Goal: Task Accomplishment & Management: Use online tool/utility

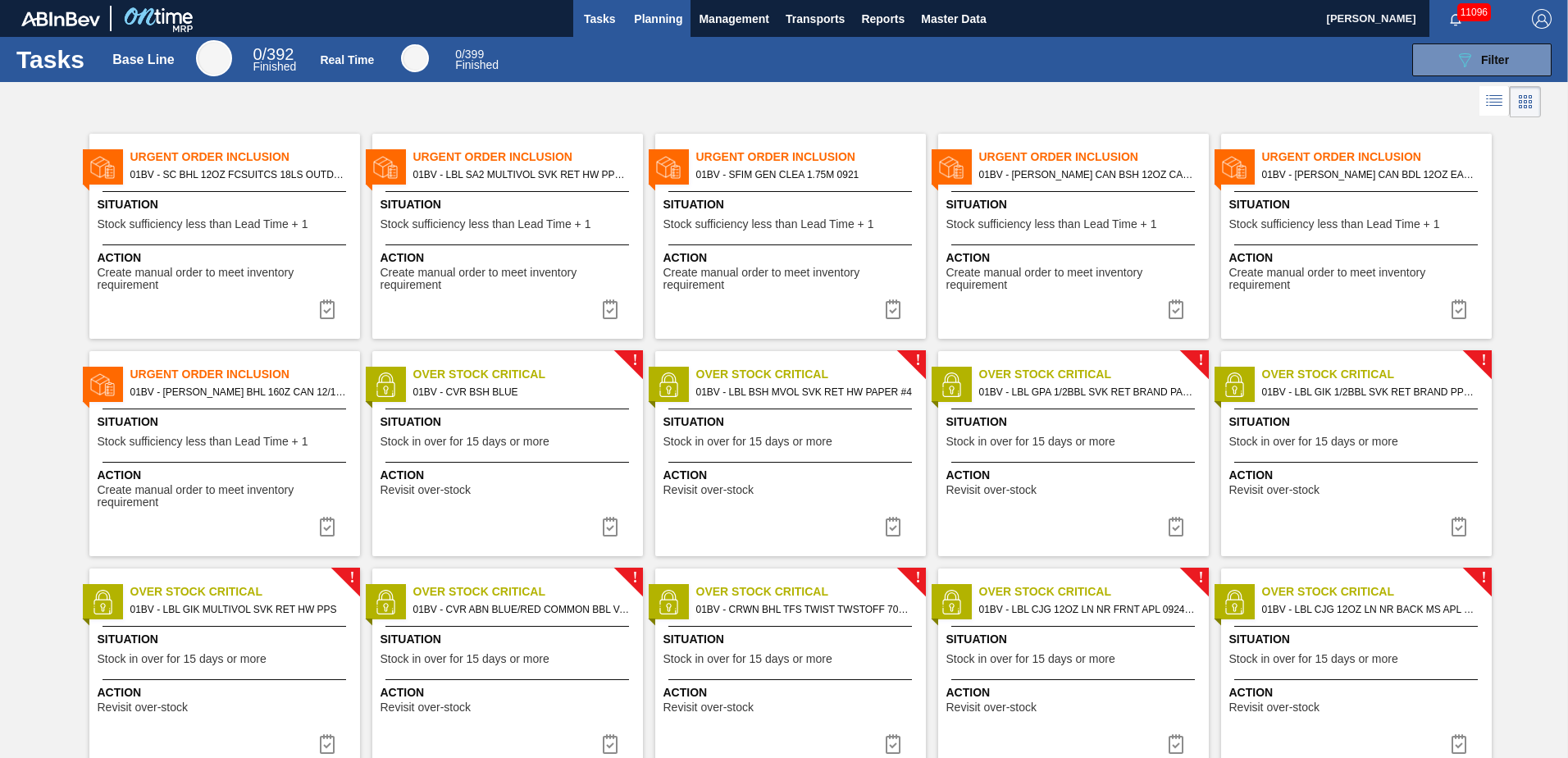
click at [644, 16] on span "Planning" at bounding box center [657, 19] width 49 height 20
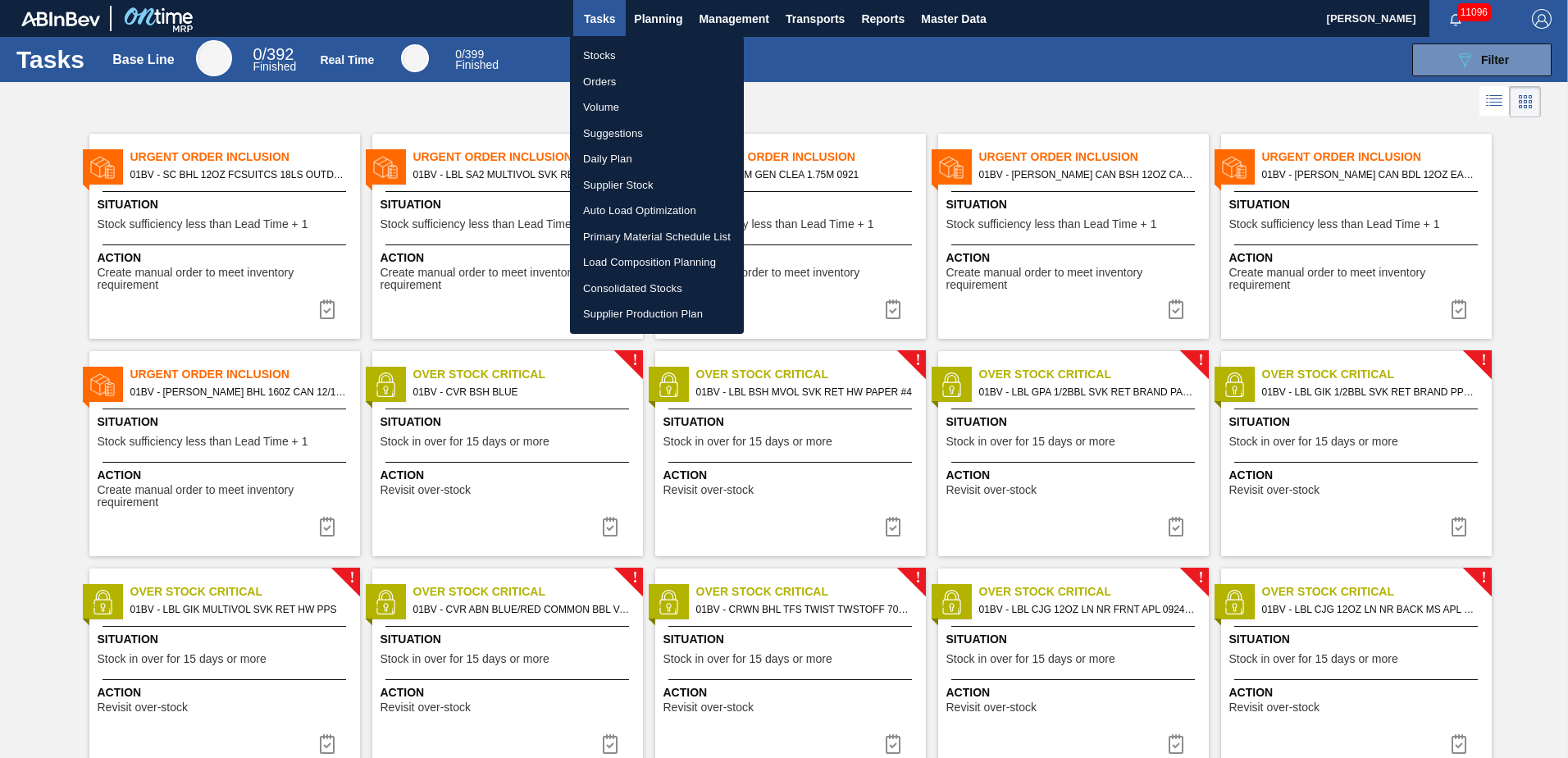
click at [606, 131] on li "Suggestions" at bounding box center [656, 133] width 174 height 26
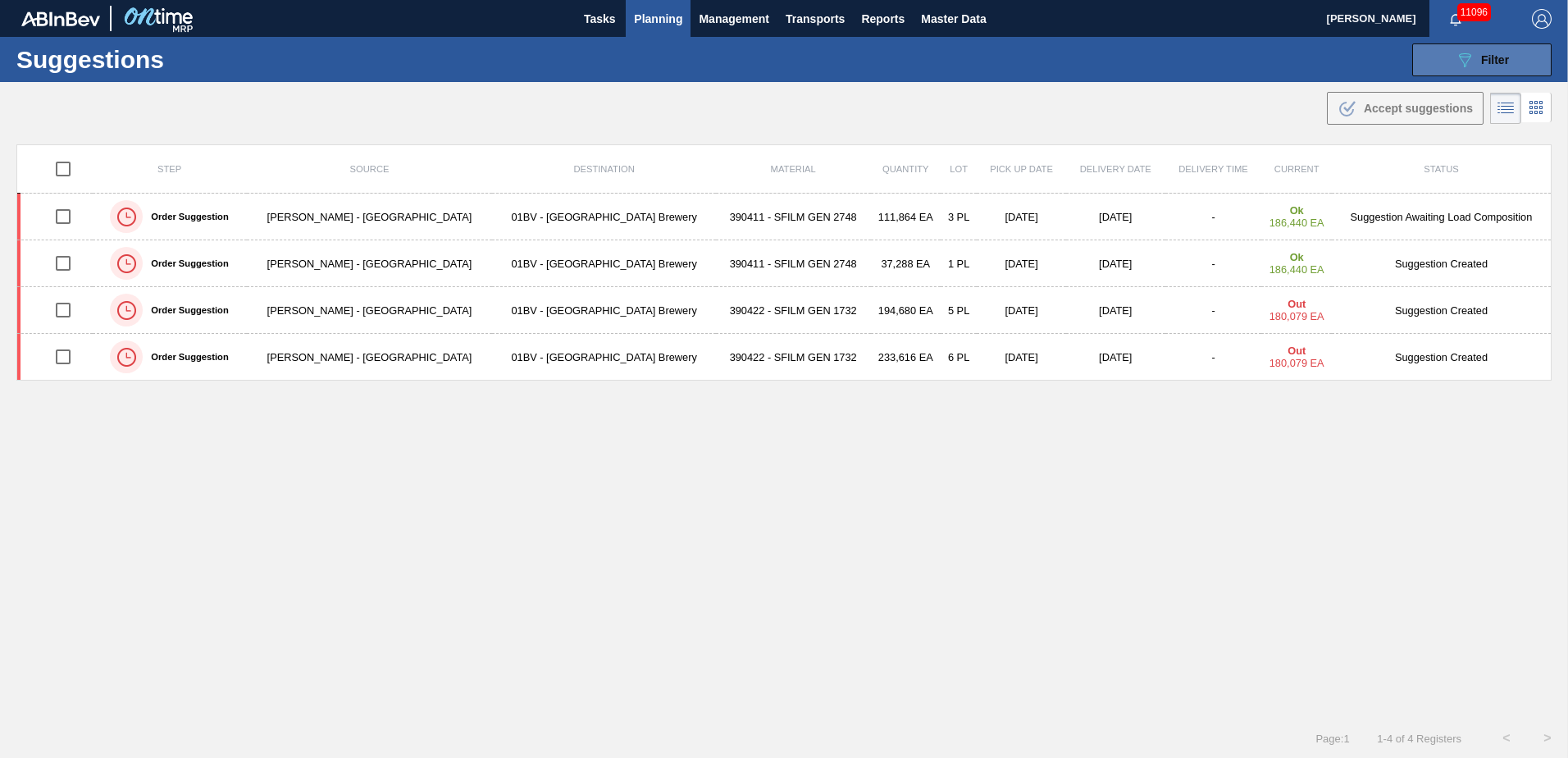
click at [1472, 53] on div "089F7B8B-B2A5-4AFE-B5C0-19BA573D28AC Filter" at bounding box center [1482, 60] width 55 height 20
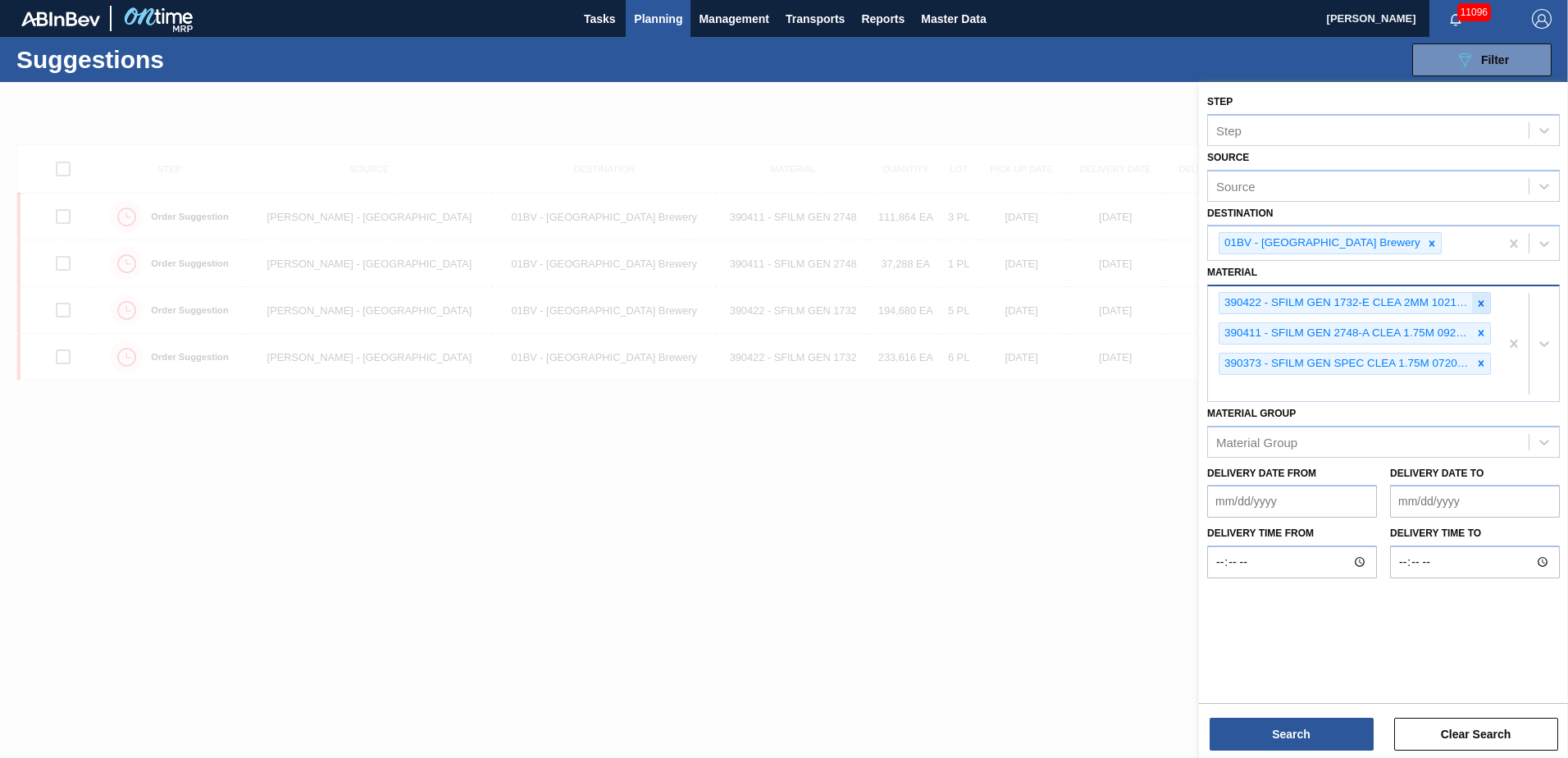
click at [1481, 305] on icon at bounding box center [1482, 304] width 12 height 12
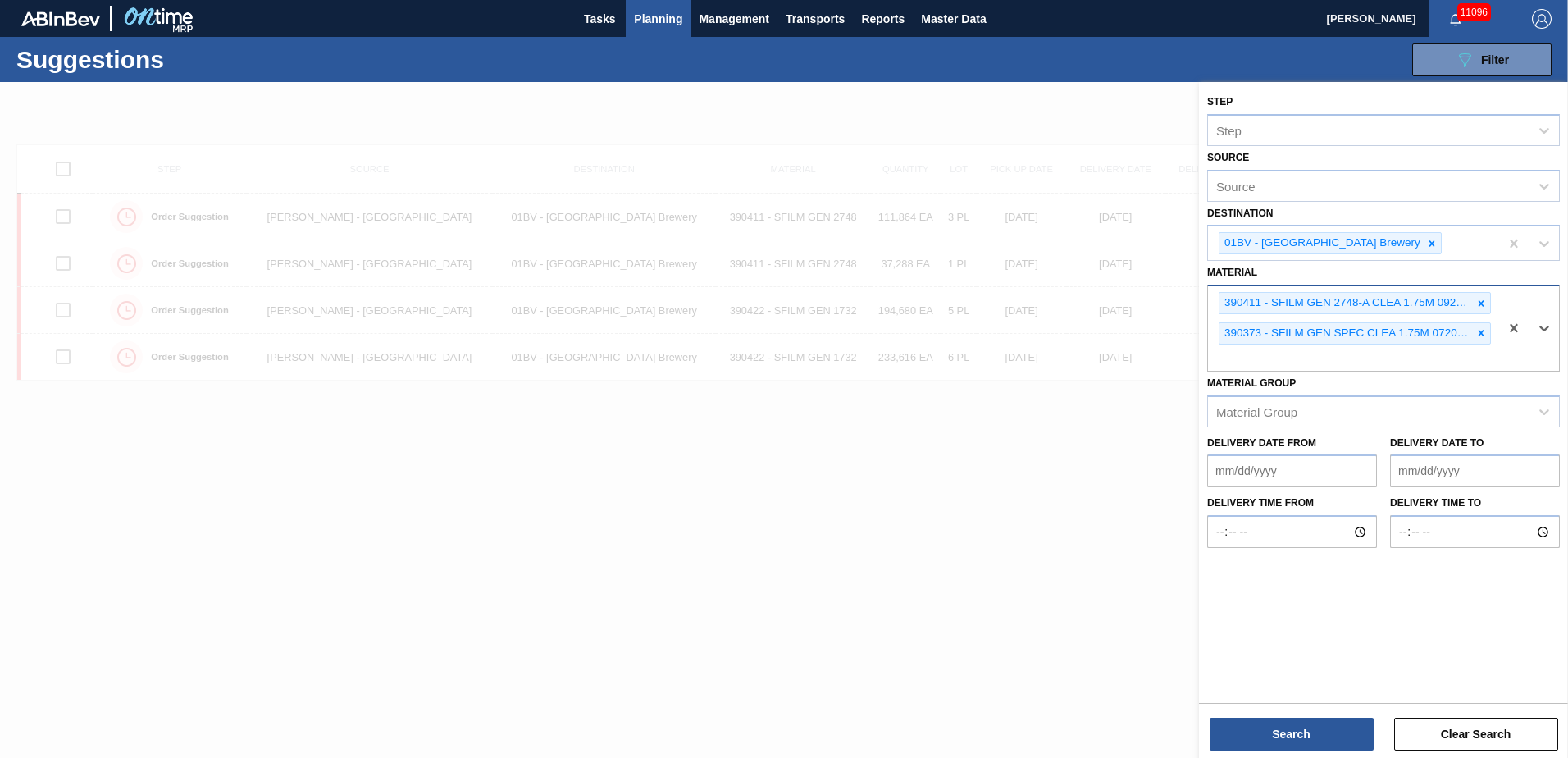
click at [1481, 305] on icon at bounding box center [1482, 304] width 12 height 12
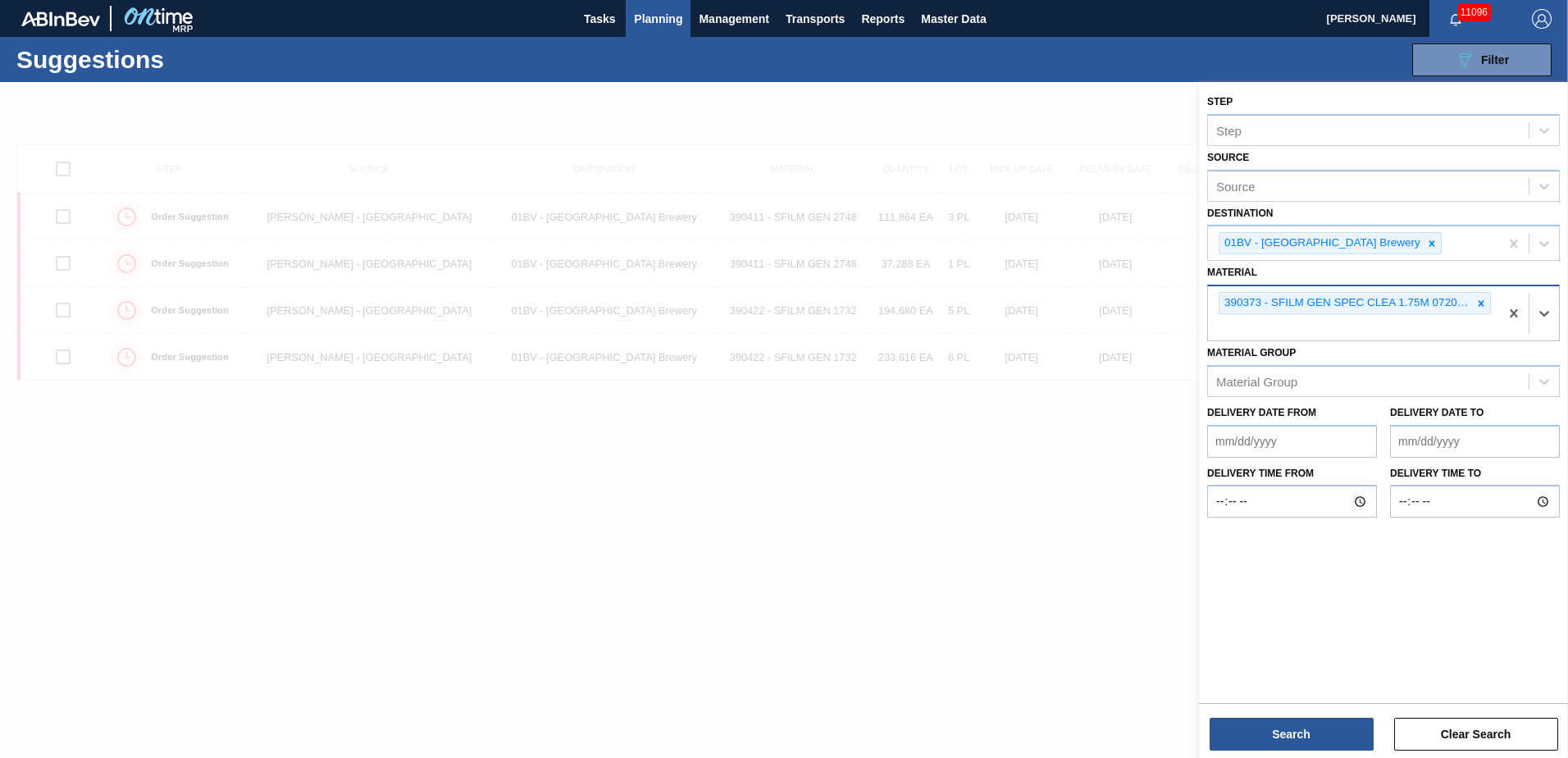
click at [1481, 305] on icon at bounding box center [1482, 304] width 12 height 12
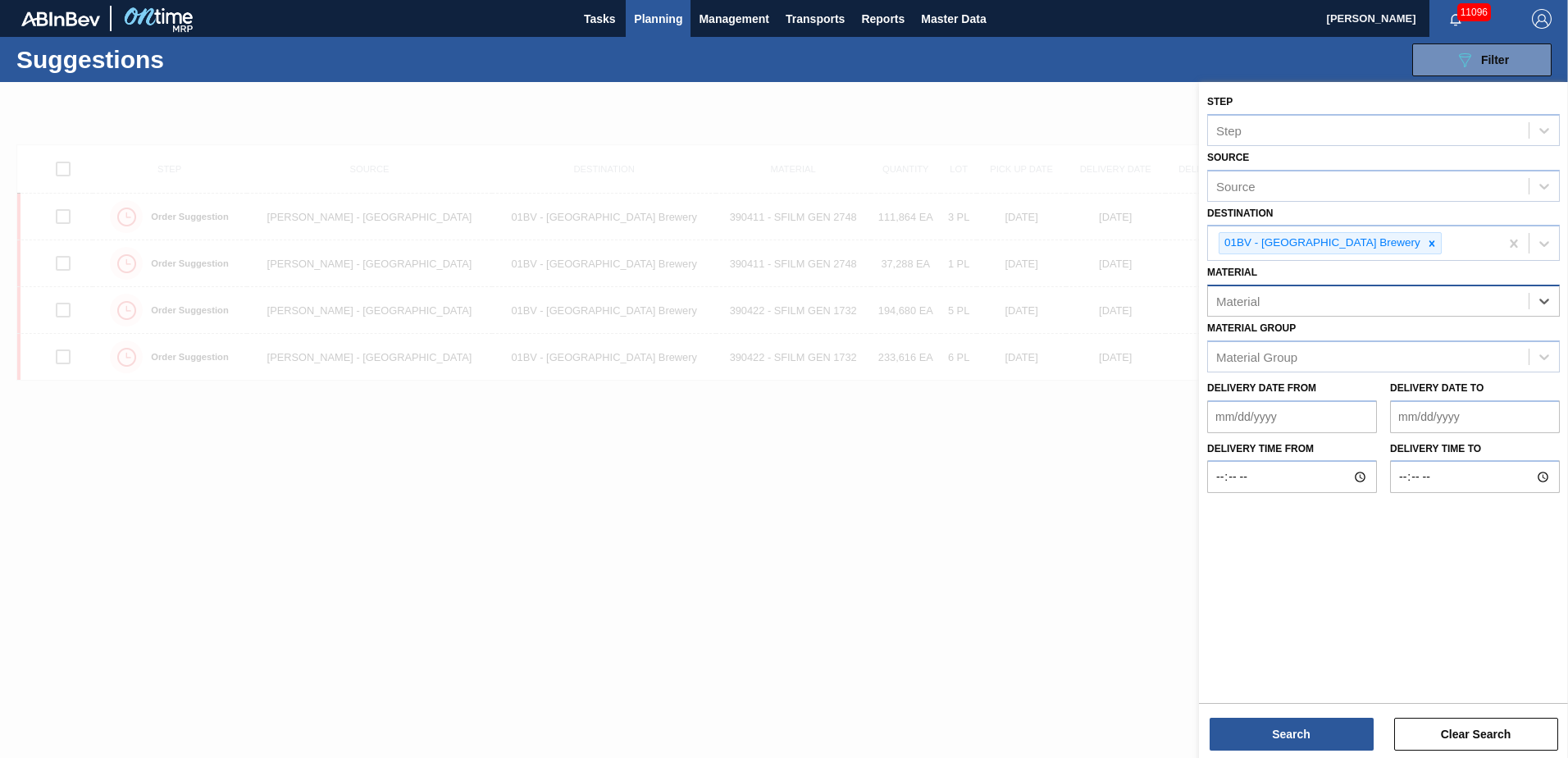
click at [656, 27] on span "Planning" at bounding box center [657, 19] width 49 height 20
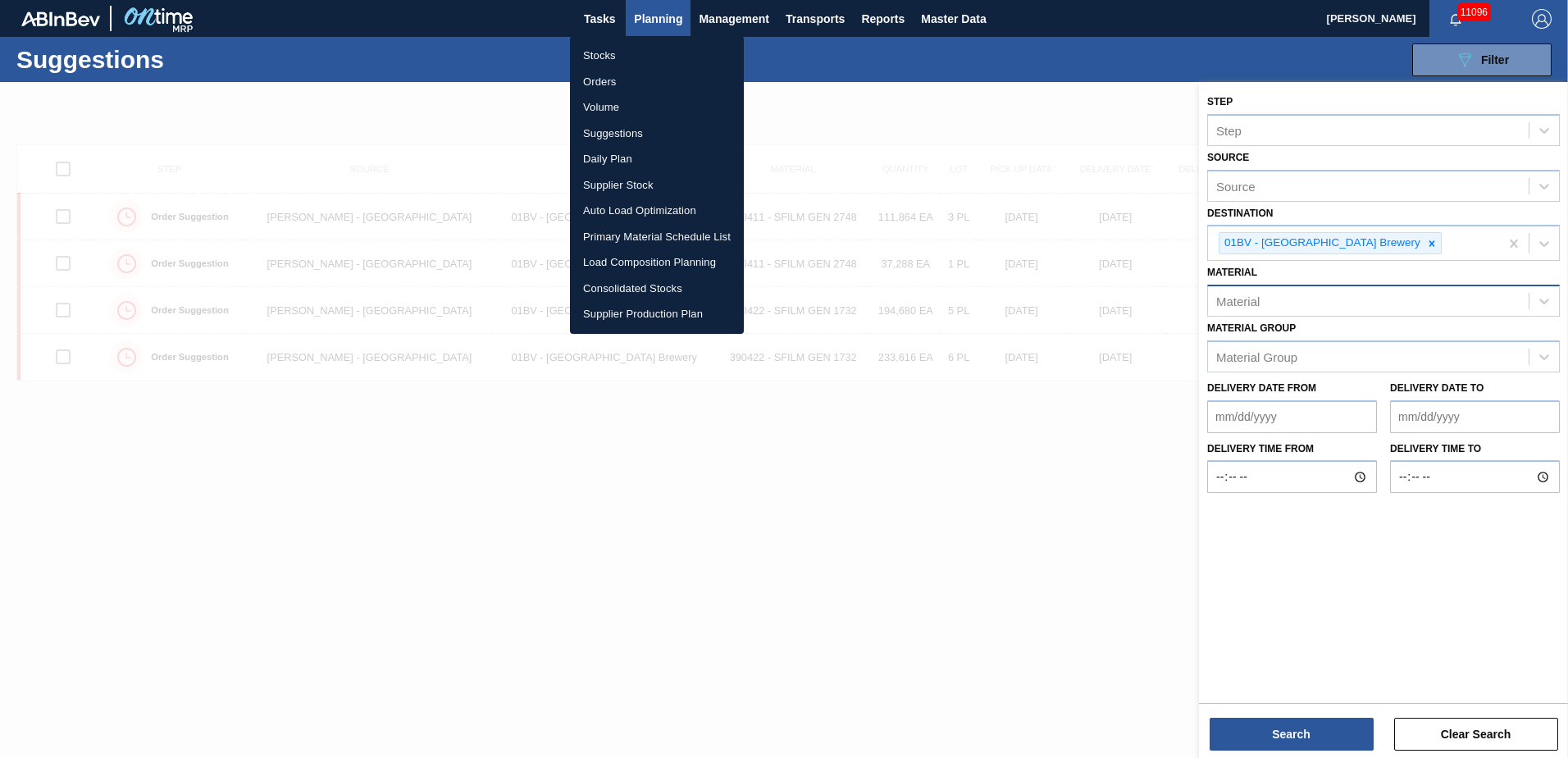
drag, startPoint x: 598, startPoint y: 56, endPoint x: 1063, endPoint y: 172, distance: 479.3
click at [598, 56] on li "Stocks" at bounding box center [656, 56] width 174 height 26
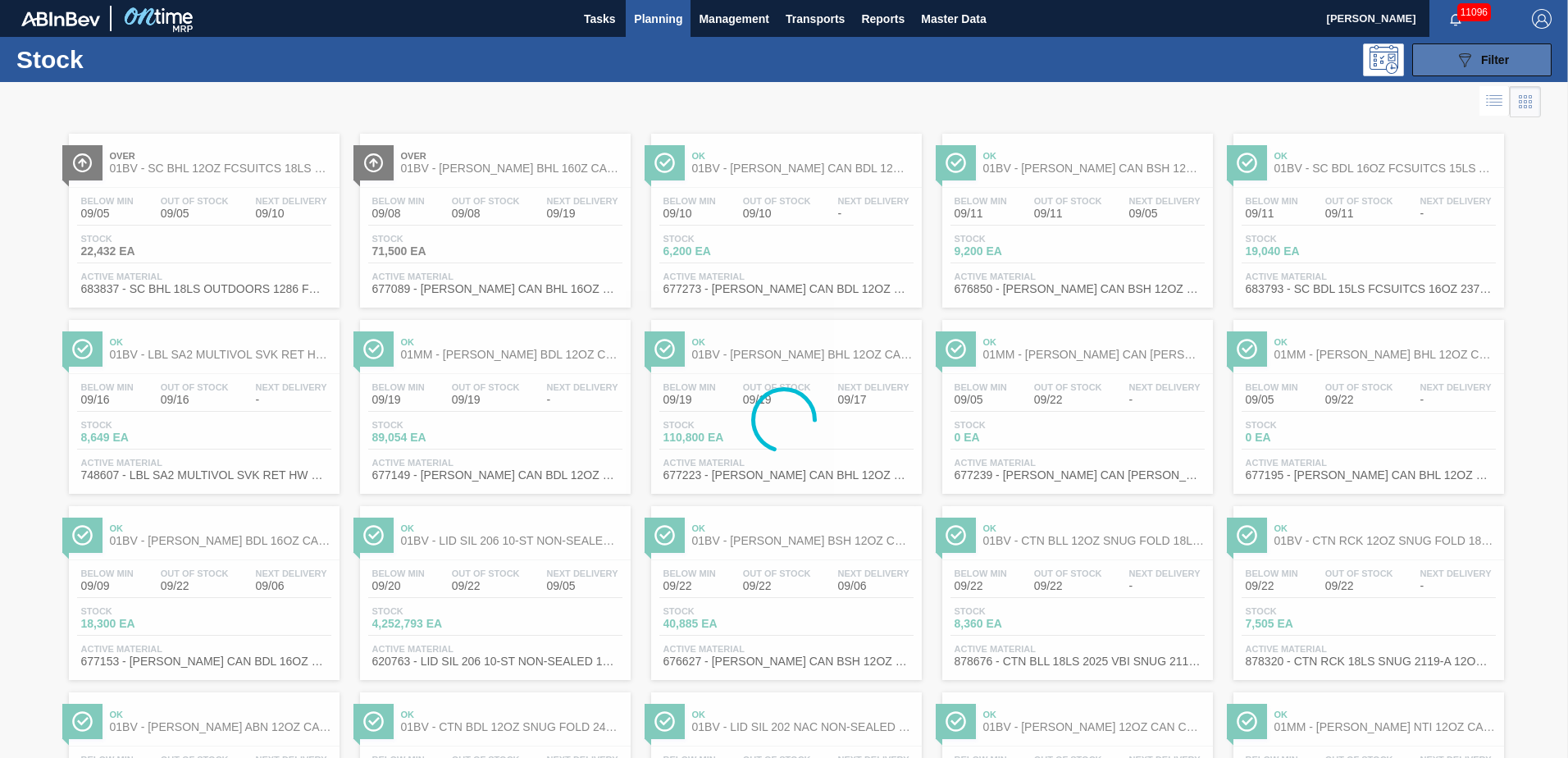
click at [1489, 57] on span "Filter" at bounding box center [1495, 60] width 28 height 13
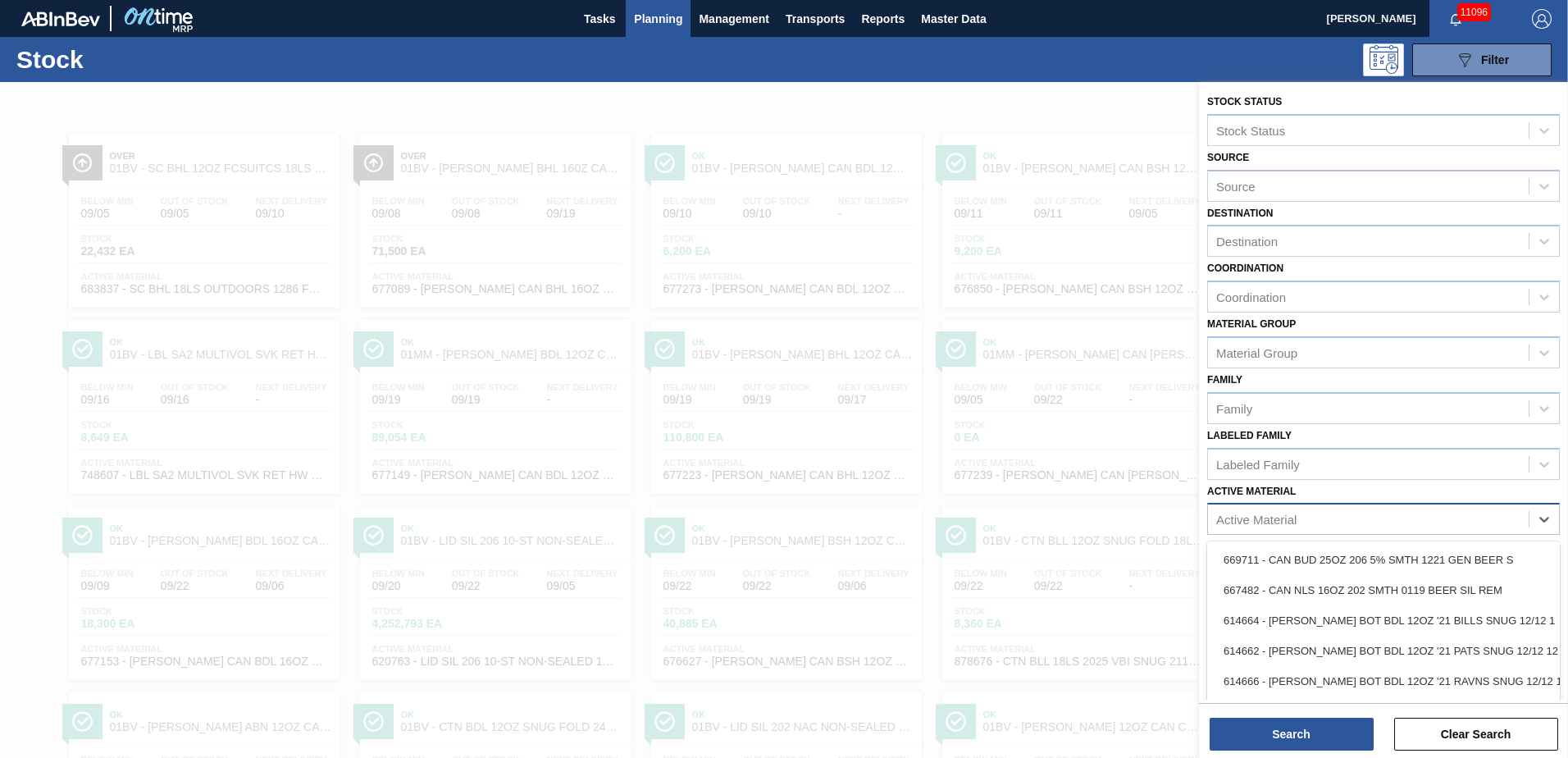
click at [1283, 516] on div "Active Material" at bounding box center [1256, 520] width 80 height 14
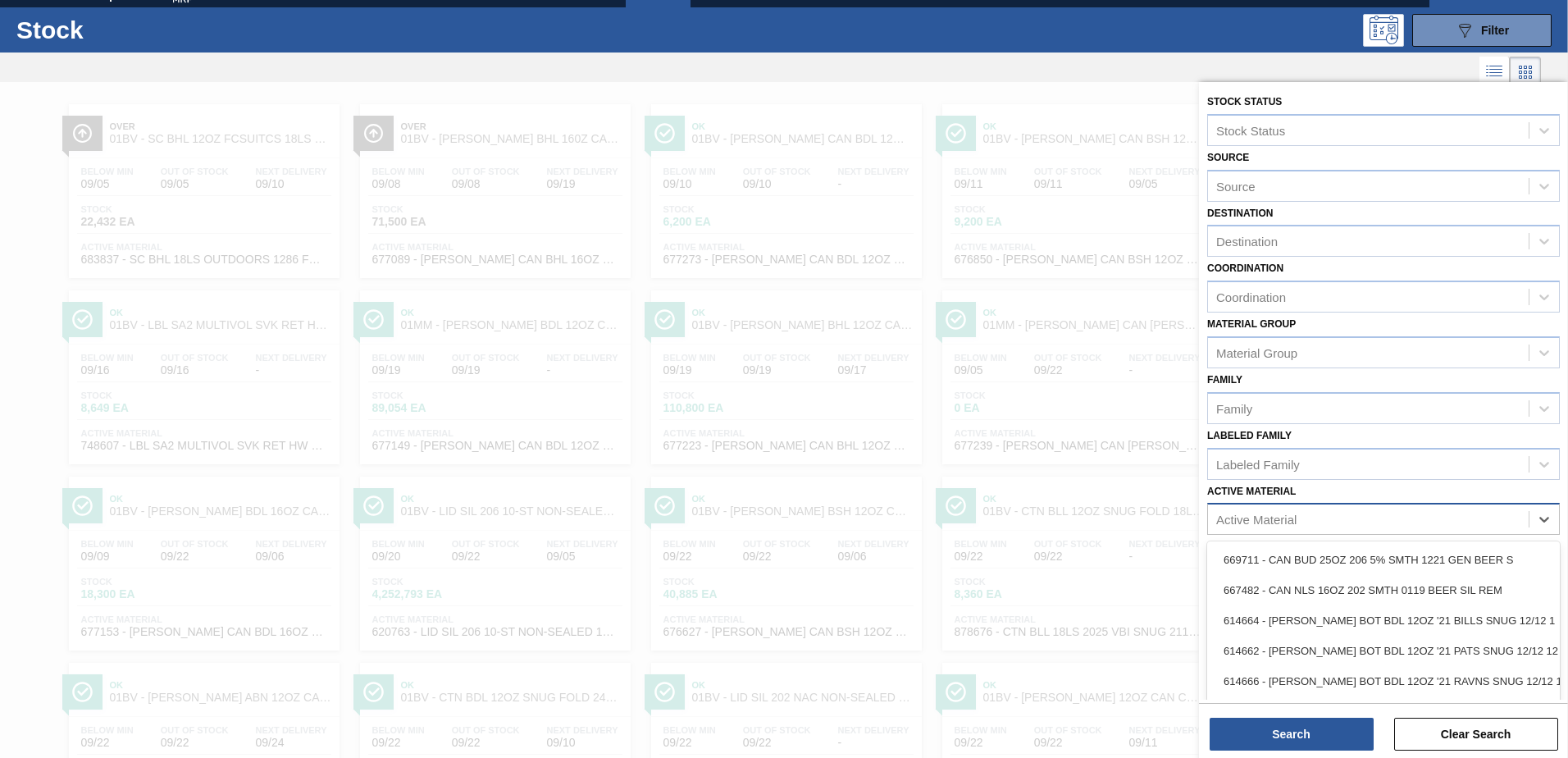
scroll to position [36, 0]
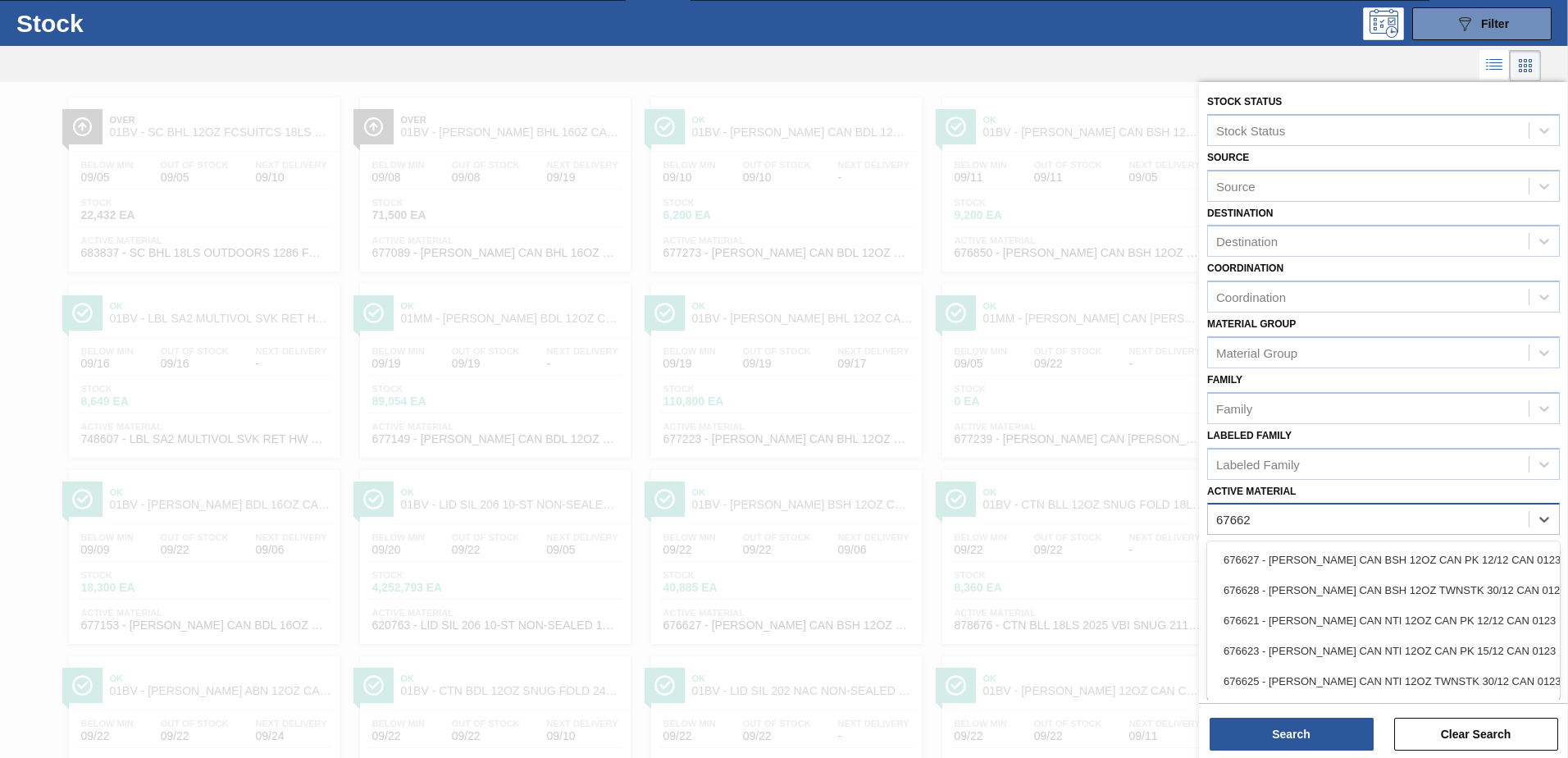
type Material "676627"
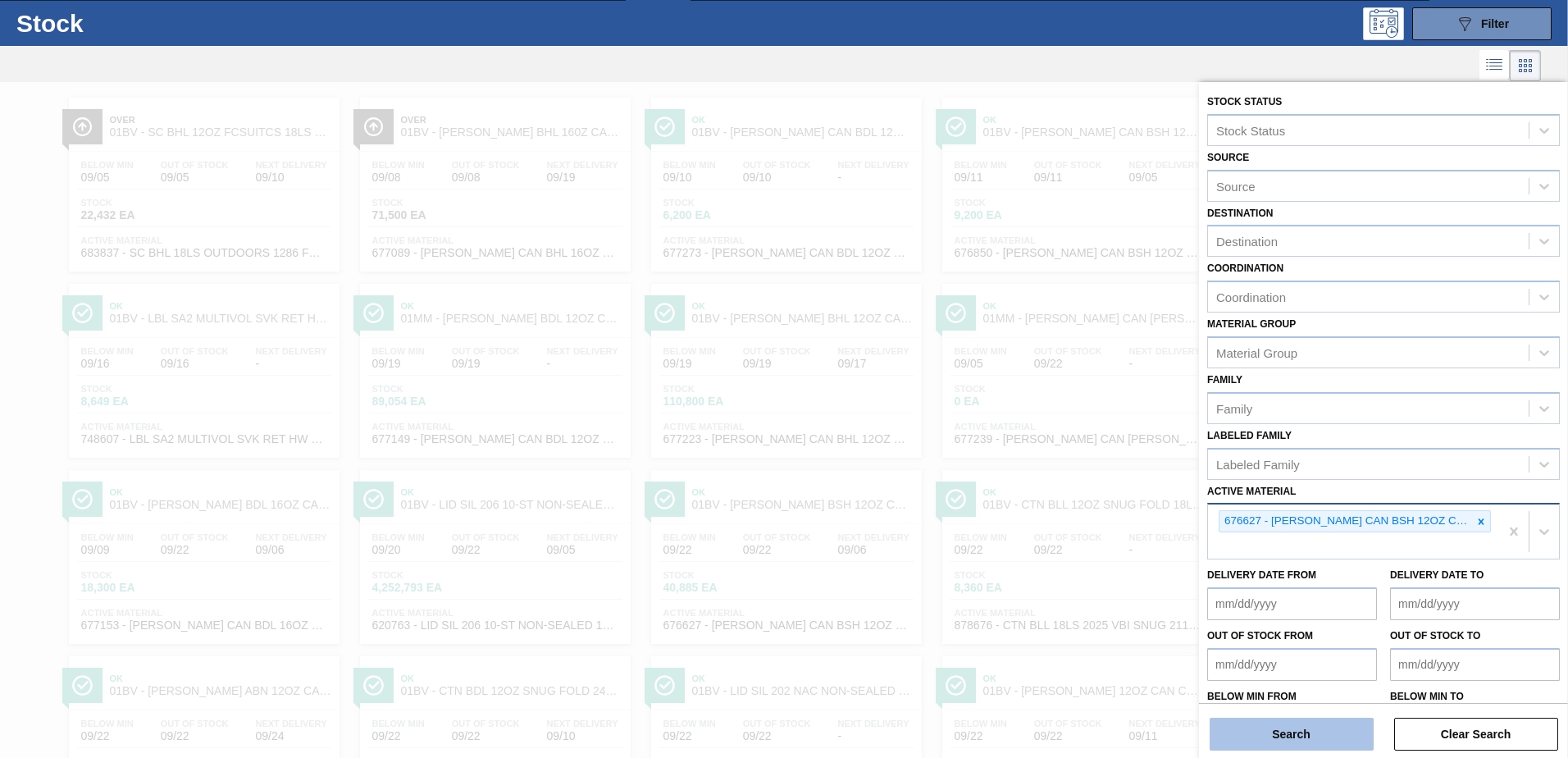
click at [1268, 742] on button "Search" at bounding box center [1291, 734] width 164 height 33
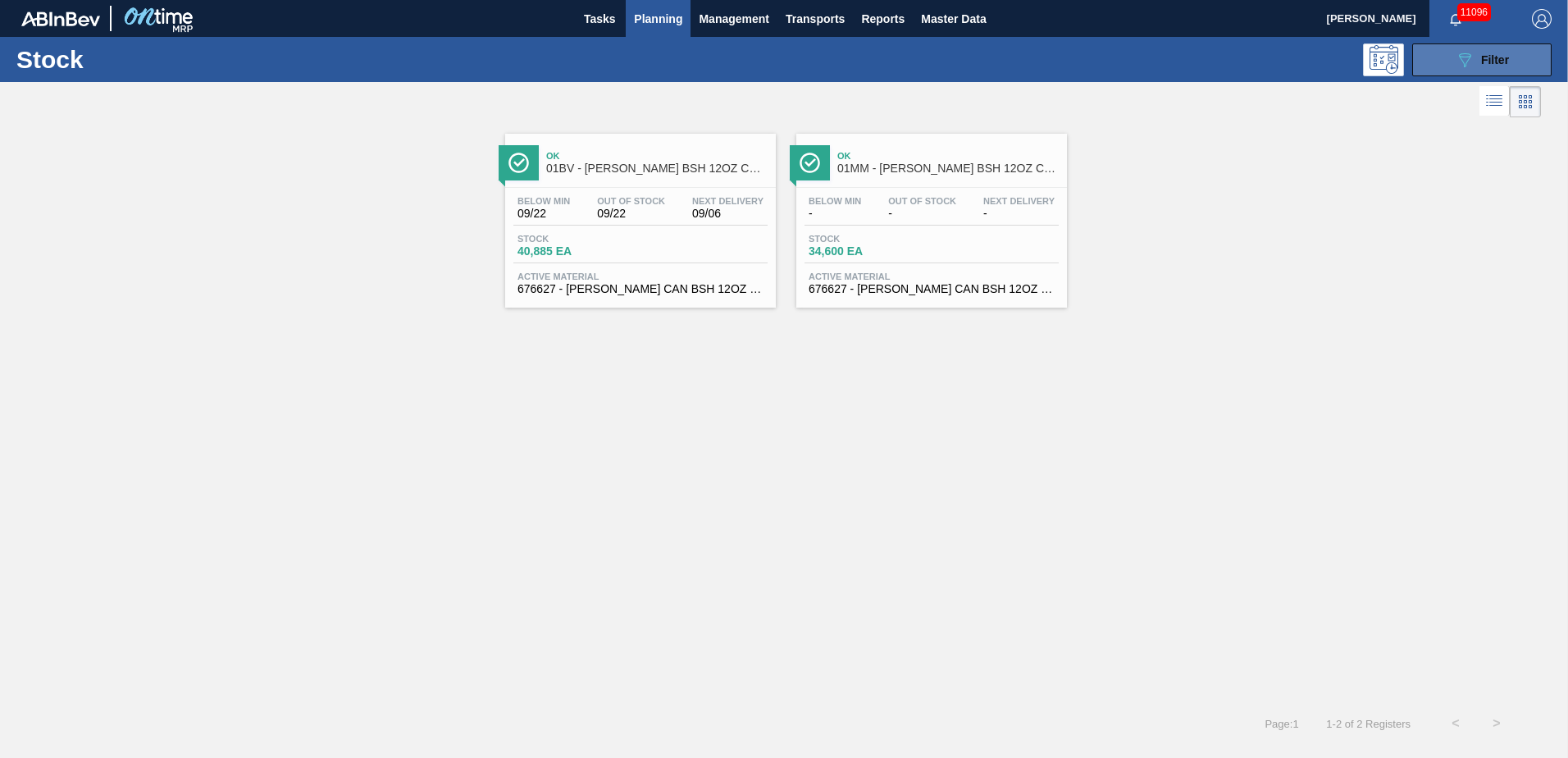
click at [1455, 57] on icon "089F7B8B-B2A5-4AFE-B5C0-19BA573D28AC" at bounding box center [1465, 60] width 20 height 20
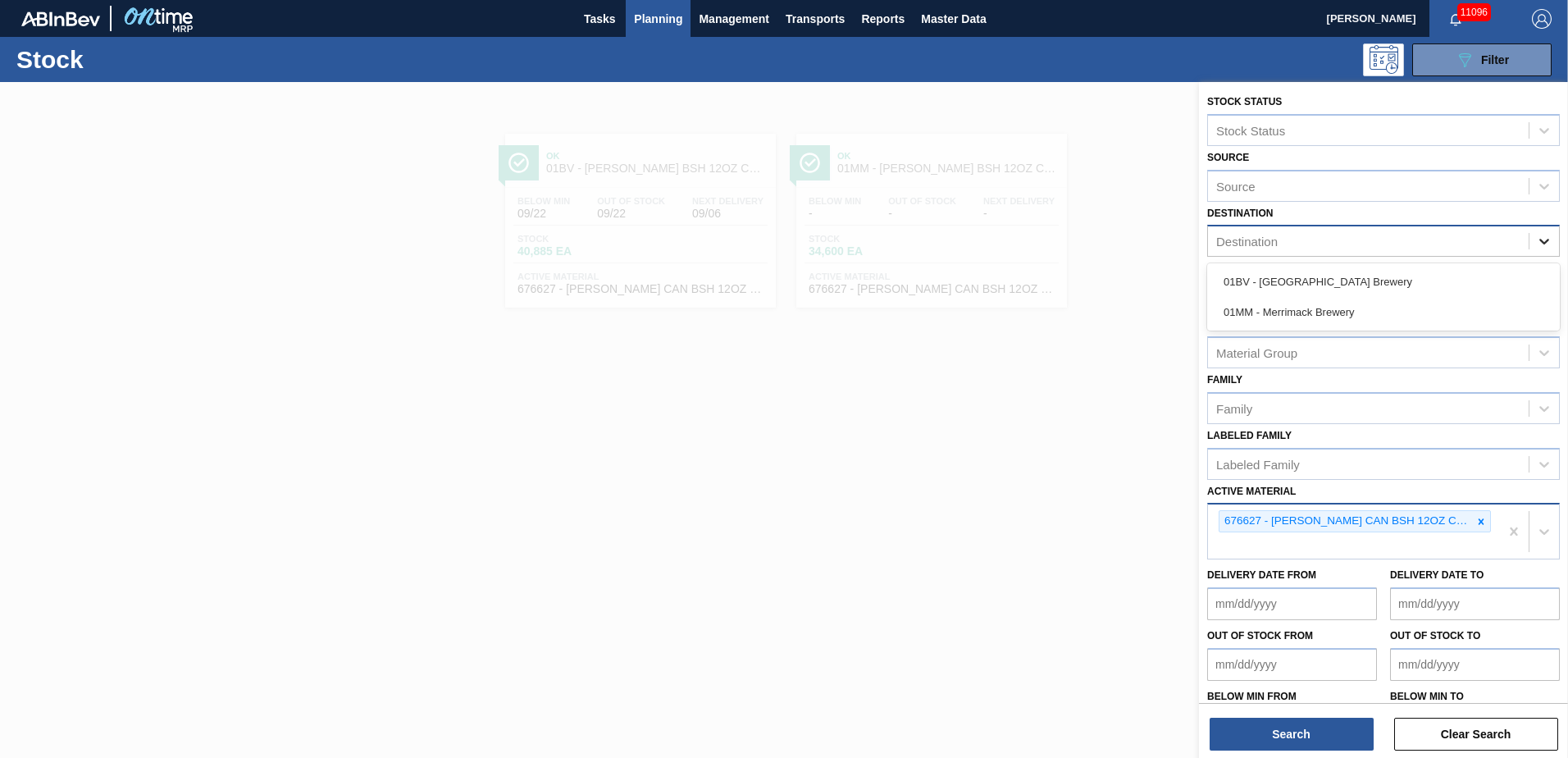
click at [1538, 237] on icon at bounding box center [1544, 241] width 17 height 17
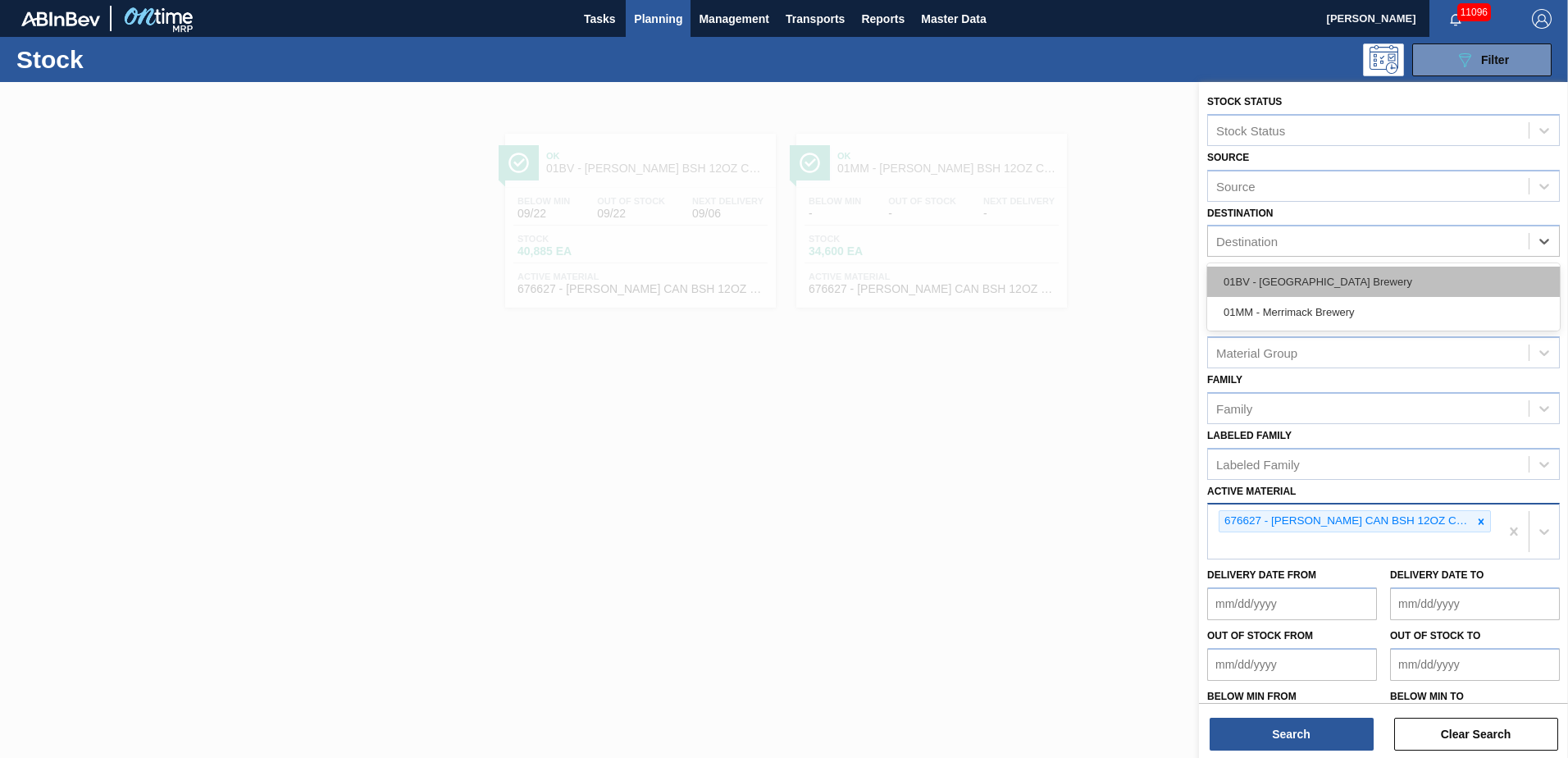
click at [1289, 279] on div "01BV - [GEOGRAPHIC_DATA] Brewery" at bounding box center [1383, 281] width 353 height 31
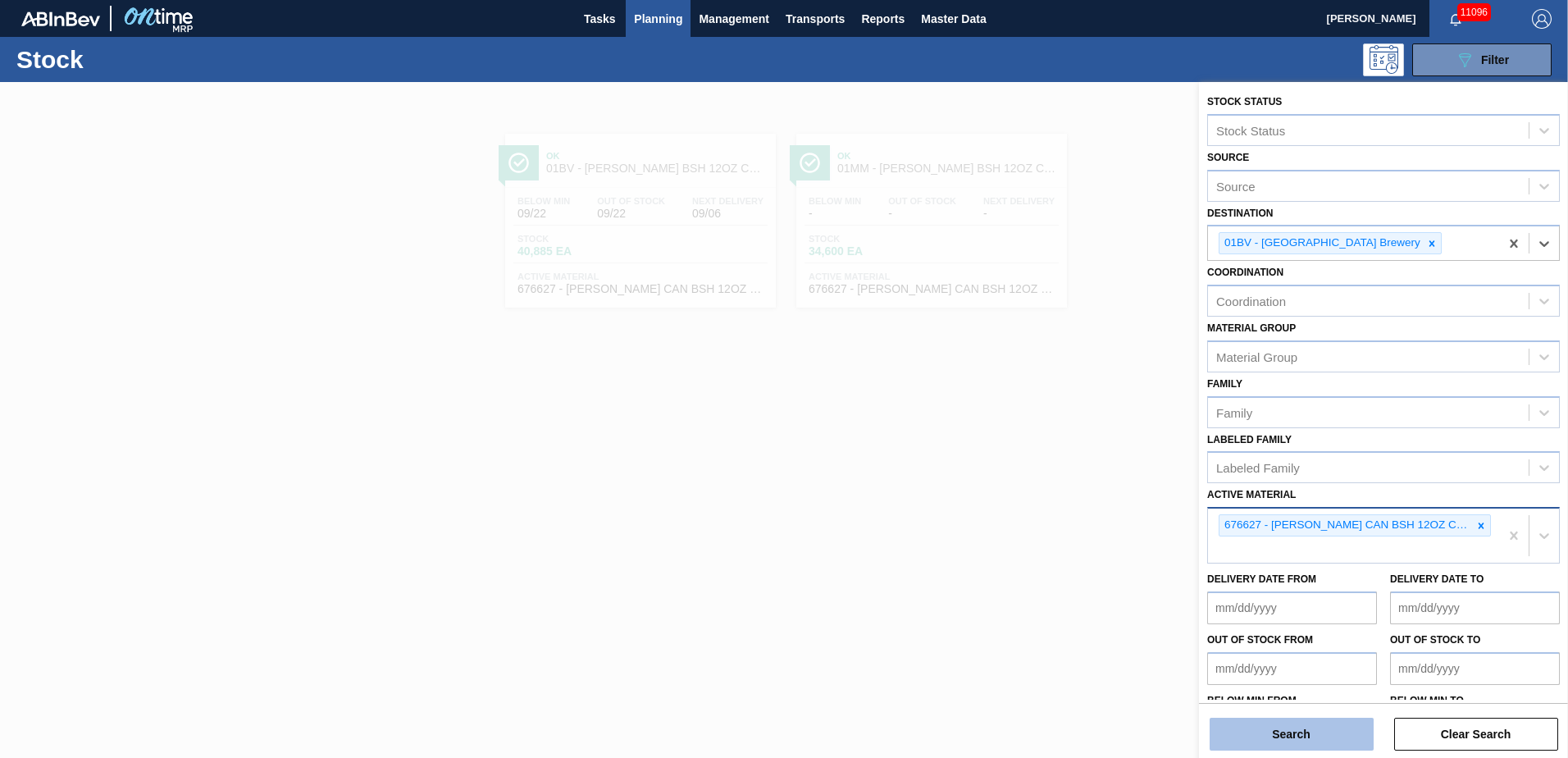
click at [1287, 732] on button "Search" at bounding box center [1291, 734] width 164 height 33
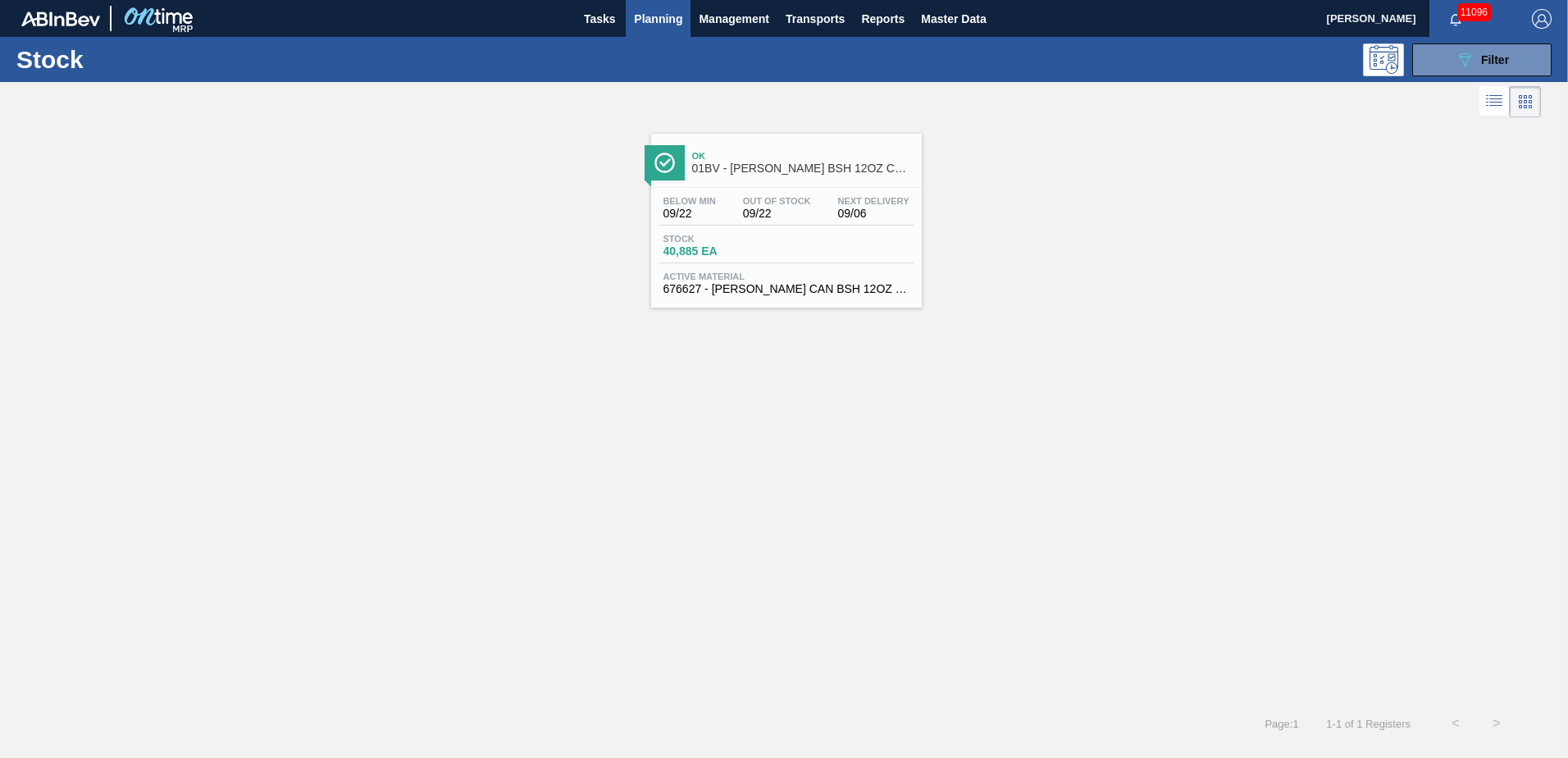
drag, startPoint x: 782, startPoint y: 167, endPoint x: 828, endPoint y: 172, distance: 46.3
click at [783, 167] on span "01BV - [PERSON_NAME] BSH 12OZ CAN CAN PK 12/12 CAN" at bounding box center [802, 169] width 221 height 12
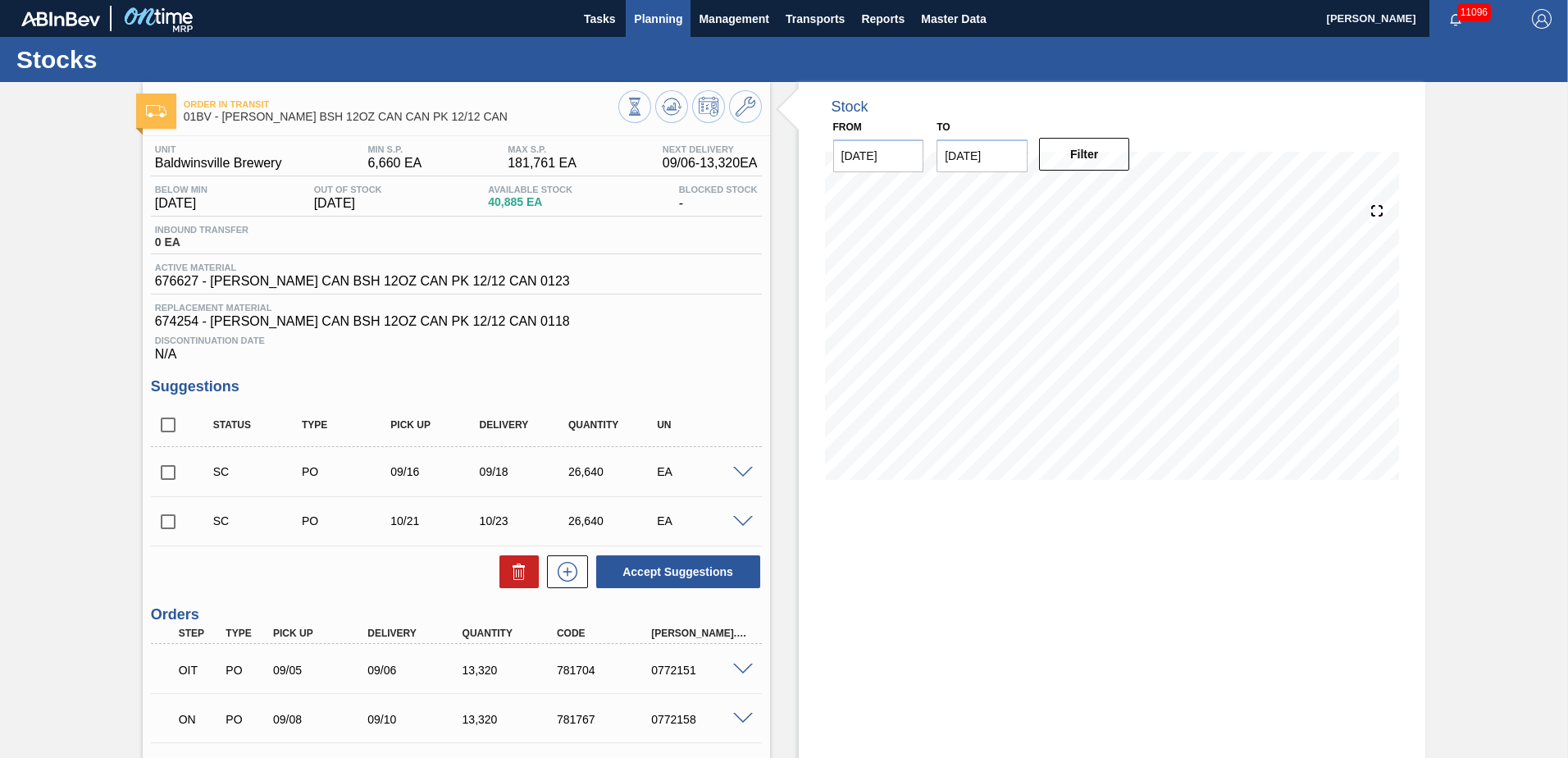
click at [641, 19] on span "Planning" at bounding box center [657, 19] width 49 height 20
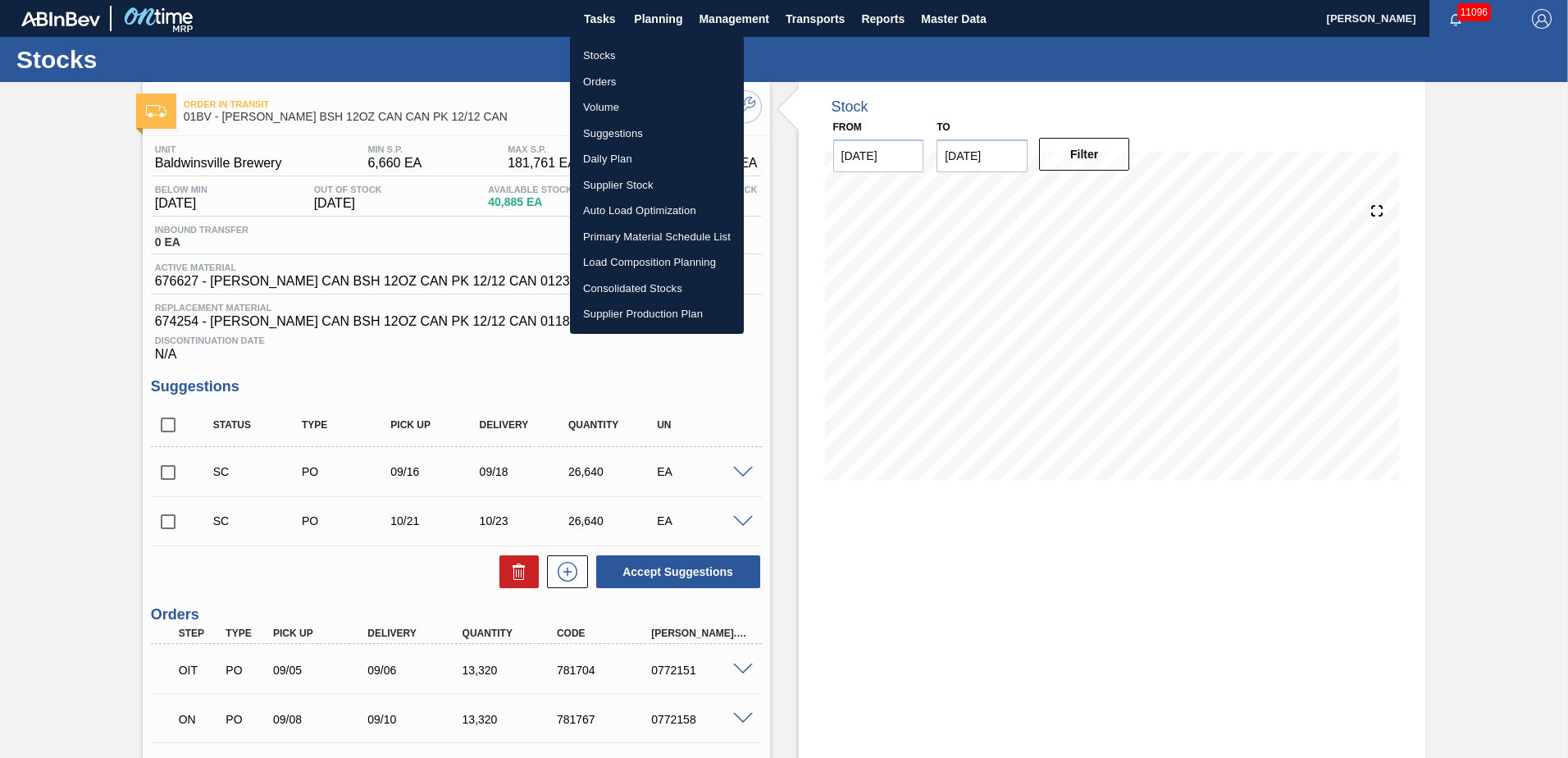
click at [591, 53] on li "Stocks" at bounding box center [656, 56] width 174 height 26
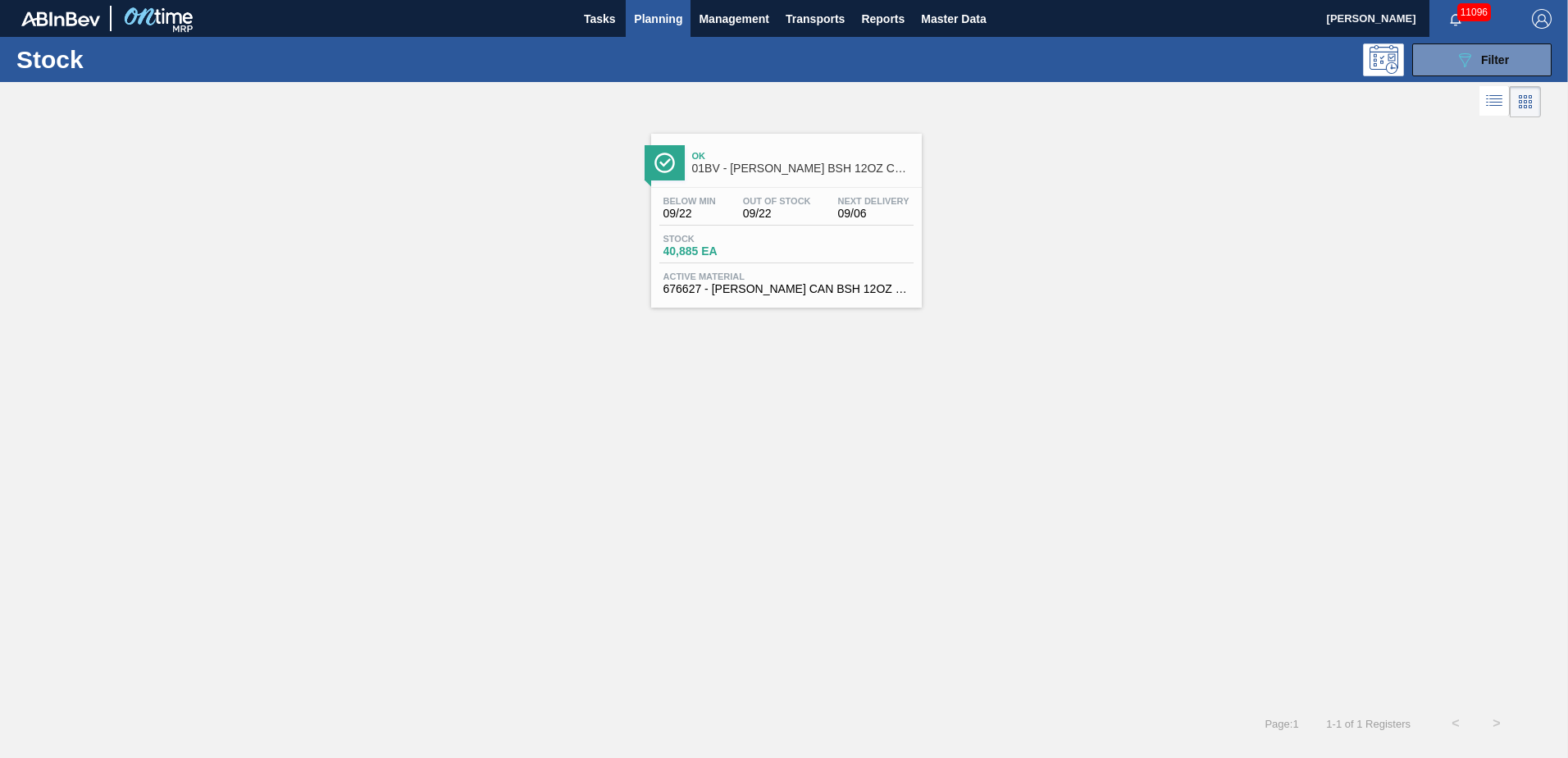
click at [666, 17] on span "Planning" at bounding box center [657, 19] width 49 height 20
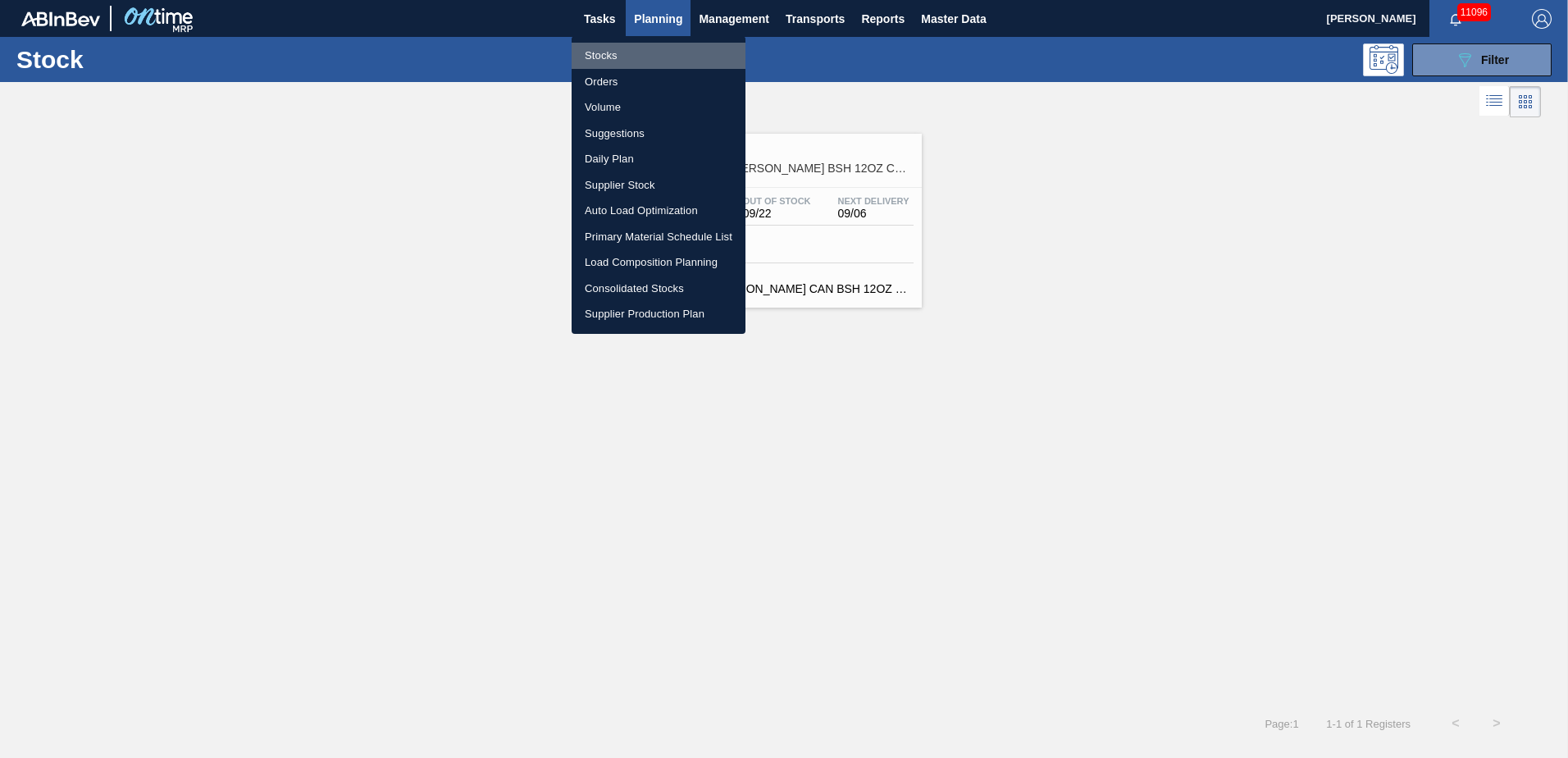
click at [606, 55] on li "Stocks" at bounding box center [658, 56] width 174 height 26
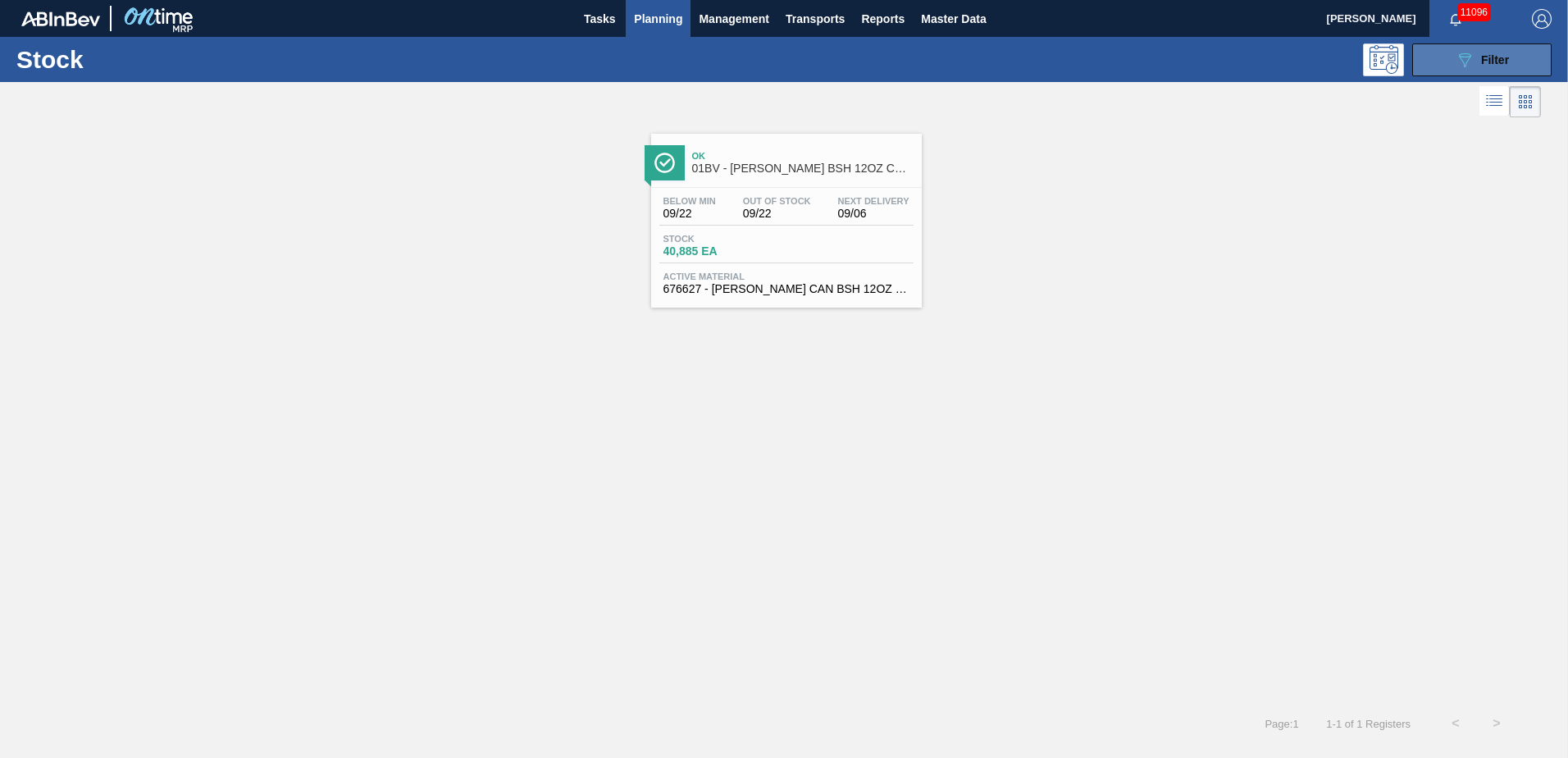
click at [1466, 59] on icon "089F7B8B-B2A5-4AFE-B5C0-19BA573D28AC" at bounding box center [1465, 60] width 20 height 20
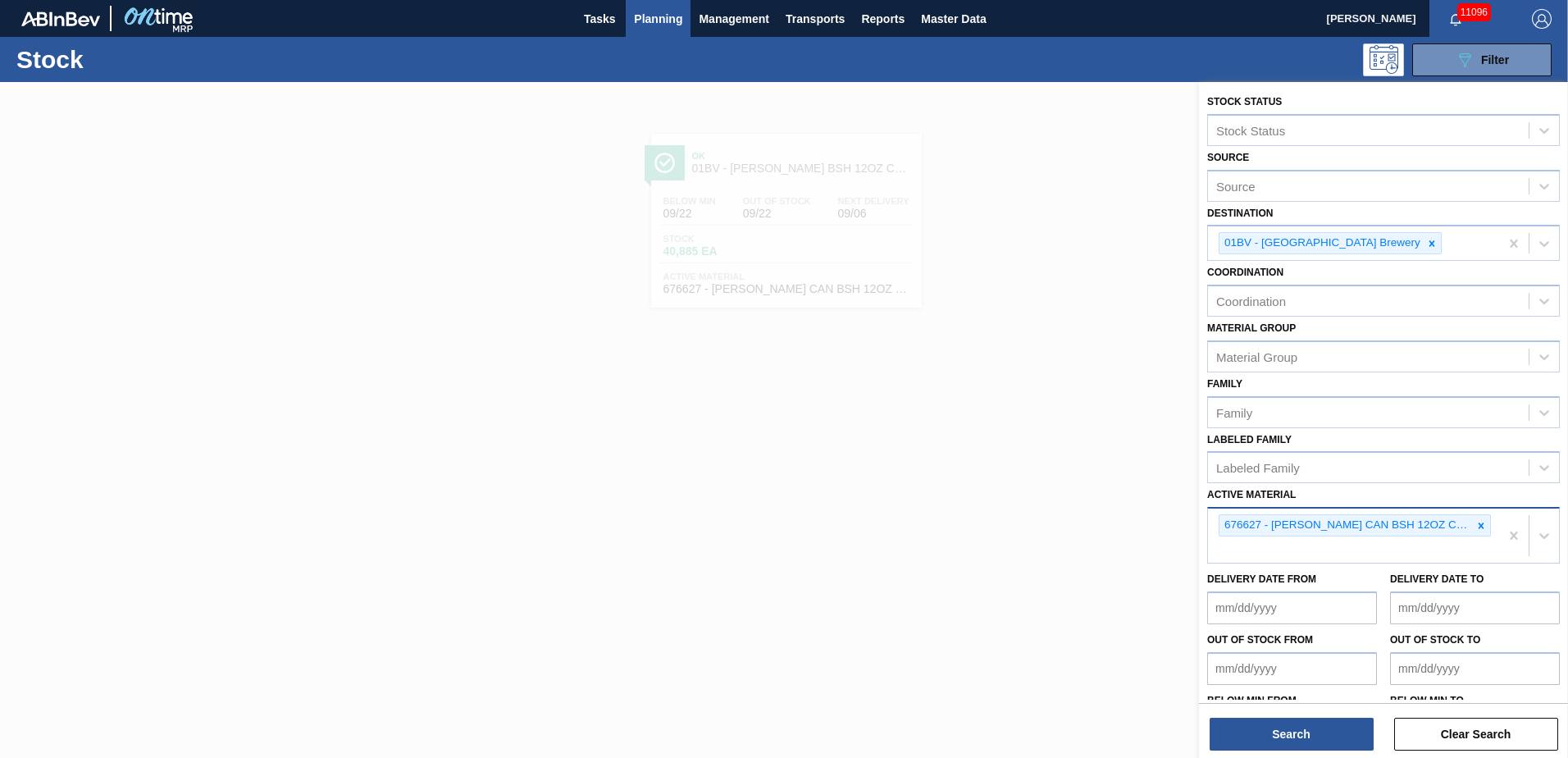
click at [1479, 528] on icon at bounding box center [1482, 526] width 6 height 6
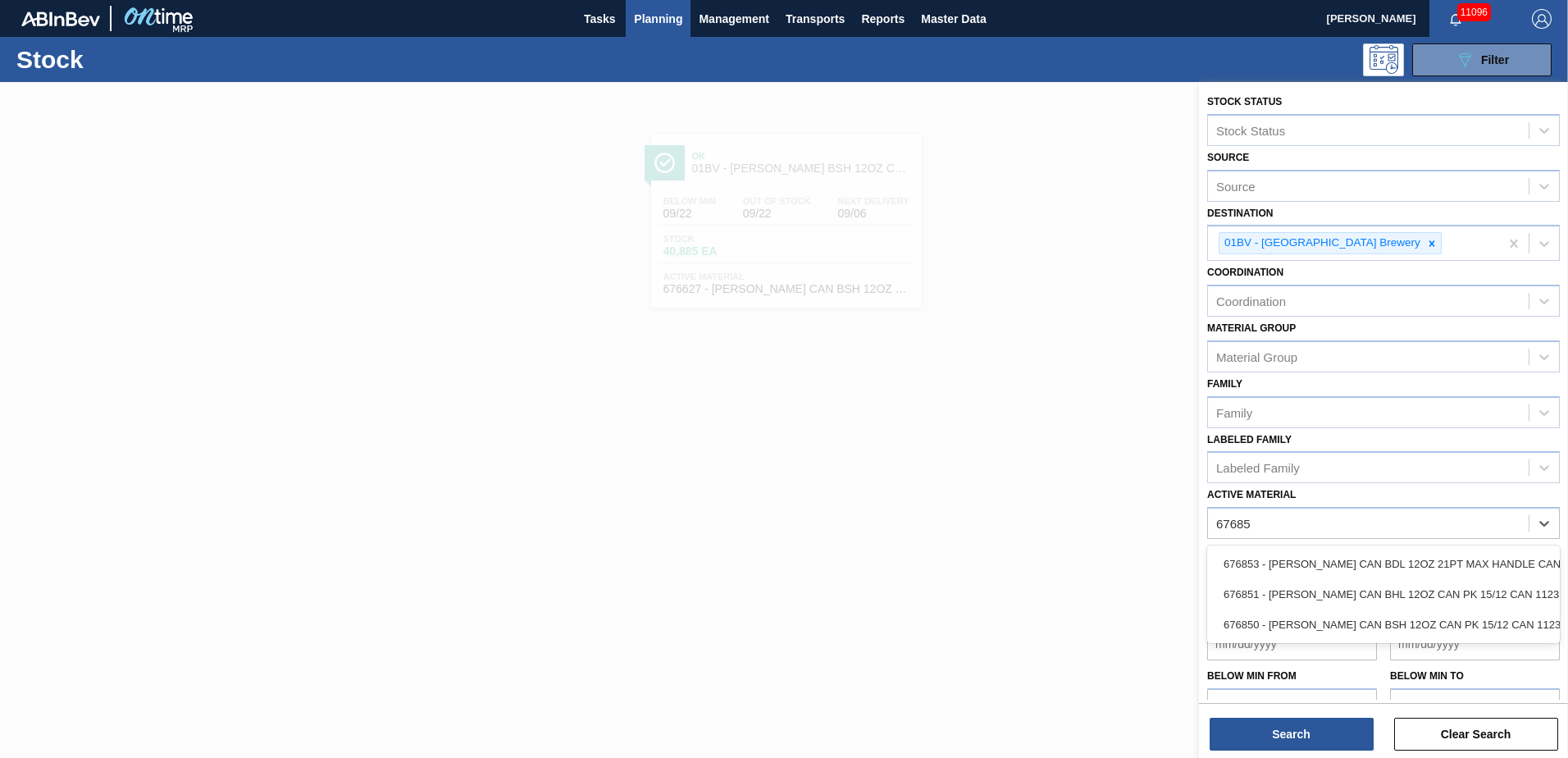
type Material "676850"
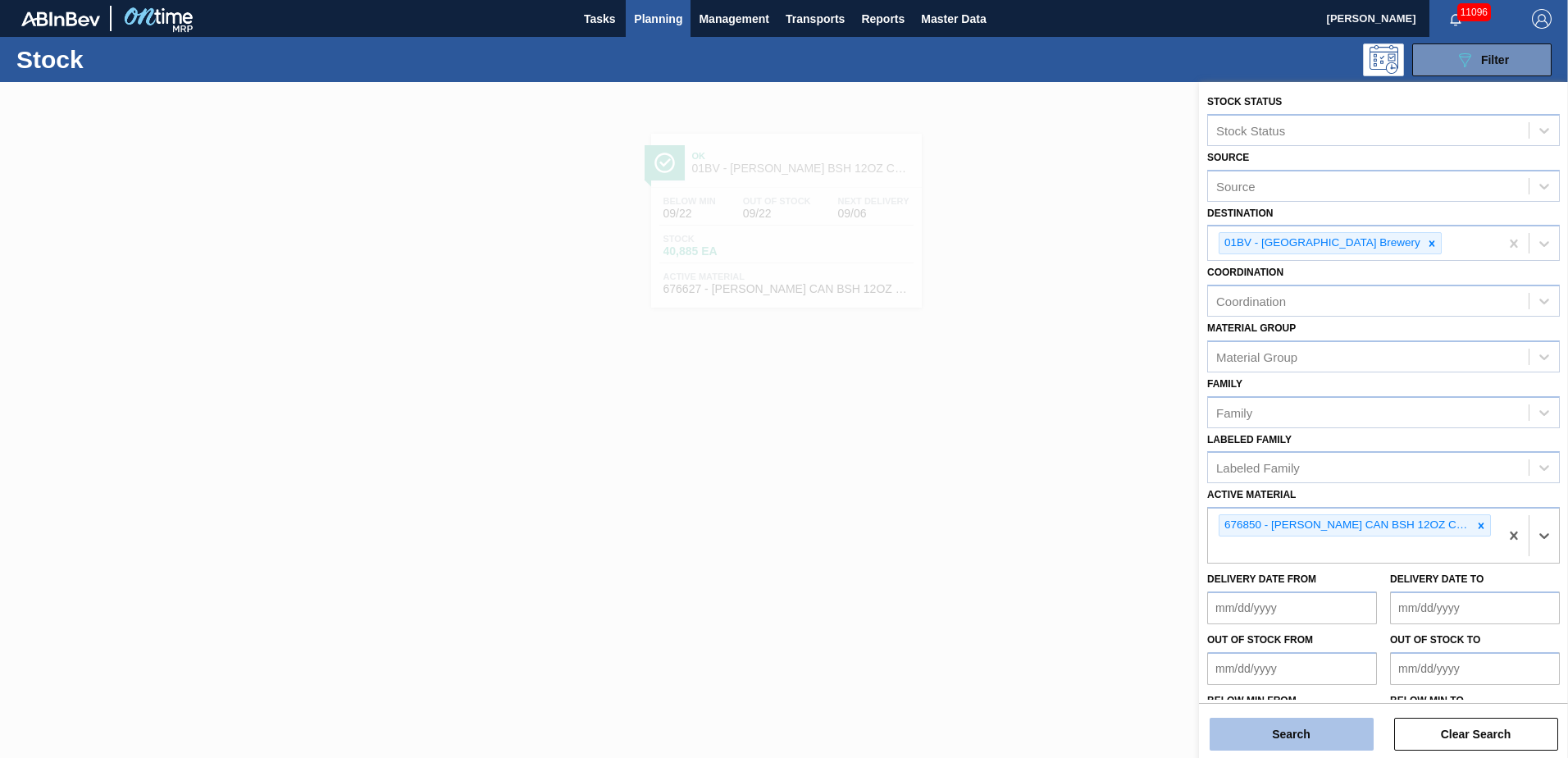
click at [1274, 742] on button "Search" at bounding box center [1291, 734] width 164 height 33
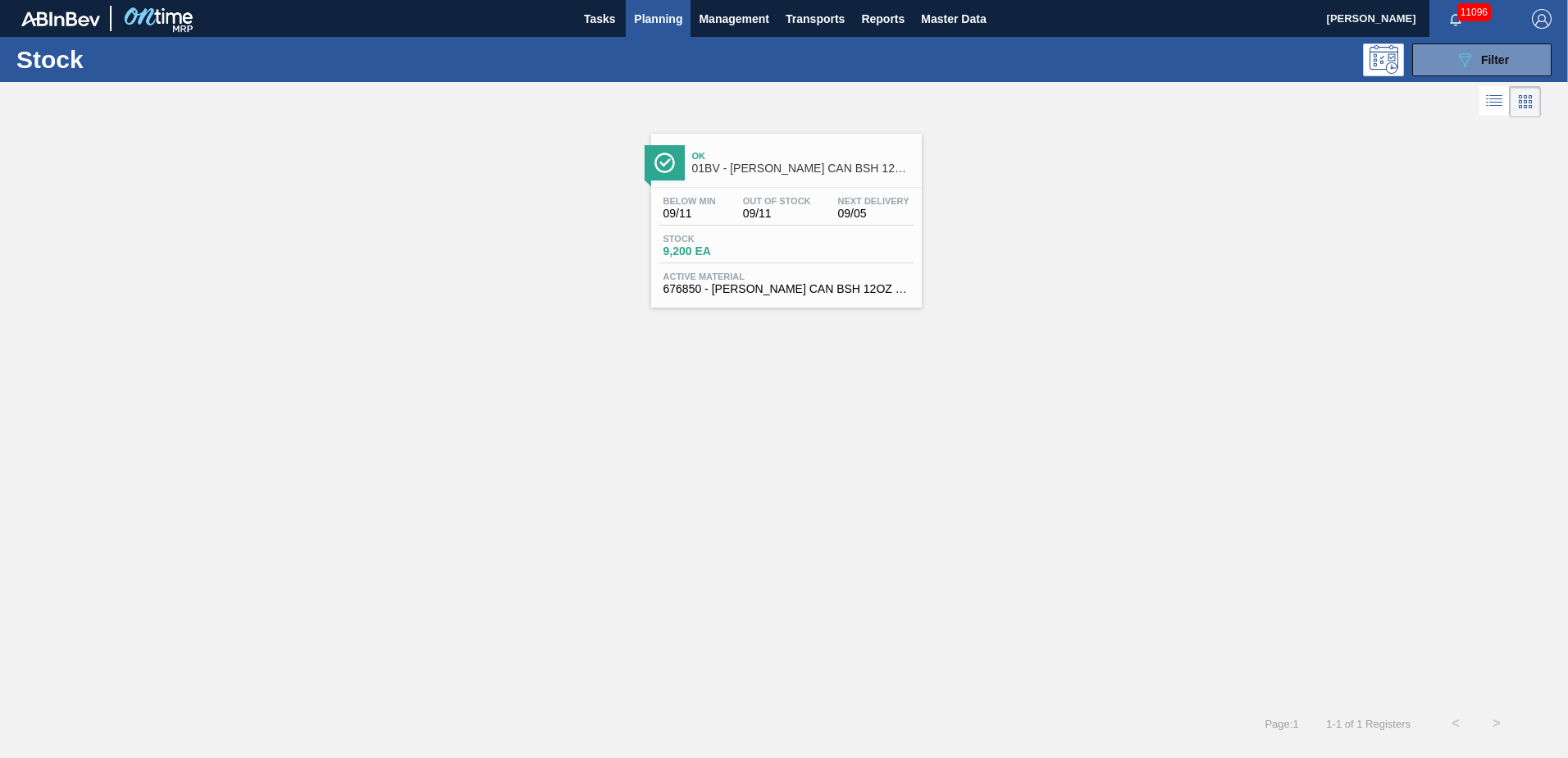
click at [767, 165] on span "01BV - [PERSON_NAME] CAN BSH 12OZ CAN PK 15/12 CAN 1123" at bounding box center [802, 169] width 221 height 12
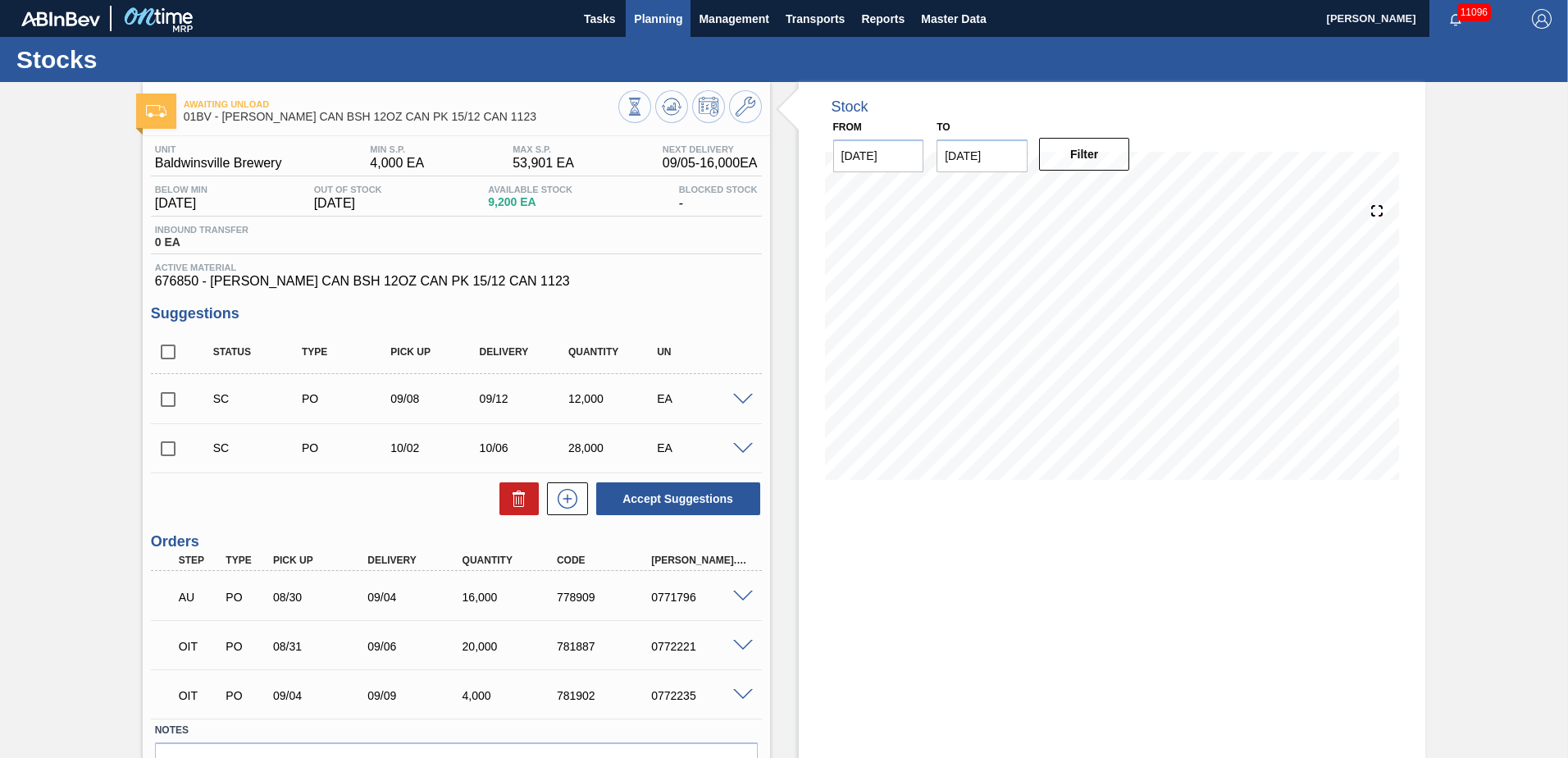
click at [657, 12] on span "Planning" at bounding box center [657, 19] width 49 height 20
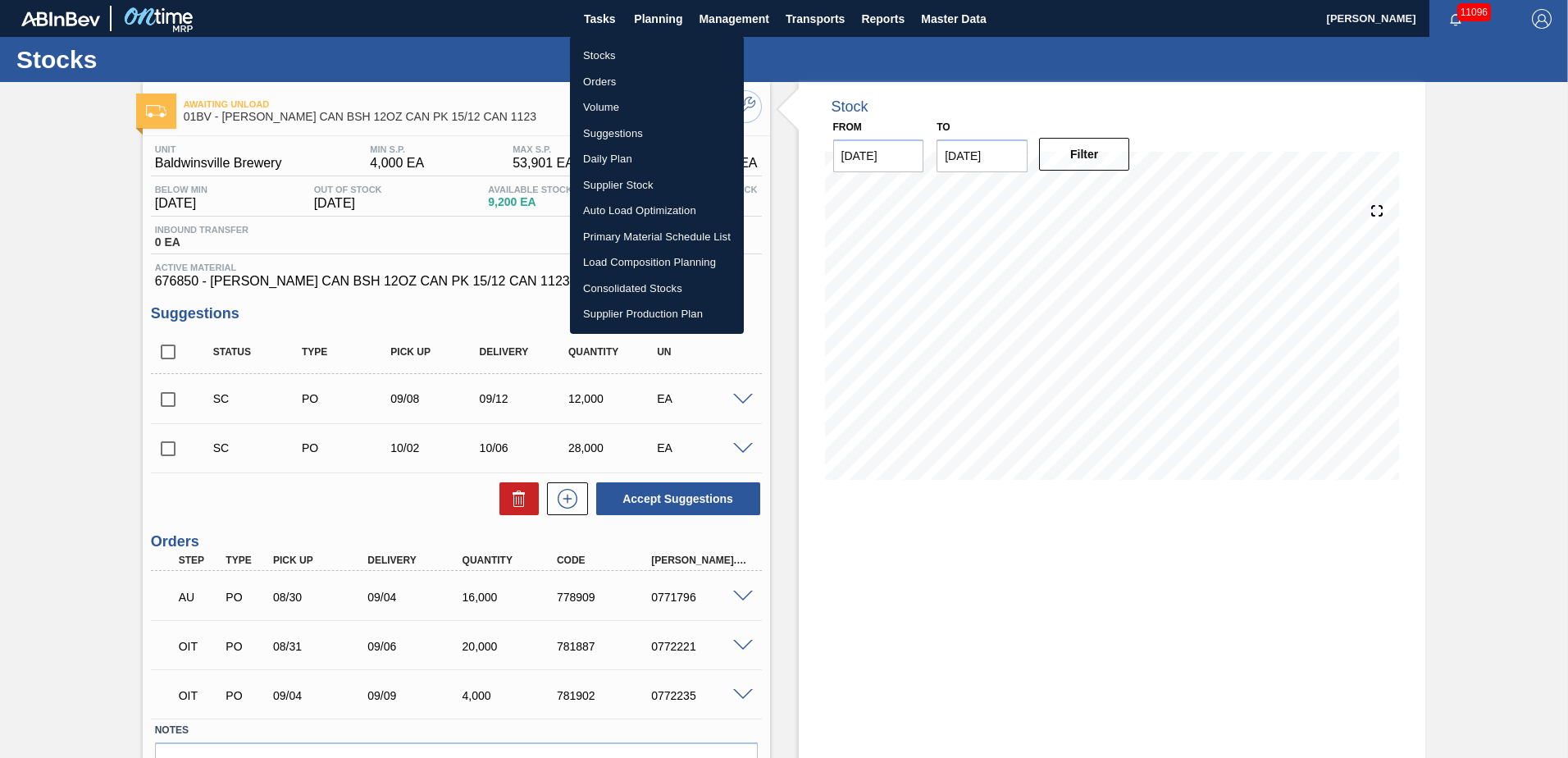
drag, startPoint x: 601, startPoint y: 57, endPoint x: 1158, endPoint y: 149, distance: 564.5
click at [601, 57] on li "Stocks" at bounding box center [656, 56] width 174 height 26
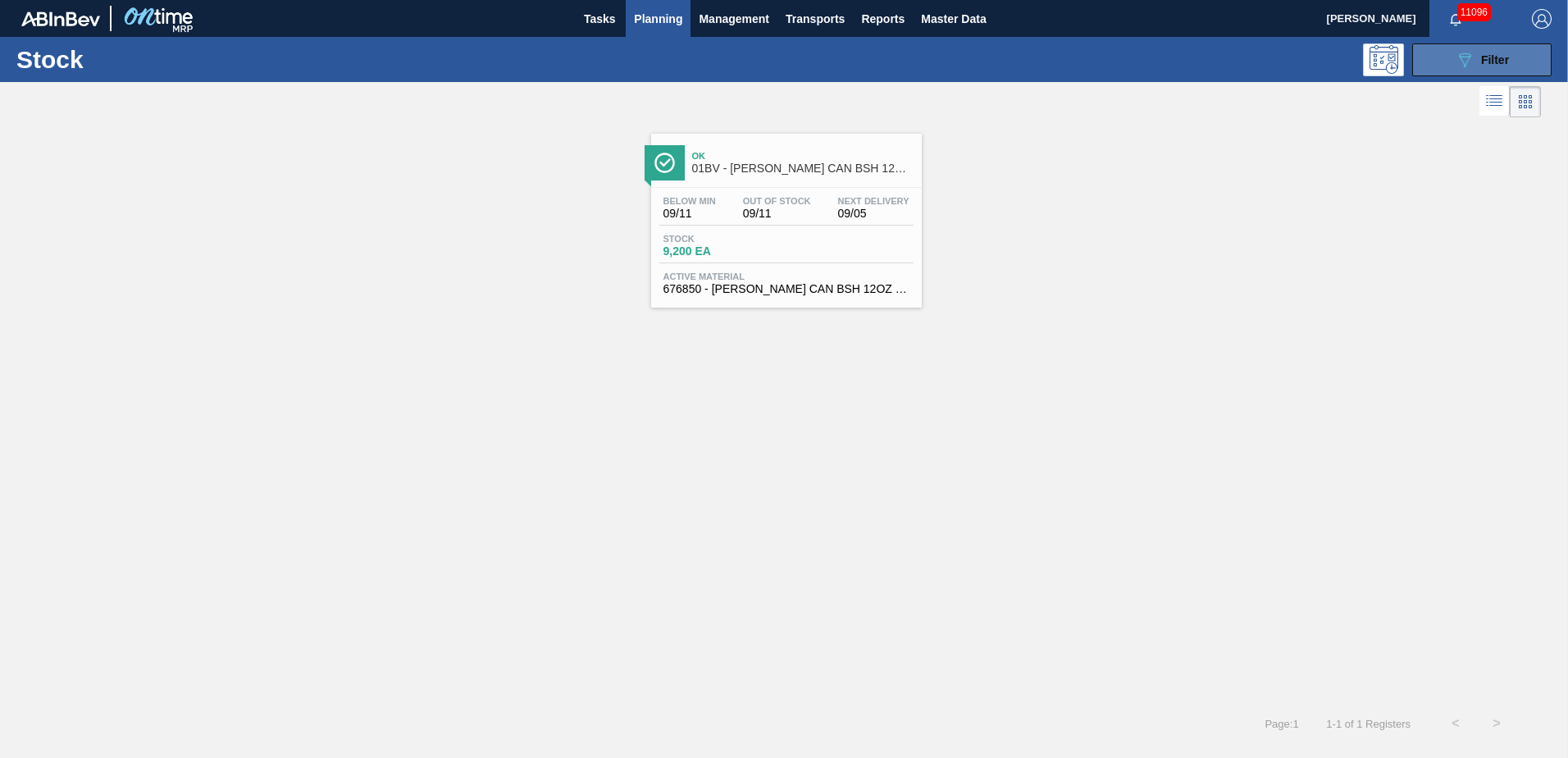
click at [1481, 65] on span "Filter" at bounding box center [1495, 60] width 28 height 13
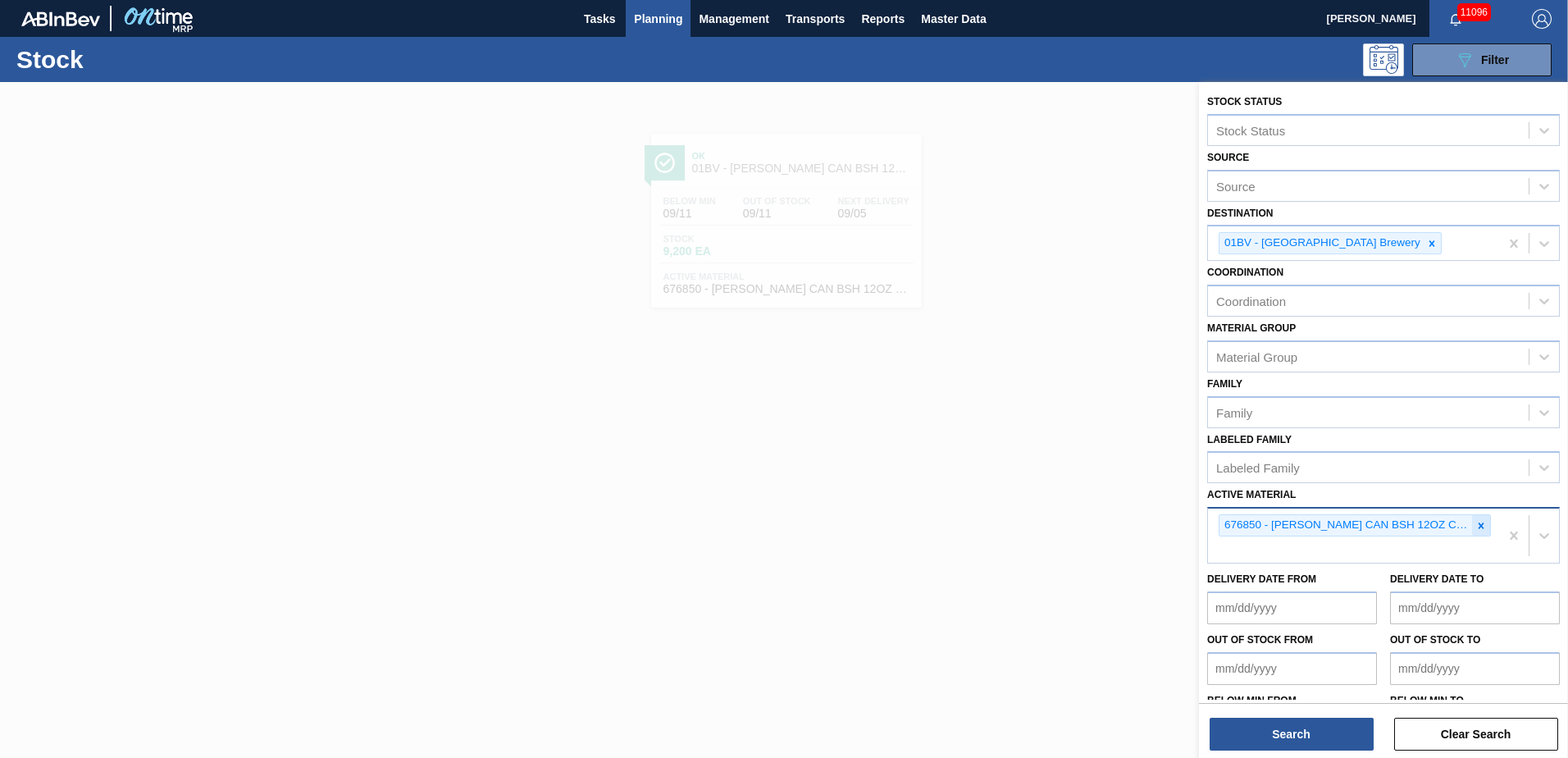
click at [1484, 526] on icon at bounding box center [1482, 527] width 12 height 12
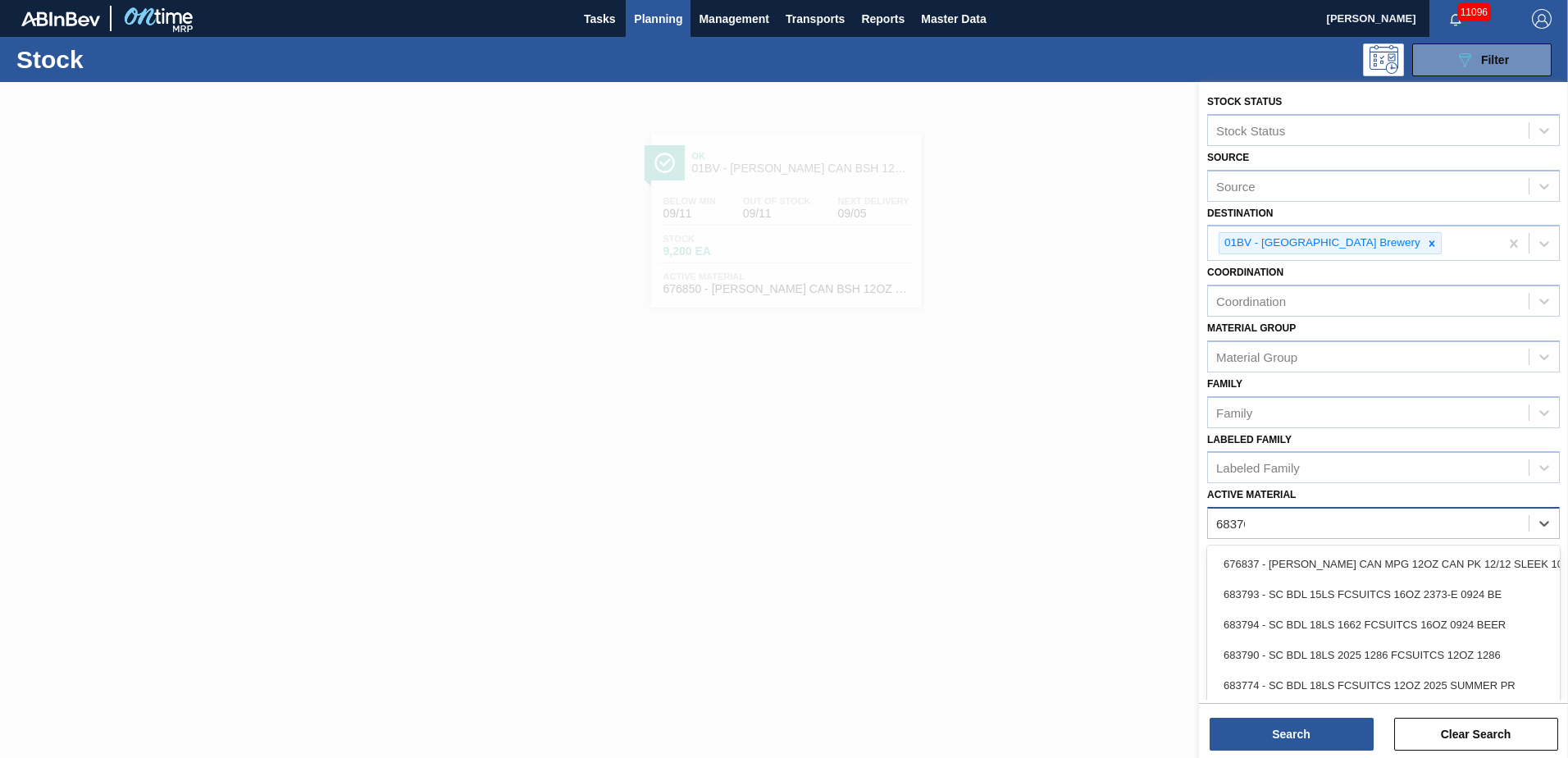
type Material "683765"
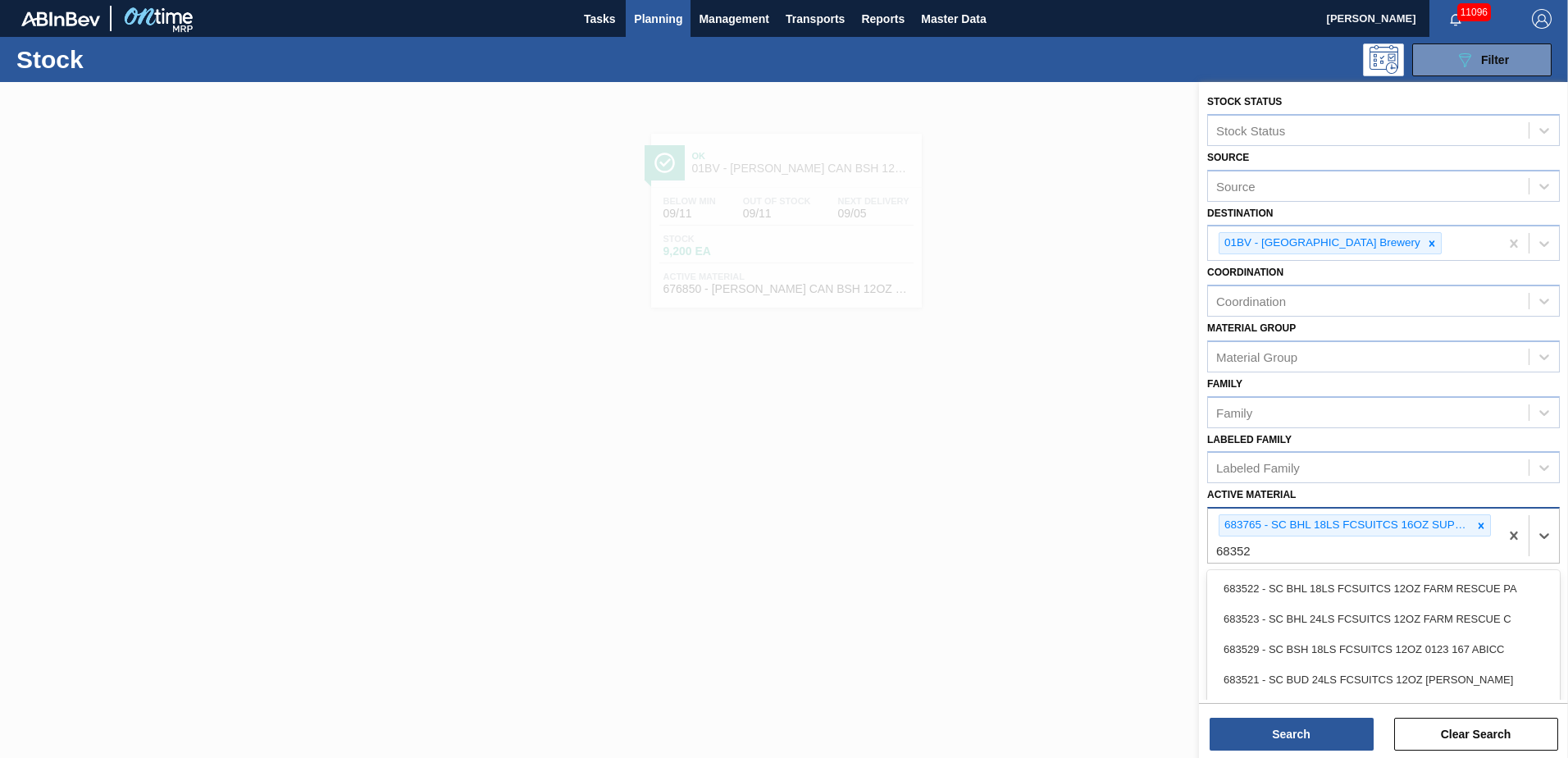
type Material "683526"
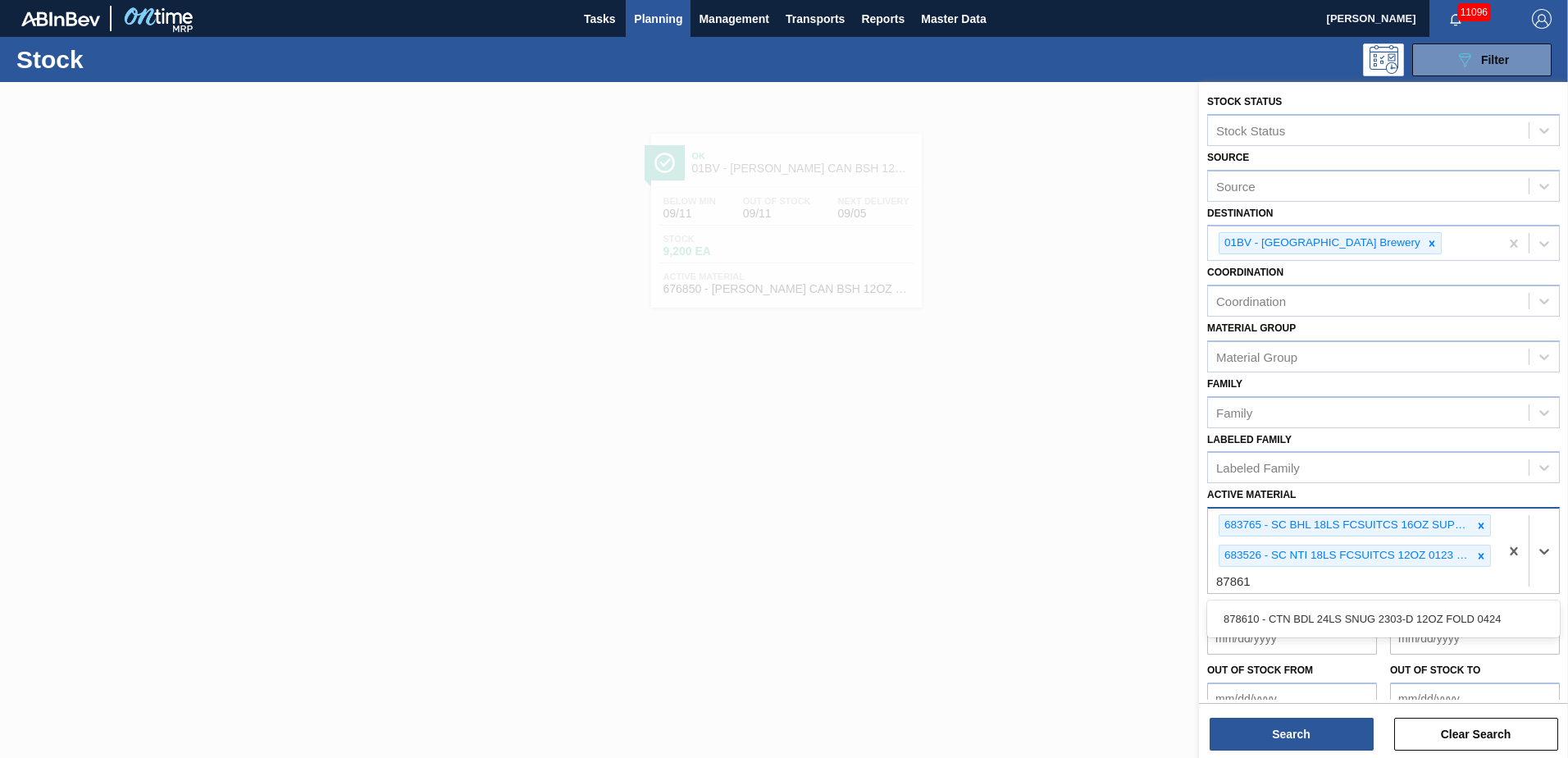
type Material "878610"
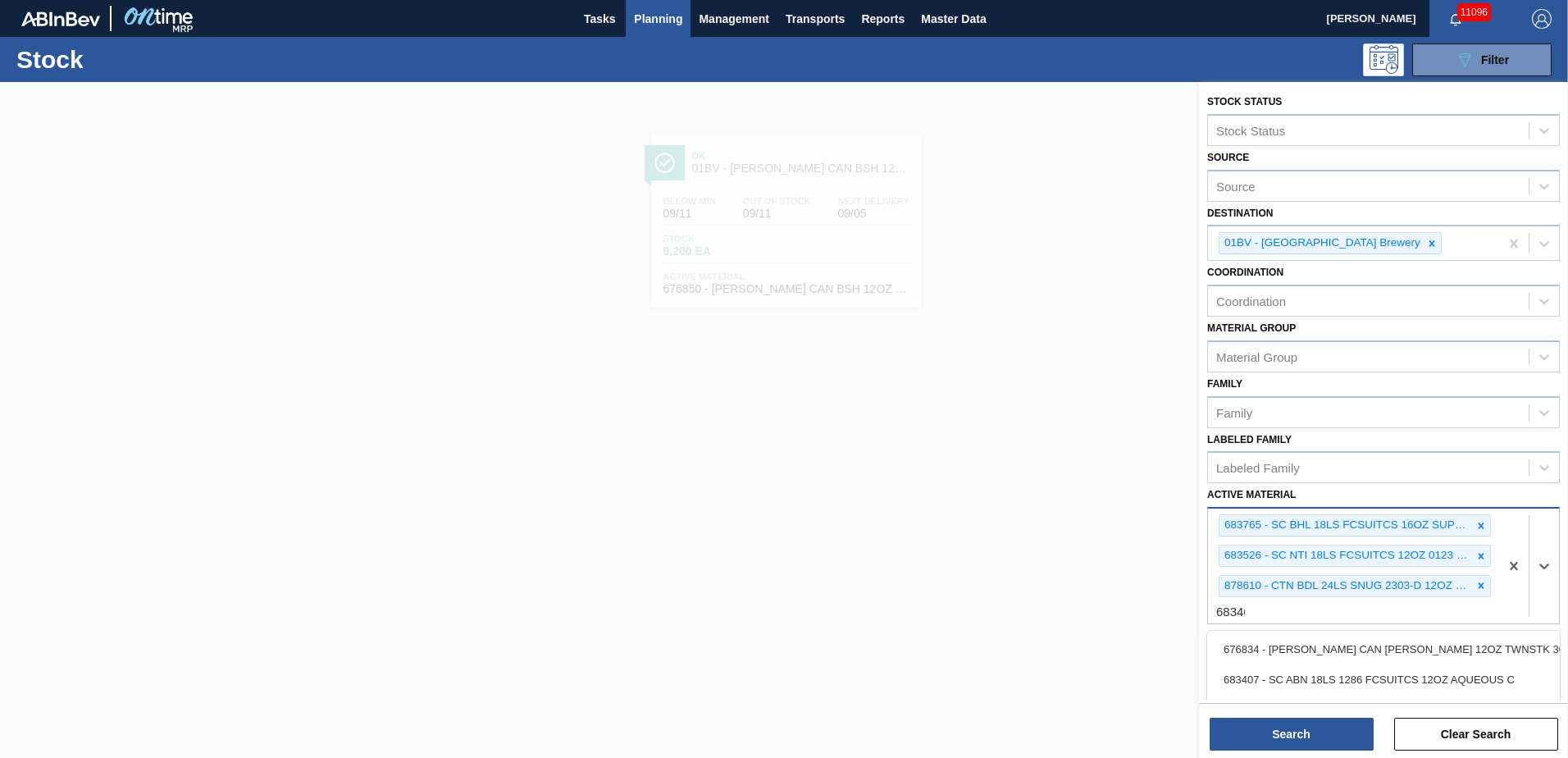
type Material "683461"
type Material "630983"
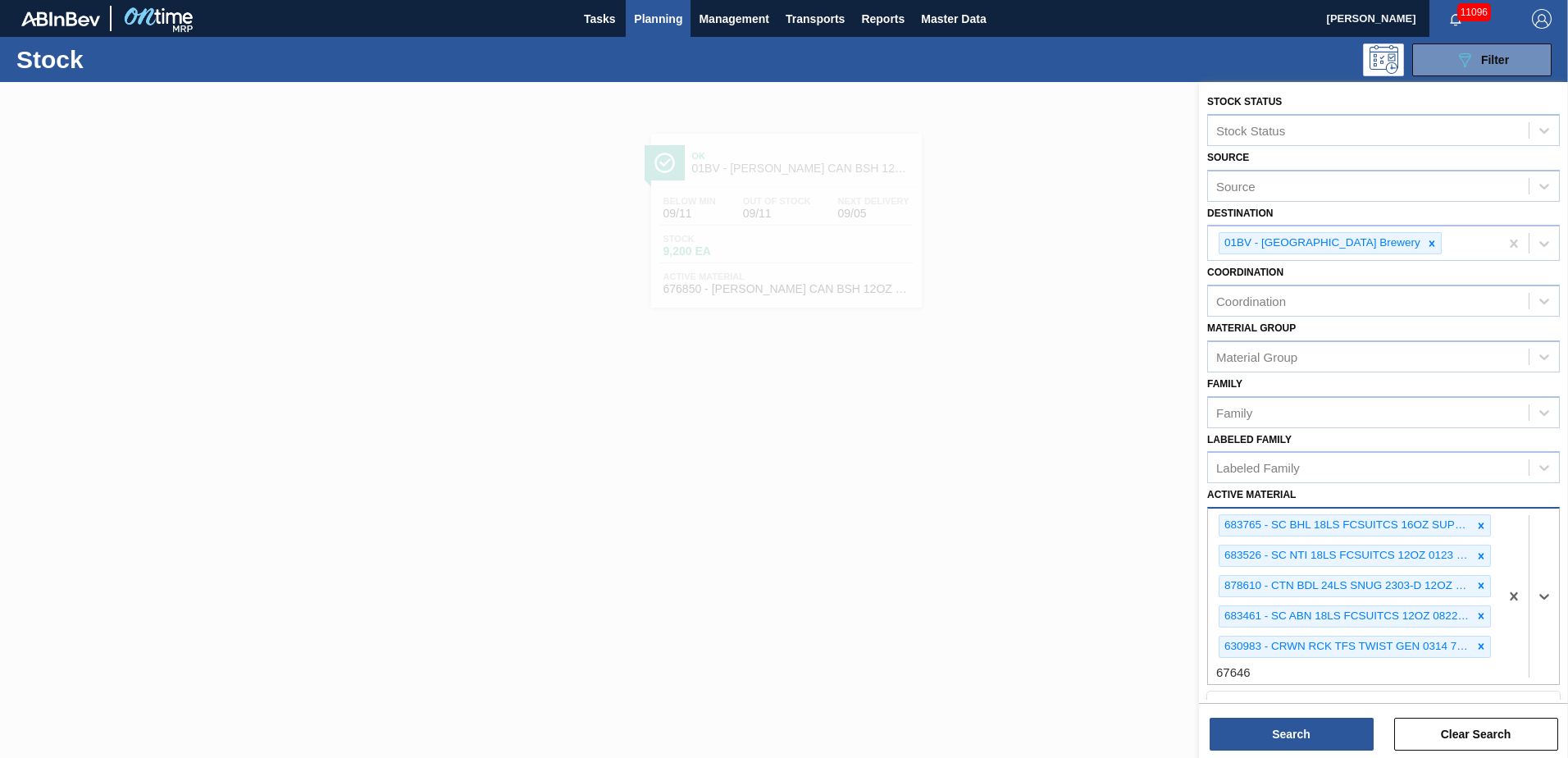
type Material "676469"
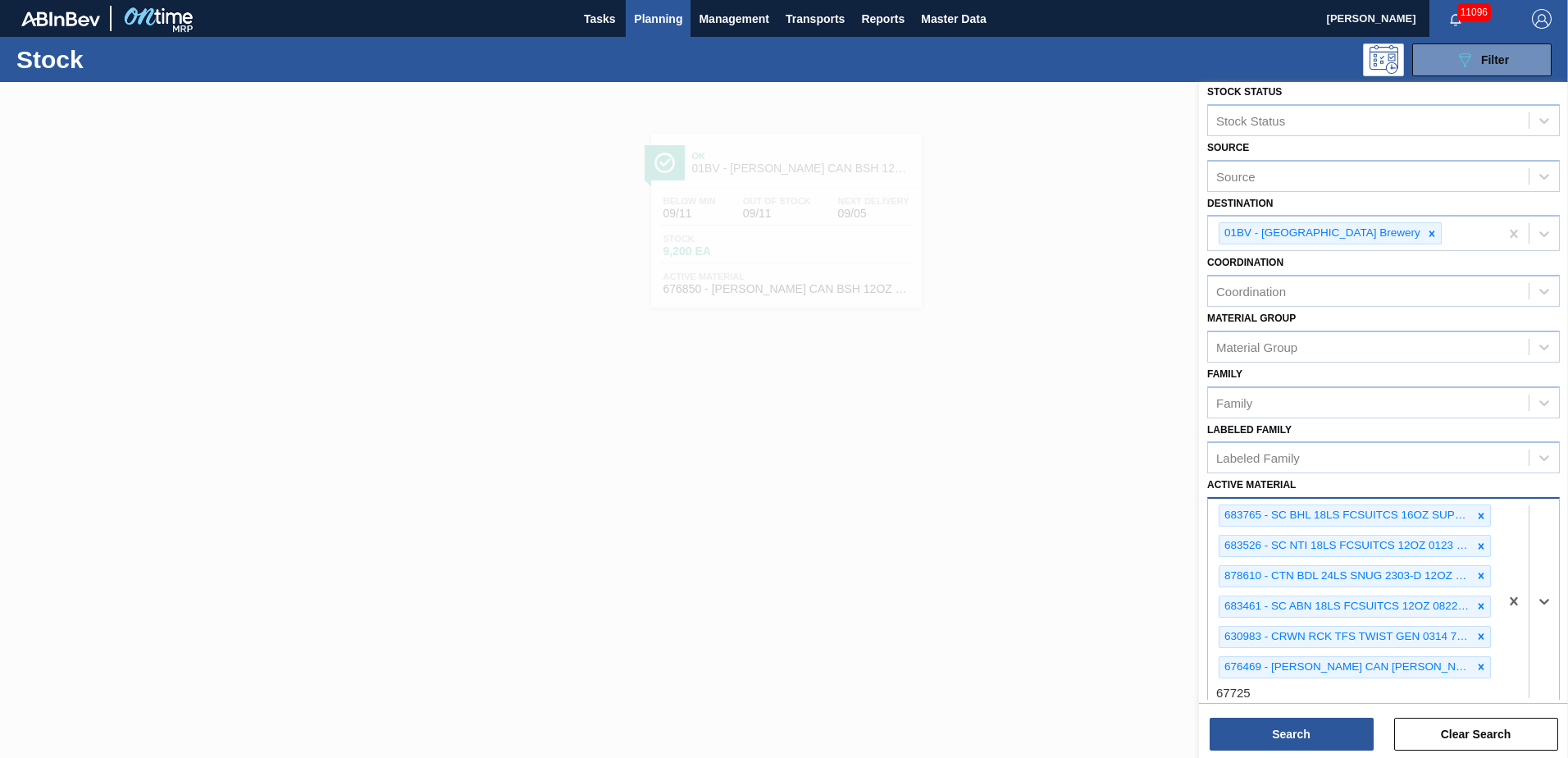
type Material "677251"
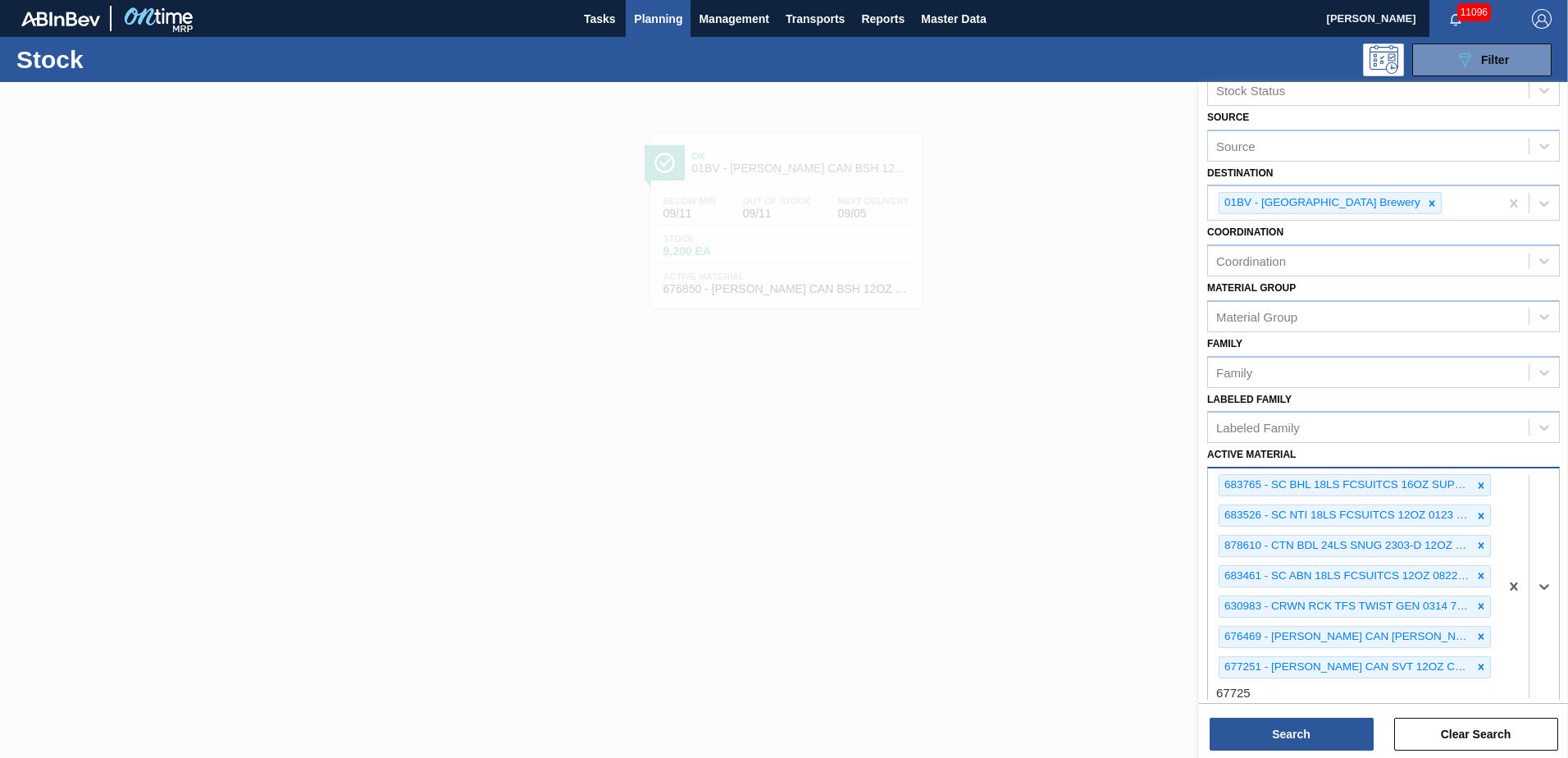
type Material "677253"
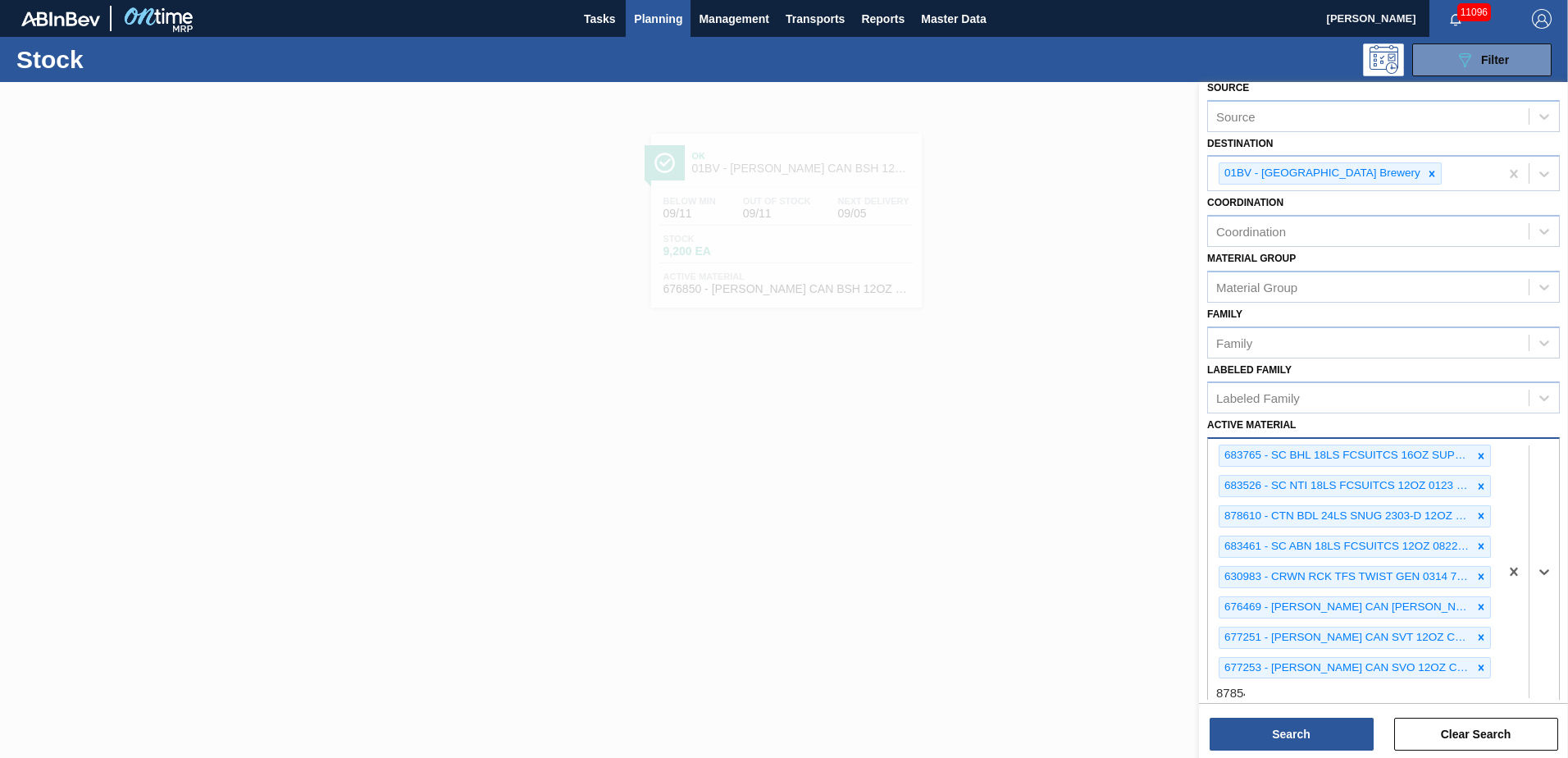
type Material "878546"
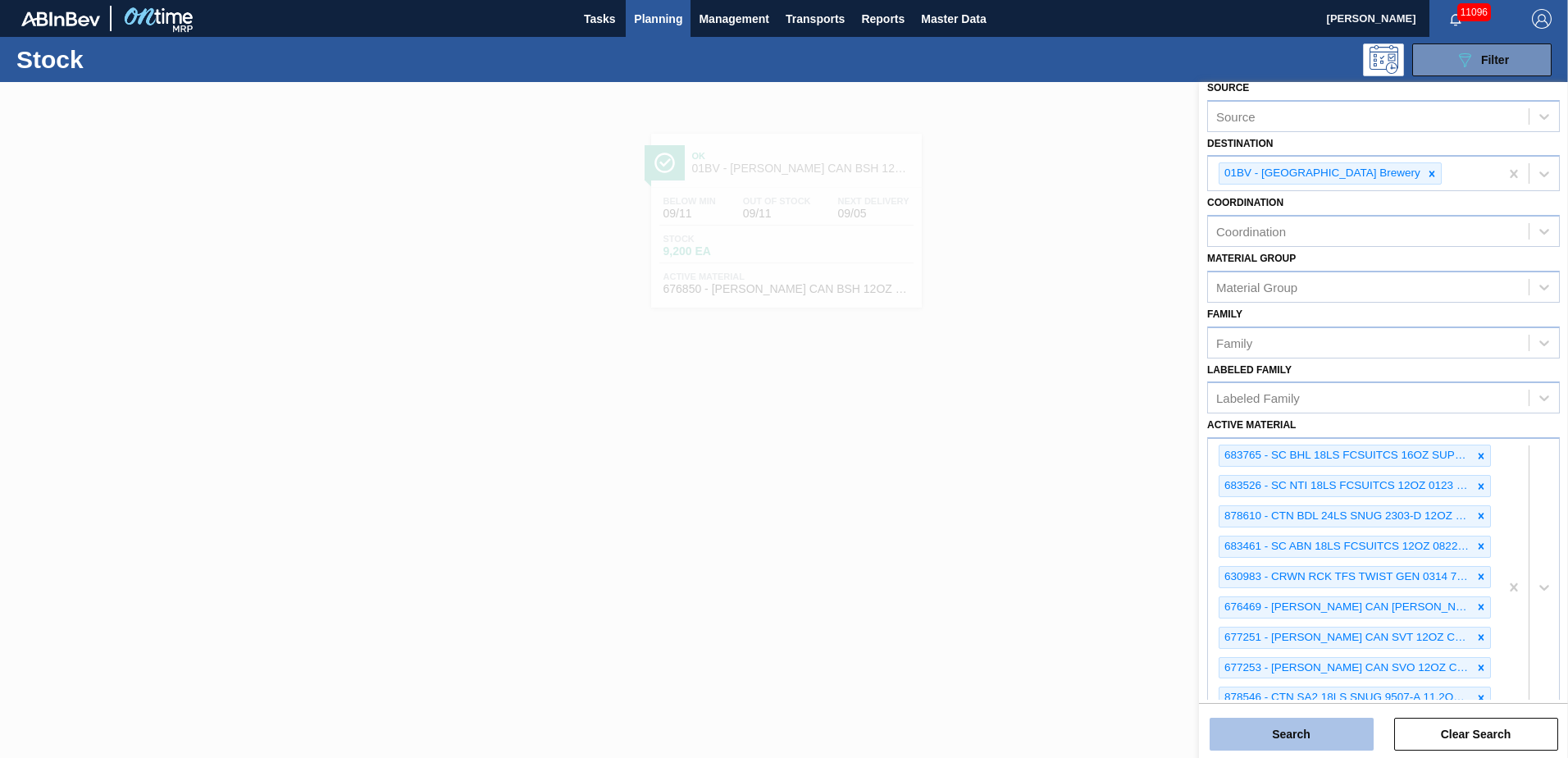
click at [1285, 736] on button "Search" at bounding box center [1291, 734] width 164 height 33
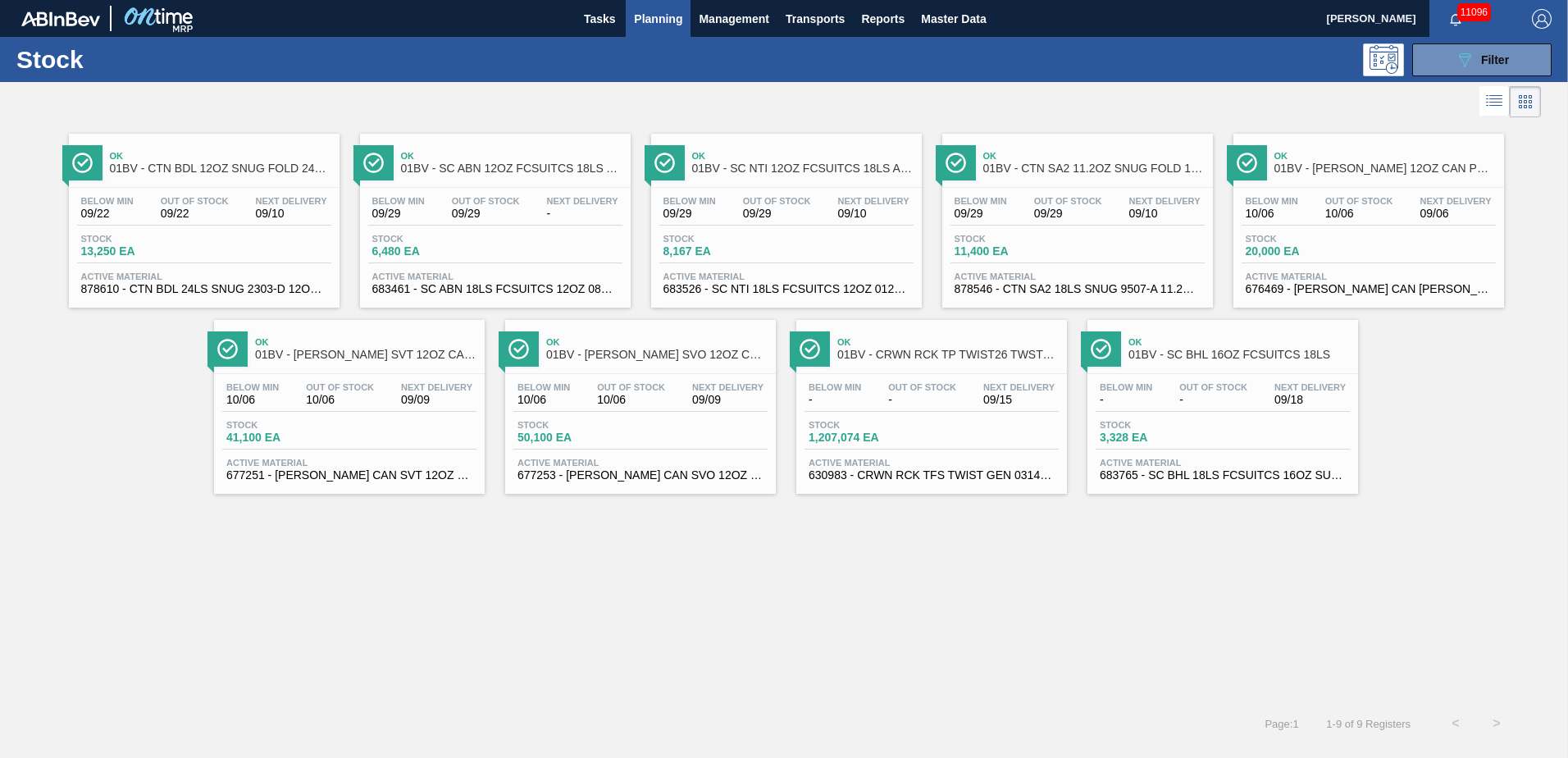
click at [1180, 349] on span "01BV - SC BHL 16OZ FCSUITCS 18LS" at bounding box center [1238, 355] width 221 height 12
click at [1502, 59] on span "Filter" at bounding box center [1495, 60] width 28 height 13
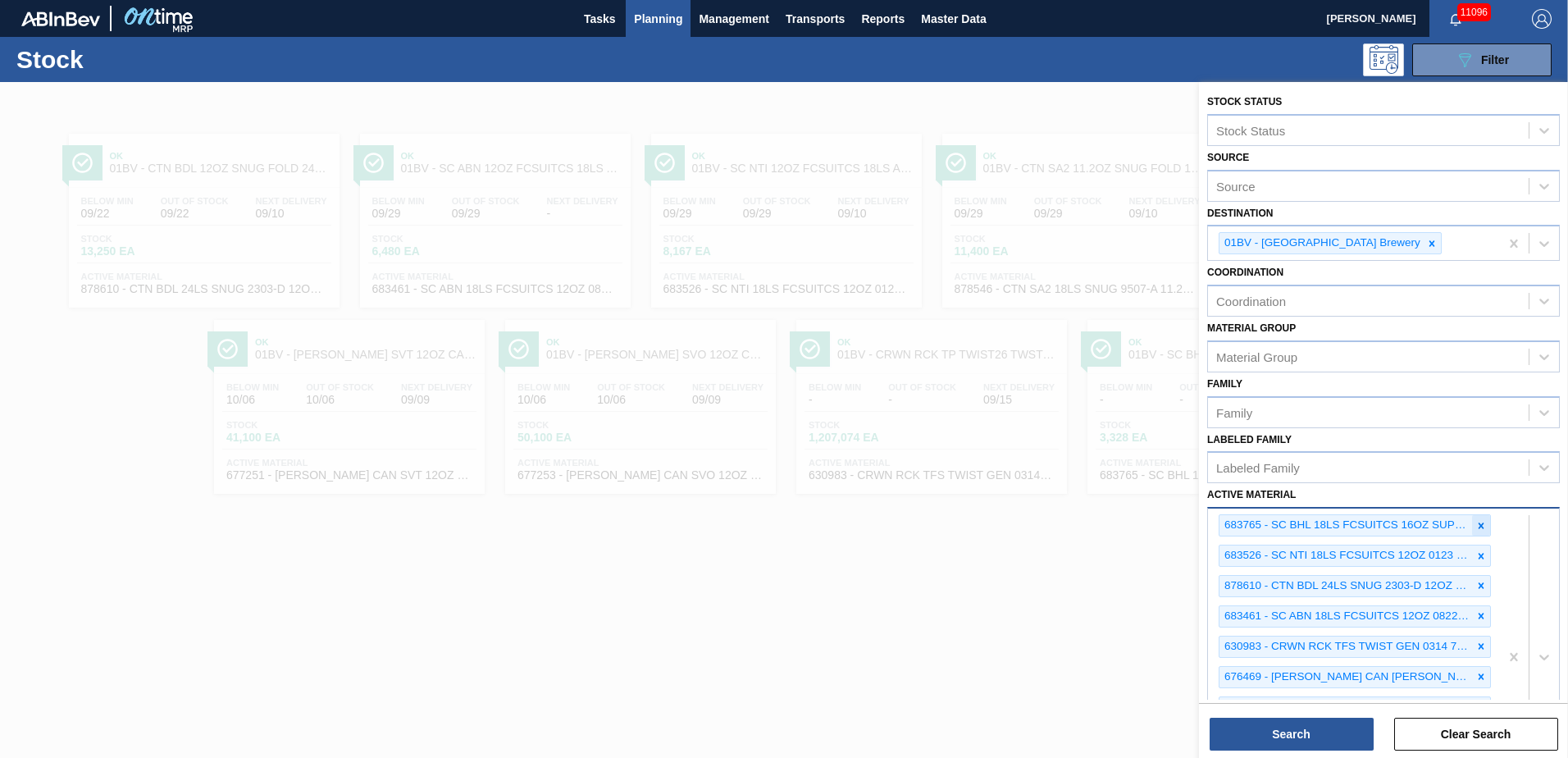
click at [1479, 523] on icon at bounding box center [1482, 527] width 12 height 12
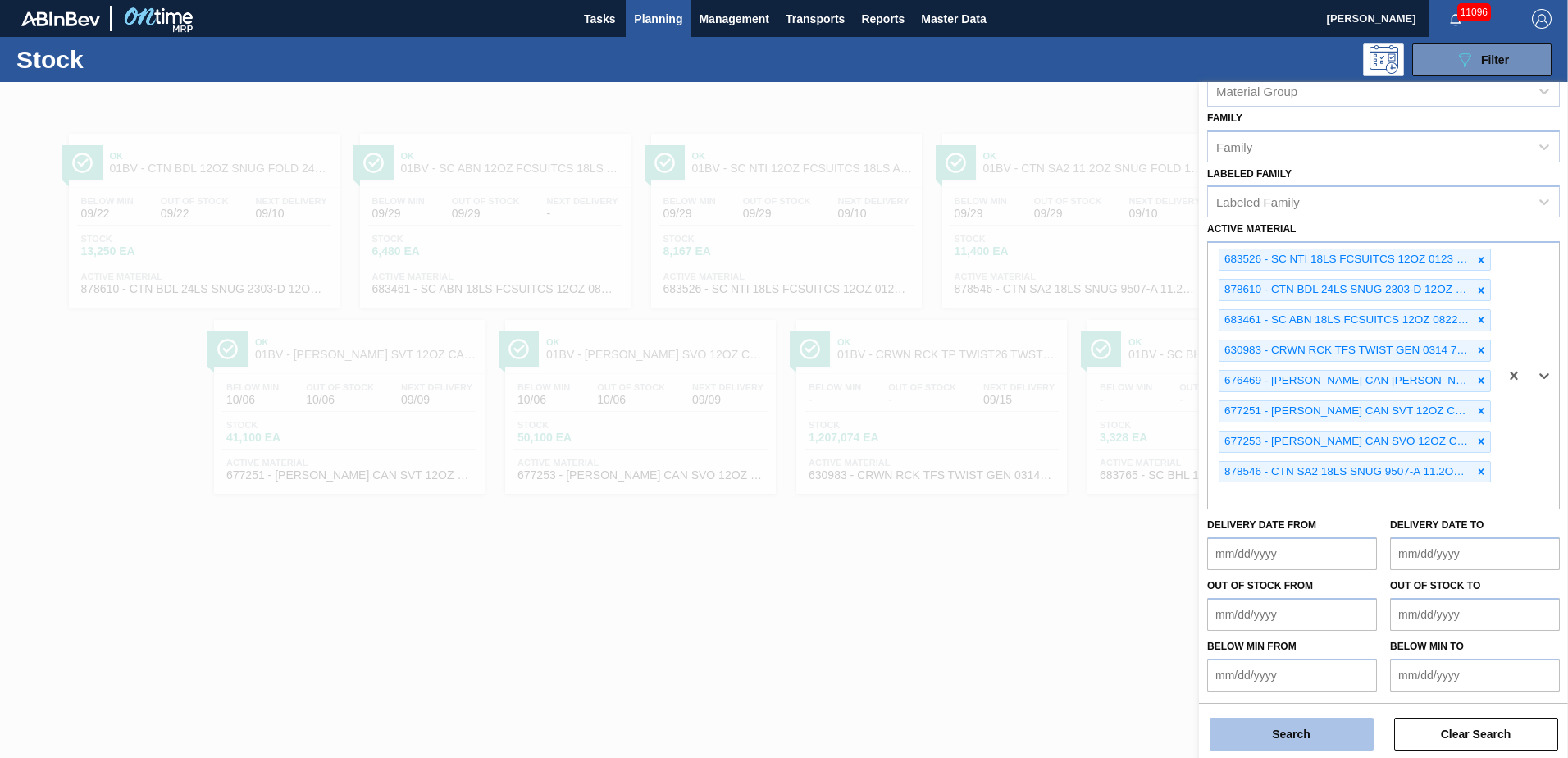
click at [1268, 728] on button "Search" at bounding box center [1291, 734] width 164 height 33
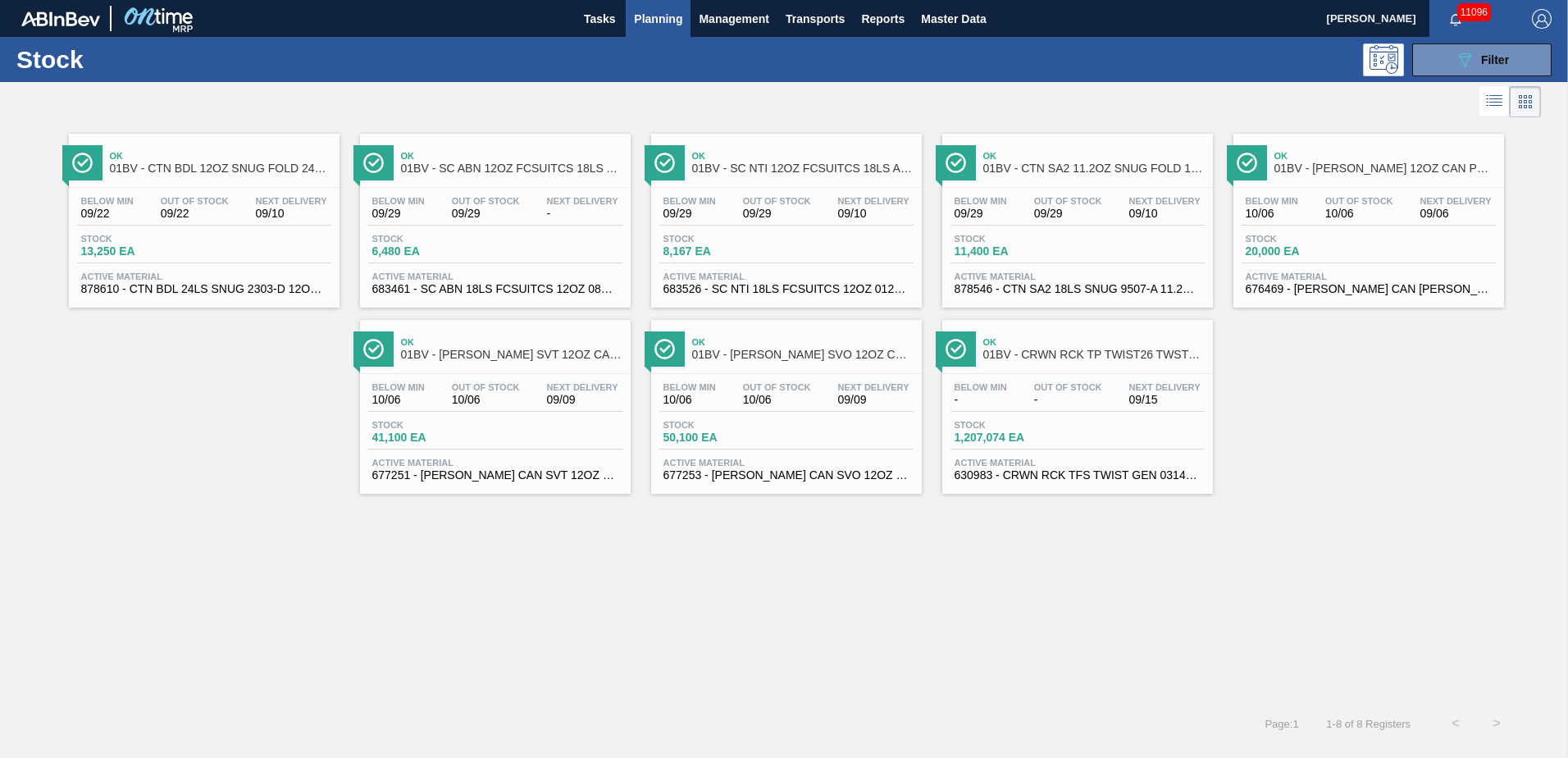
click at [785, 163] on span "01BV - SC NTI 12OZ FCSUITCS 18LS AQUEOUS COATING" at bounding box center [802, 169] width 221 height 12
click at [1481, 55] on span "Filter" at bounding box center [1495, 60] width 28 height 13
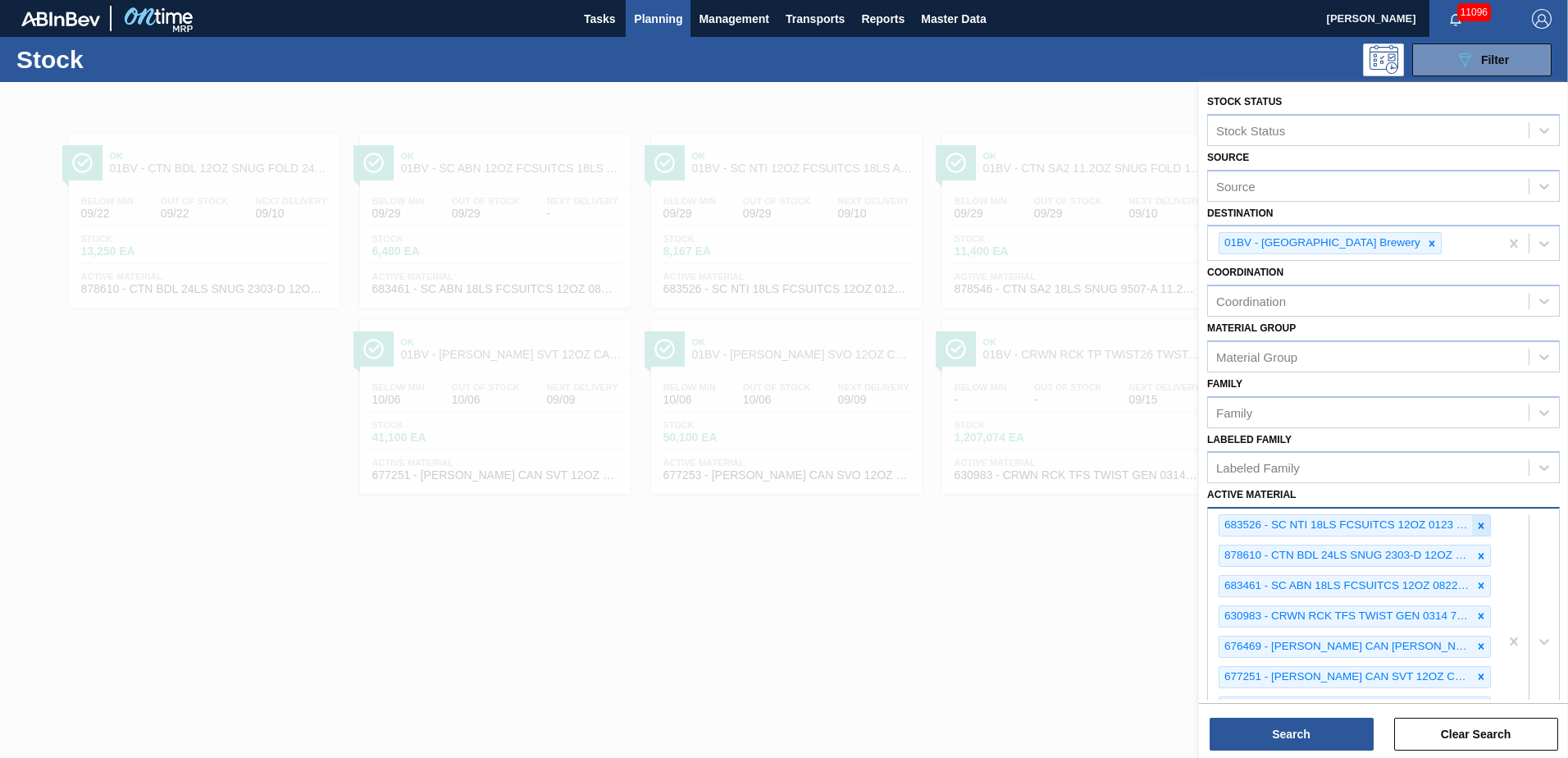
click at [1479, 529] on icon at bounding box center [1482, 526] width 6 height 6
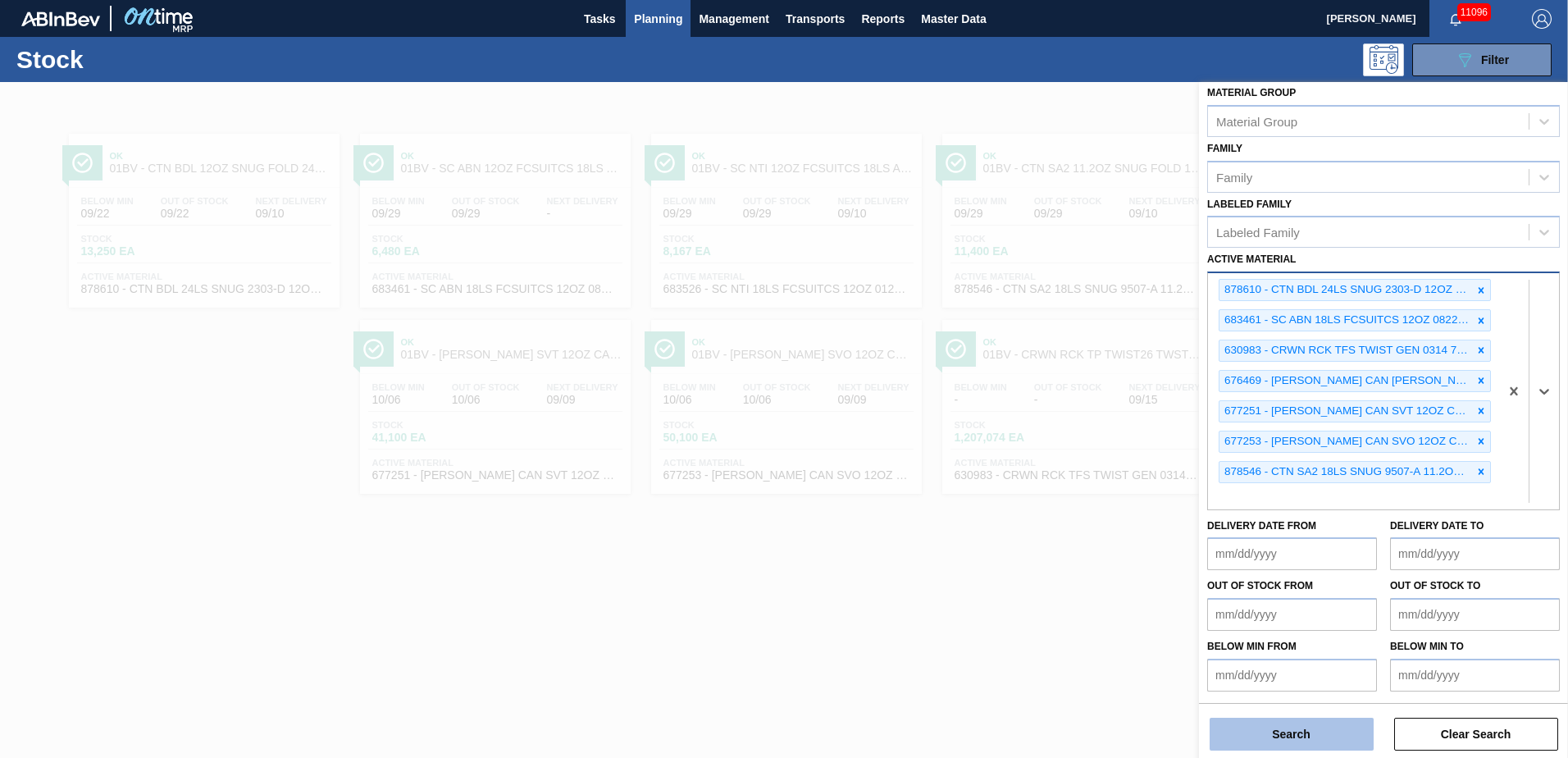
click at [1279, 728] on button "Search" at bounding box center [1291, 734] width 164 height 33
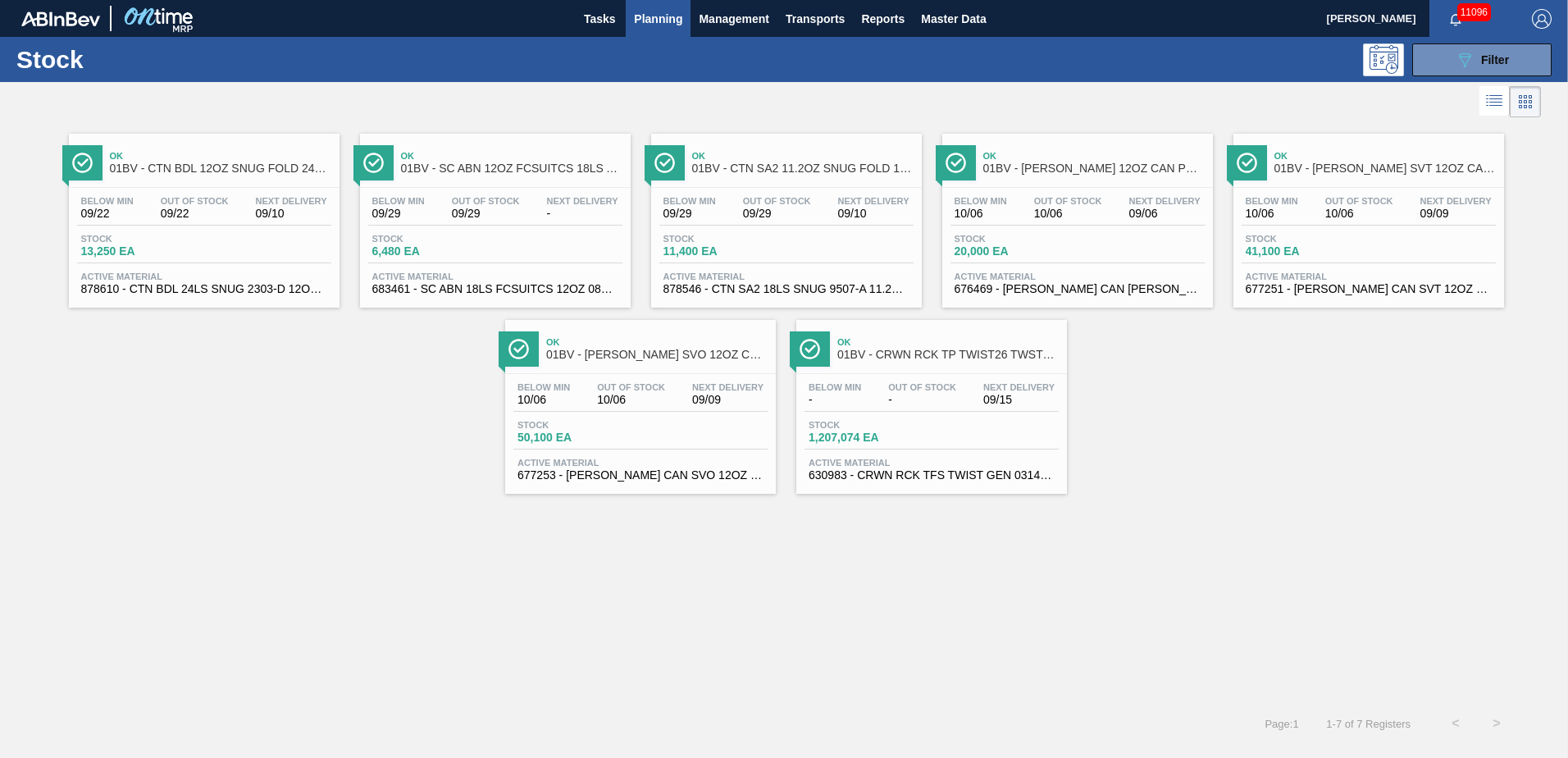
click at [177, 167] on span "01BV - CTN BDL 12OZ SNUG FOLD 24LS BOT PK" at bounding box center [220, 169] width 221 height 12
click at [1484, 60] on span "Filter" at bounding box center [1495, 60] width 28 height 13
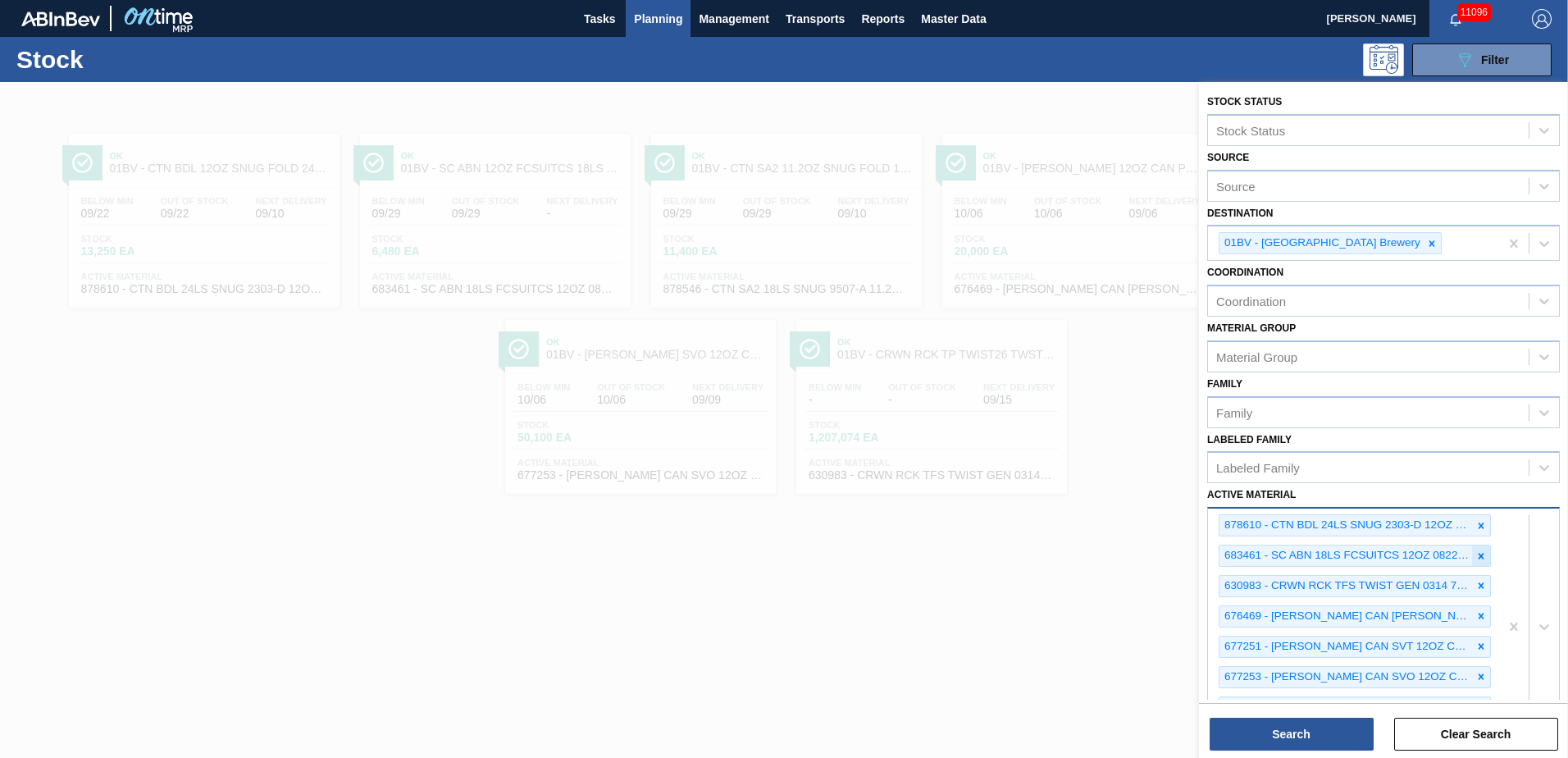
click at [1477, 553] on icon at bounding box center [1482, 556] width 12 height 12
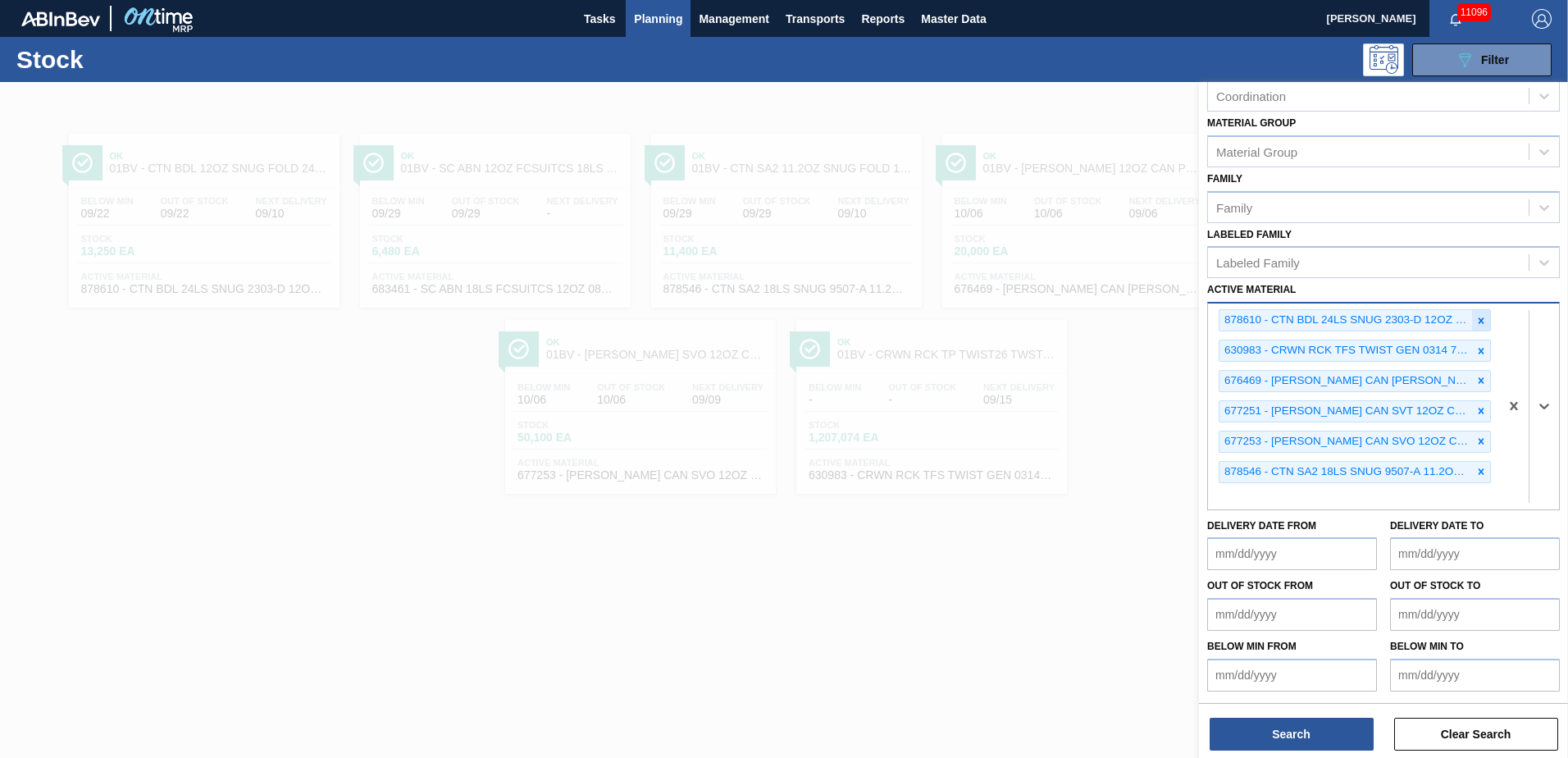
click at [1481, 320] on icon at bounding box center [1482, 321] width 12 height 12
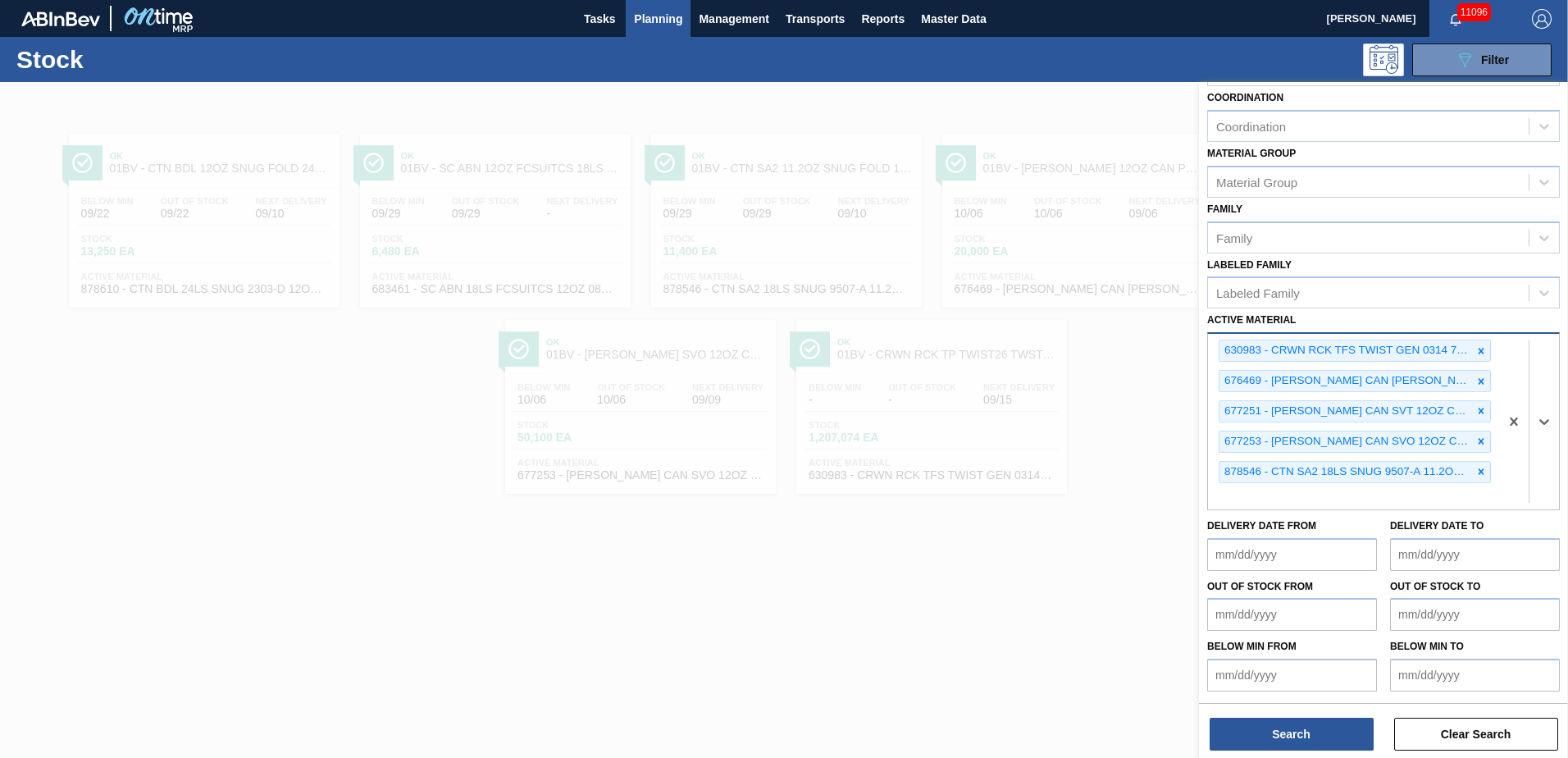
scroll to position [175, 0]
click at [1302, 733] on button "Search" at bounding box center [1291, 734] width 164 height 33
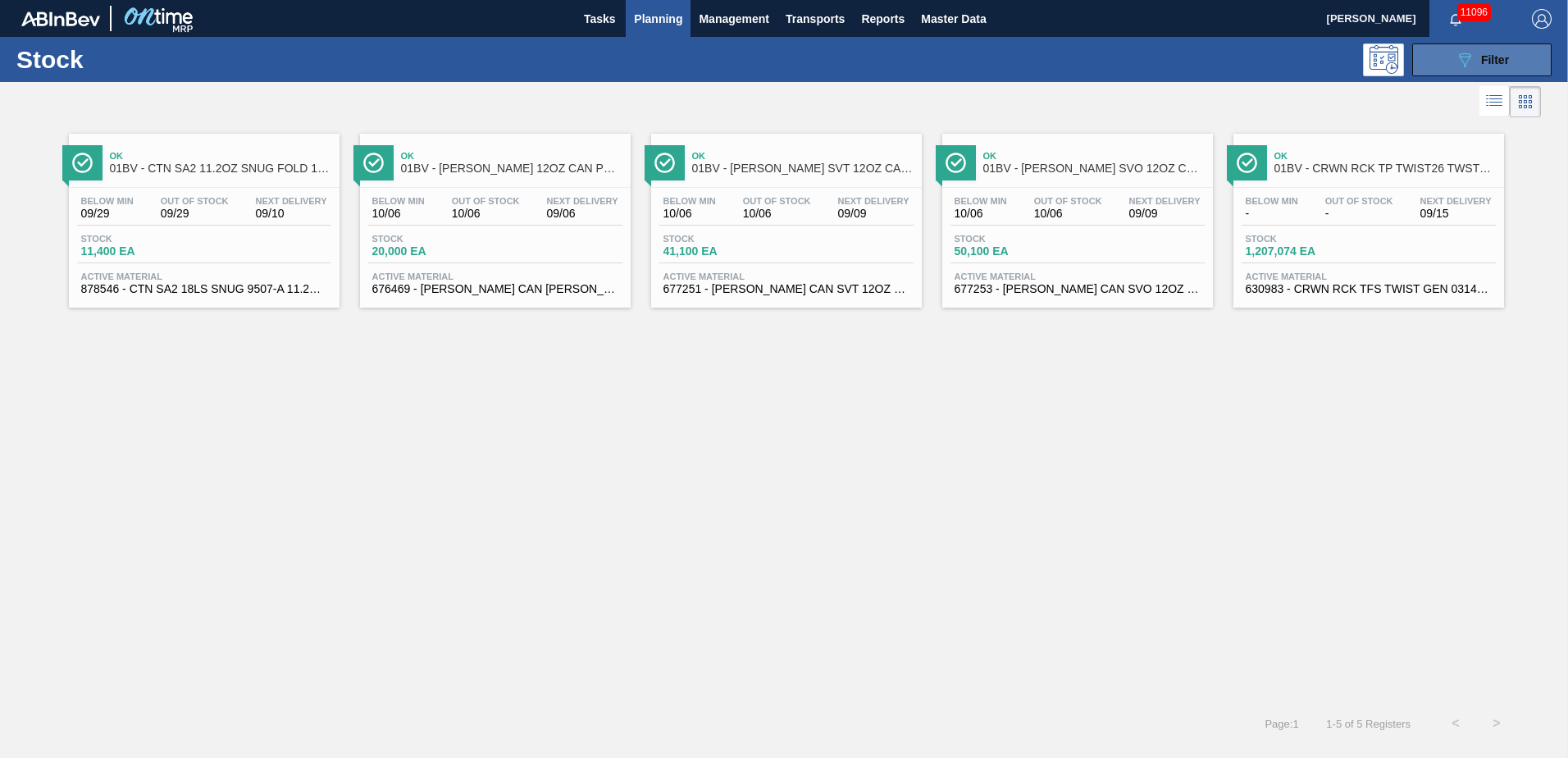
click at [1474, 55] on icon "089F7B8B-B2A5-4AFE-B5C0-19BA573D28AC" at bounding box center [1465, 60] width 20 height 20
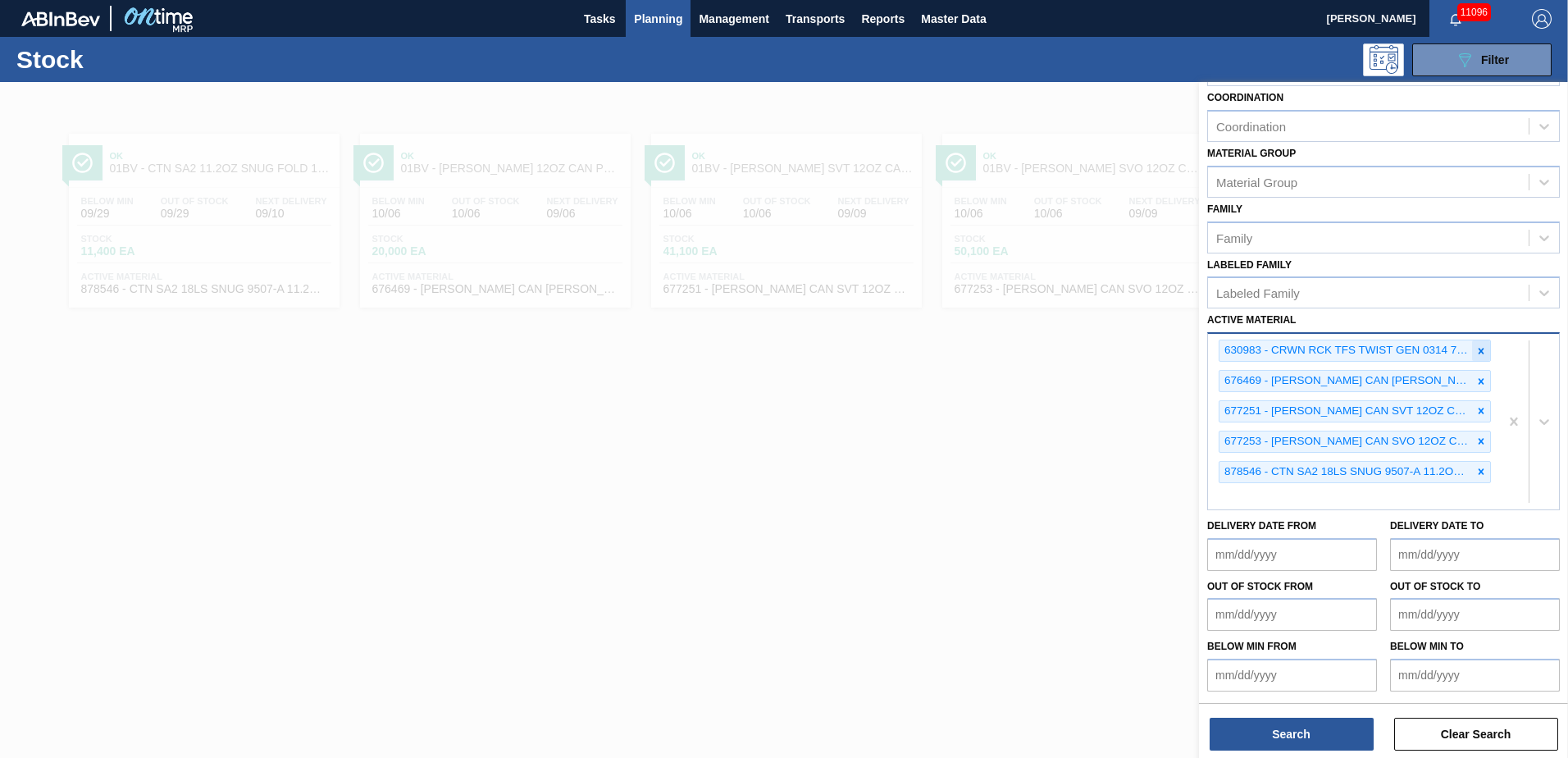
click at [1478, 347] on icon at bounding box center [1482, 352] width 12 height 12
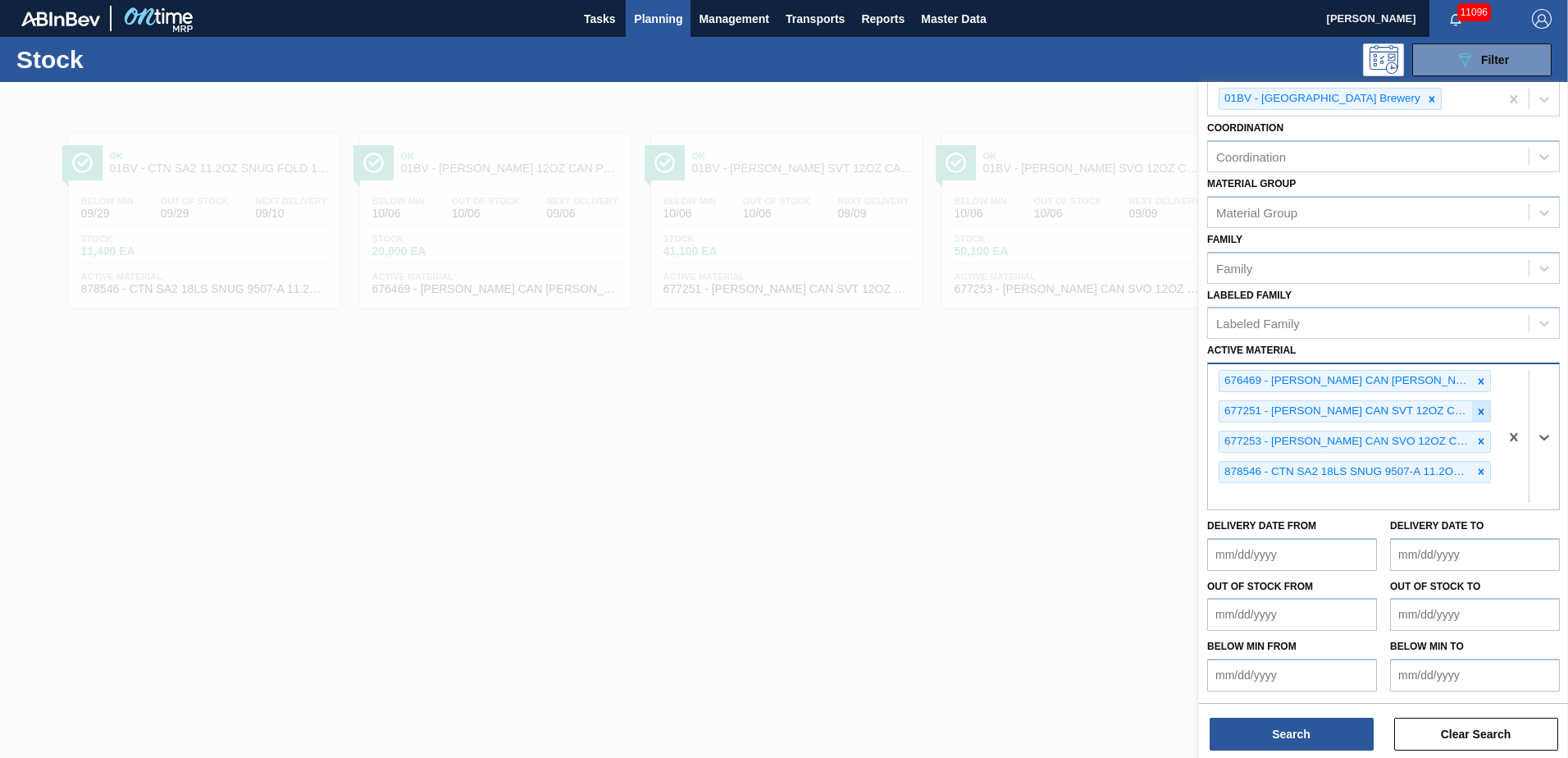
click at [1480, 411] on icon at bounding box center [1482, 411] width 6 height 6
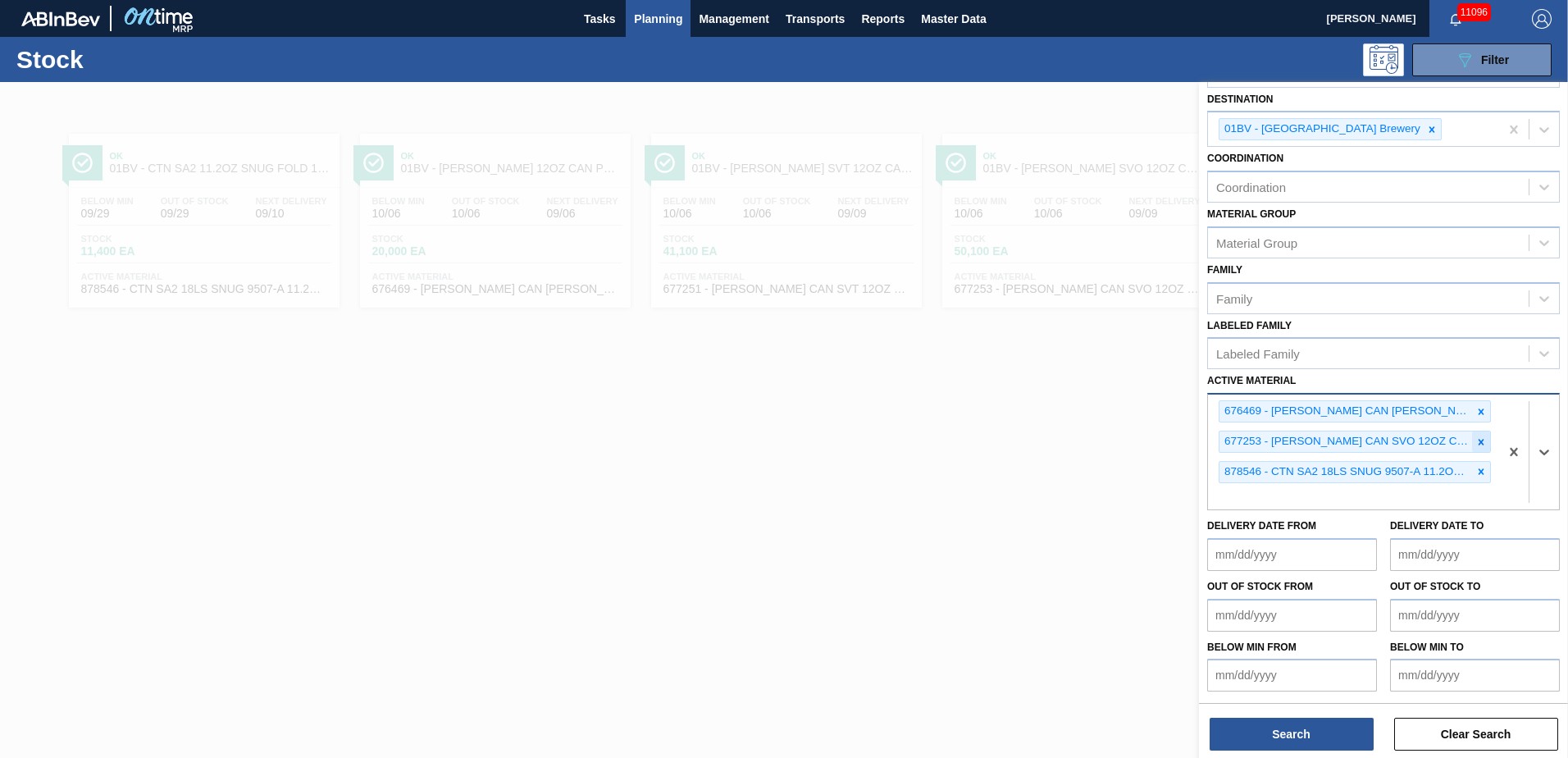
click at [1480, 440] on icon at bounding box center [1482, 442] width 12 height 12
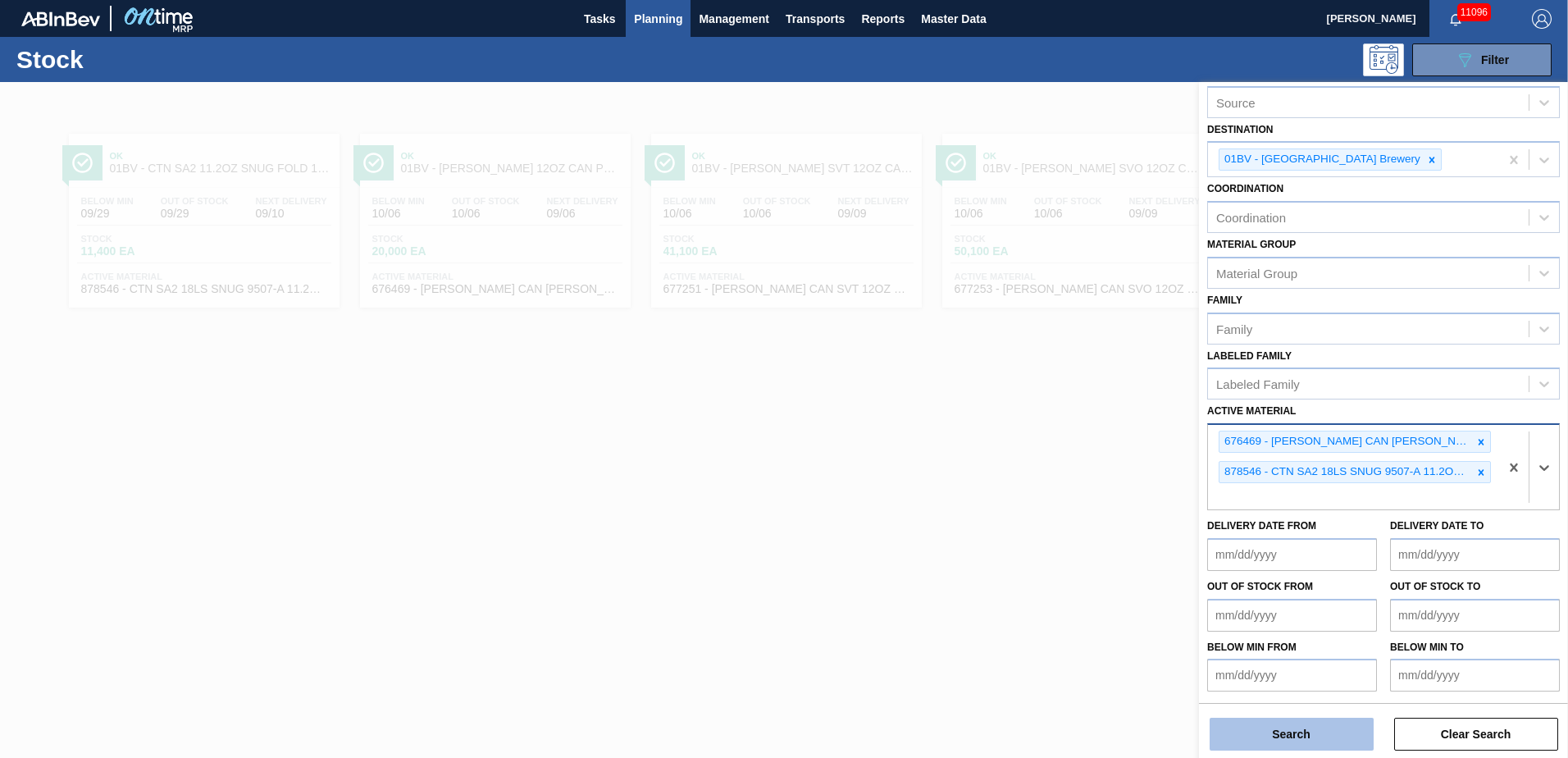
click at [1288, 733] on button "Search" at bounding box center [1291, 734] width 164 height 33
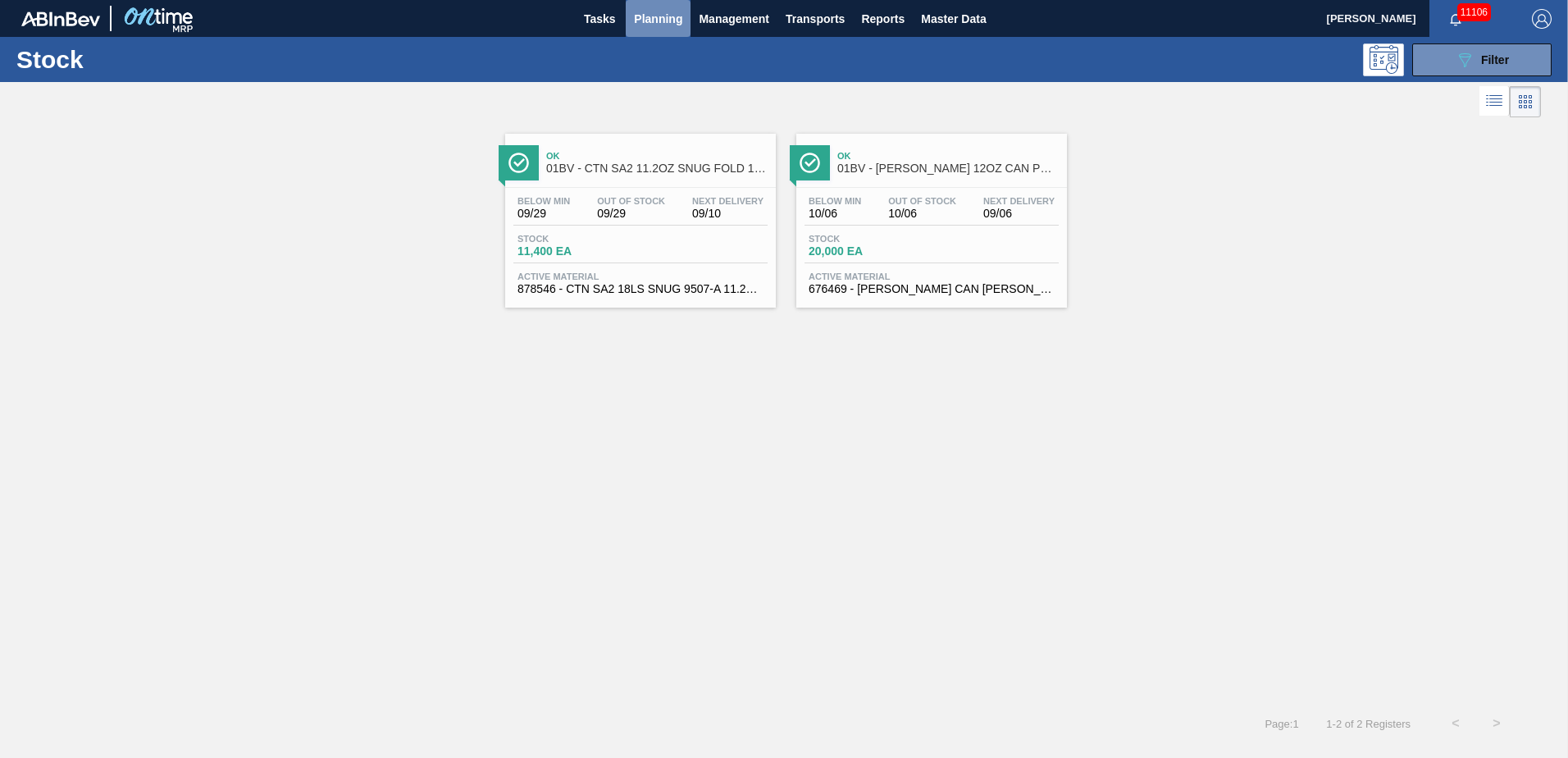
click at [648, 14] on span "Planning" at bounding box center [657, 19] width 49 height 20
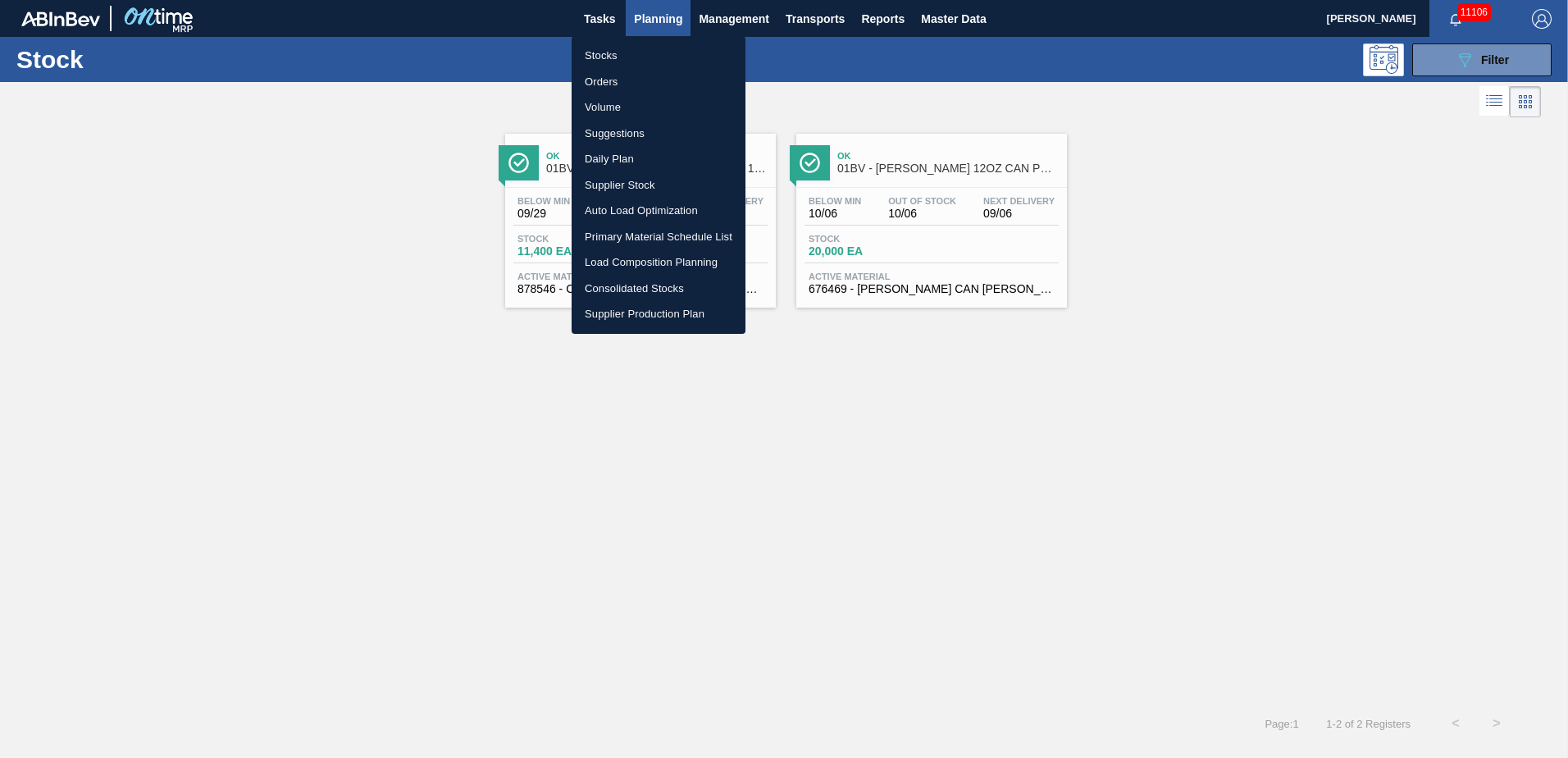
click at [642, 263] on li "Load Composition Planning" at bounding box center [658, 262] width 174 height 26
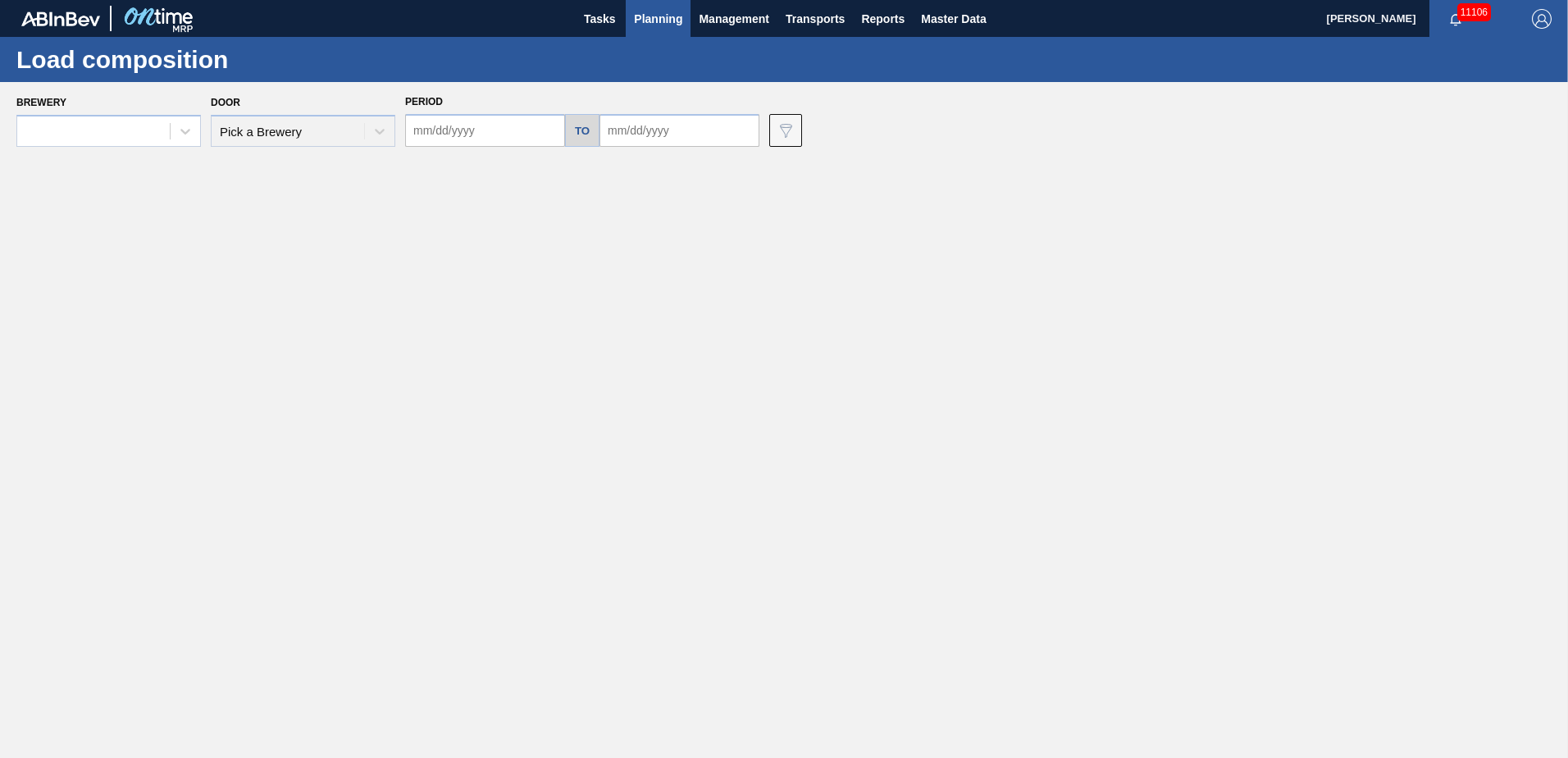
type input "[DATE]"
